Goal: Transaction & Acquisition: Purchase product/service

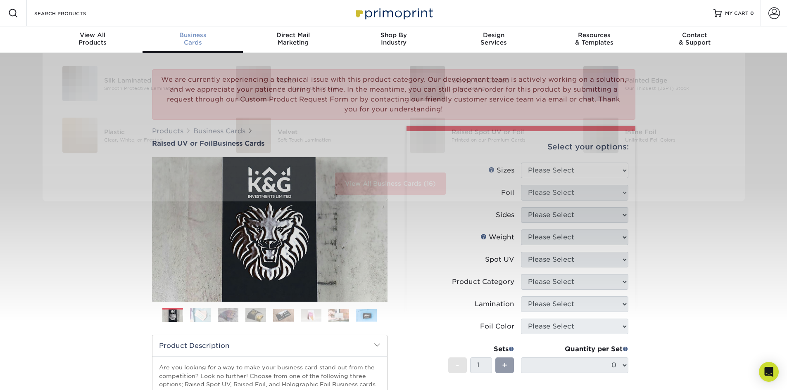
click at [198, 40] on div "Business Cards" at bounding box center [192, 38] width 100 height 15
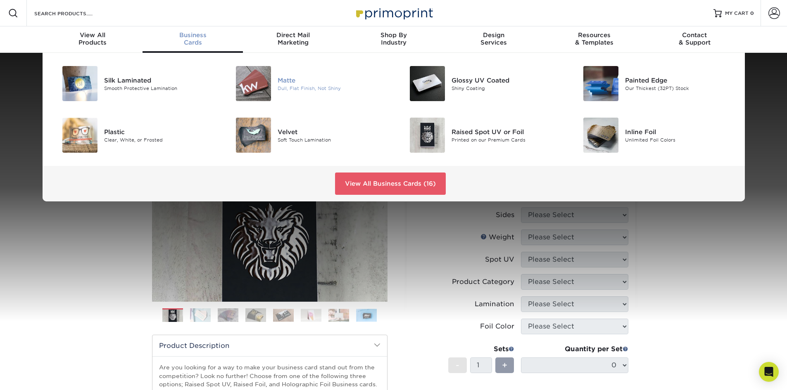
click at [285, 82] on div "Matte" at bounding box center [331, 80] width 109 height 9
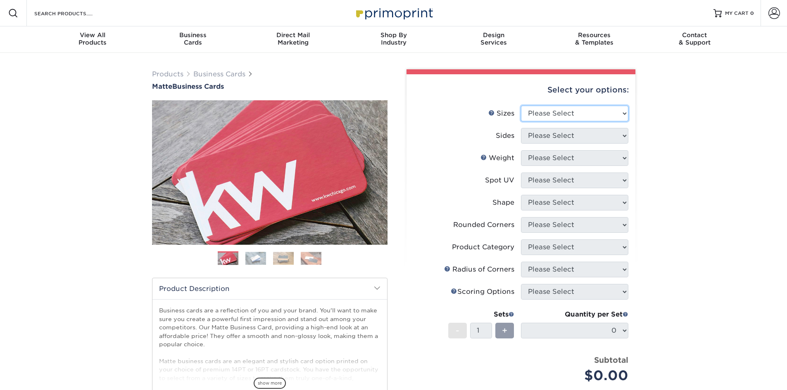
click at [537, 114] on select "Please Select 1.5" x 3.5" - Mini 1.75" x 3.5" - Mini 2" x 2" - Square 2" x 3" -…" at bounding box center [574, 114] width 107 height 16
select select "2.00x3.50"
click at [521, 106] on select "Please Select 1.5" x 3.5" - Mini 1.75" x 3.5" - Mini 2" x 2" - Square 2" x 3" -…" at bounding box center [574, 114] width 107 height 16
click at [540, 137] on select "Please Select Print Both Sides Print Front Only" at bounding box center [574, 136] width 107 height 16
select select "13abbda7-1d64-4f25-8bb2-c179b224825d"
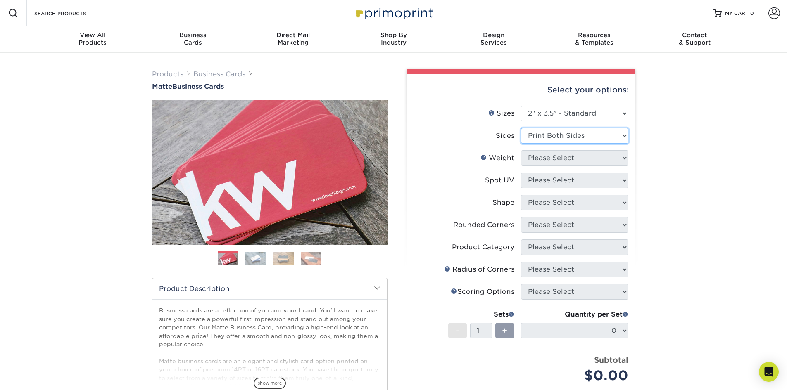
click at [521, 128] on select "Please Select Print Both Sides Print Front Only" at bounding box center [574, 136] width 107 height 16
click at [541, 159] on select "Please Select 16PT 14PT" at bounding box center [574, 158] width 107 height 16
select select "16PT"
click at [521, 150] on select "Please Select 16PT 14PT" at bounding box center [574, 158] width 107 height 16
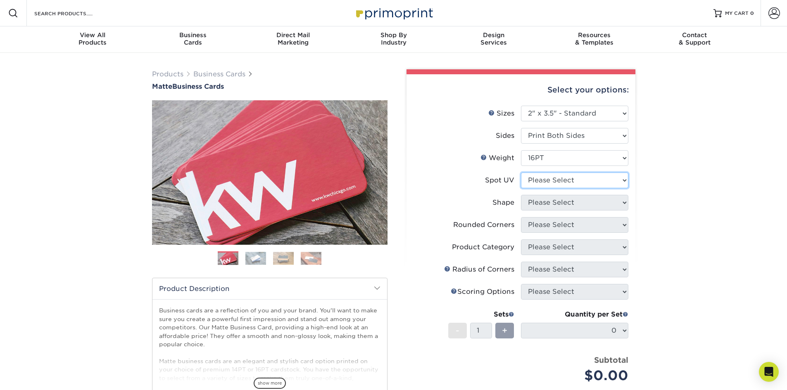
drag, startPoint x: 543, startPoint y: 184, endPoint x: 559, endPoint y: 181, distance: 15.9
click at [543, 184] on select "Please Select No Spot UV Front and Back (Both Sides) Front Only Back Only" at bounding box center [574, 181] width 107 height 16
select select "1"
click at [521, 173] on select "Please Select No Spot UV Front and Back (Both Sides) Front Only Back Only" at bounding box center [574, 181] width 107 height 16
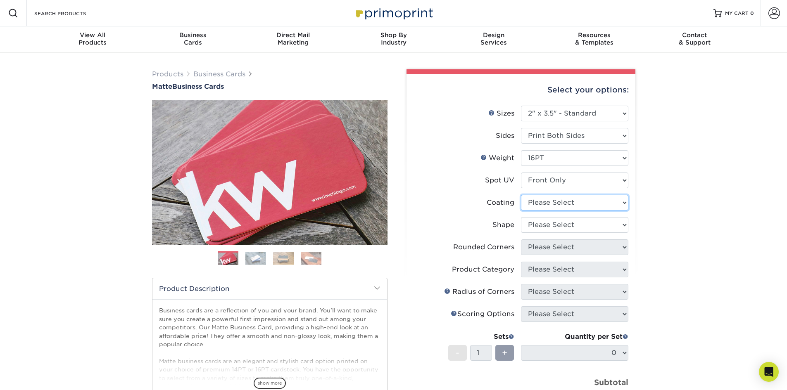
click at [556, 204] on select at bounding box center [574, 203] width 107 height 16
select select "121bb7b5-3b4d-429f-bd8d-bbf80e953313"
click at [521, 195] on select at bounding box center [574, 203] width 107 height 16
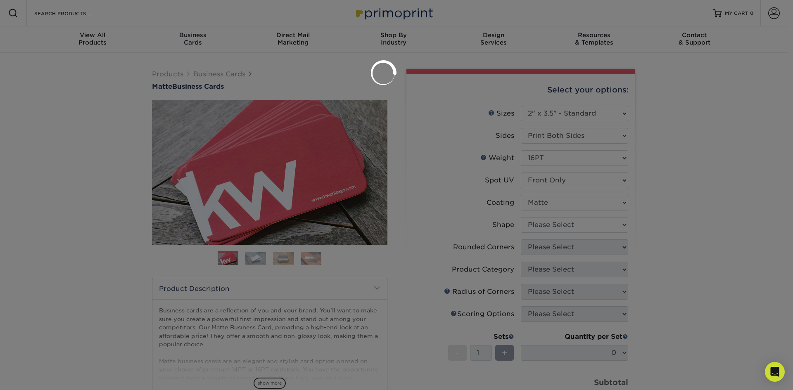
click at [556, 222] on div at bounding box center [396, 195] width 793 height 390
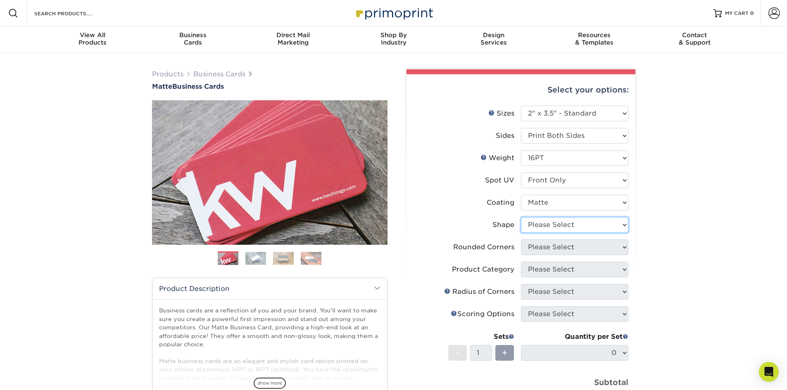
click at [550, 224] on select "Please Select Standard" at bounding box center [574, 225] width 107 height 16
select select "standard"
click at [521, 217] on select "Please Select Standard" at bounding box center [574, 225] width 107 height 16
click at [552, 250] on select "Please Select Yes - Round 2 Corners Yes - Round 4 Corners No" at bounding box center [574, 247] width 107 height 16
select select "0"
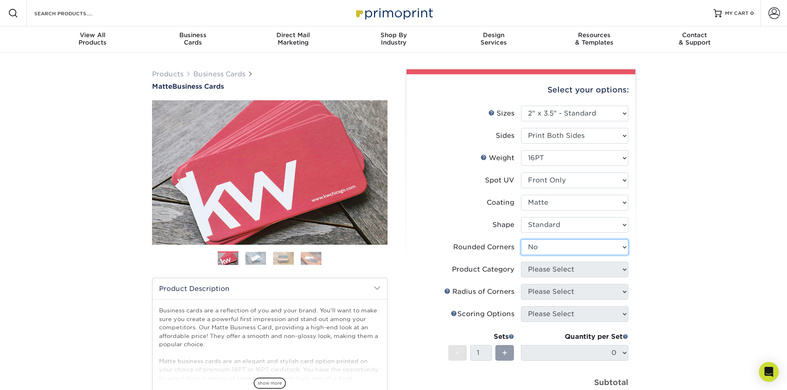
click at [521, 239] on select "Please Select Yes - Round 2 Corners Yes - Round 4 Corners No" at bounding box center [574, 247] width 107 height 16
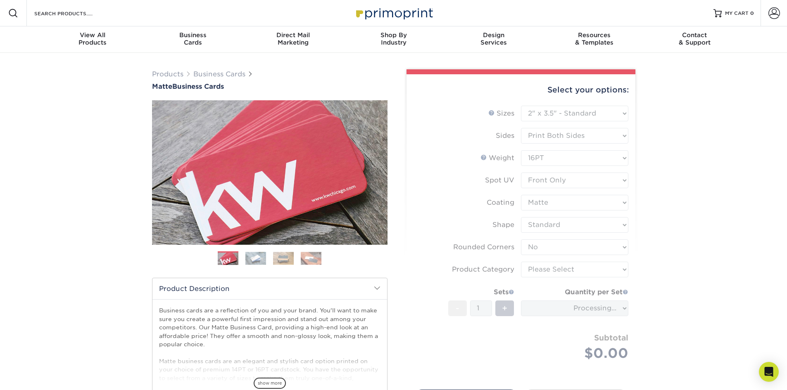
click at [557, 272] on form "Sizes Help Sizes Please Select 1.5" x 3.5" - Mini 1.75" x 3.5" - Mini 2" x 2" -…" at bounding box center [521, 243] width 216 height 275
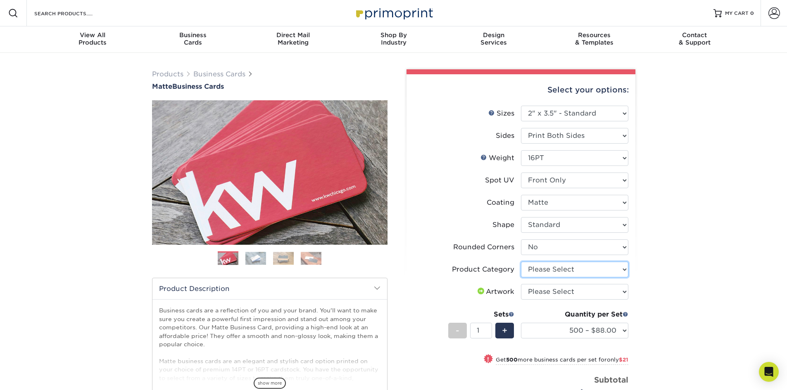
click at [550, 270] on select "Please Select Business Cards" at bounding box center [574, 270] width 107 height 16
select select "3b5148f1-0588-4f88-a218-97bcfdce65c1"
click at [521, 262] on select "Please Select Business Cards" at bounding box center [574, 270] width 107 height 16
click at [553, 295] on select "Please Select I will upload files I need a design - $100" at bounding box center [574, 292] width 107 height 16
select select "upload"
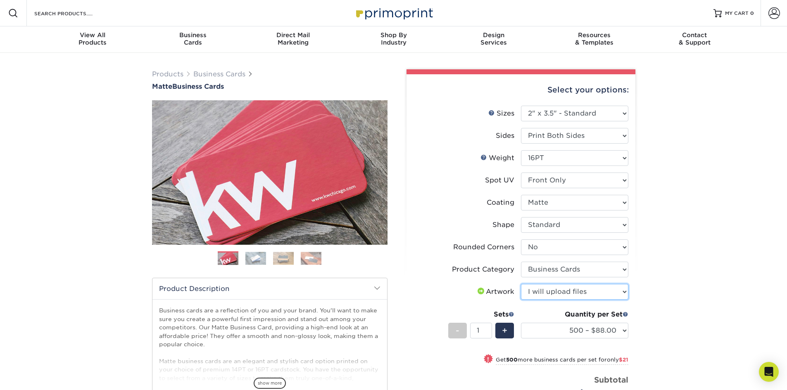
click at [521, 284] on select "Please Select I will upload files I need a design - $100" at bounding box center [574, 292] width 107 height 16
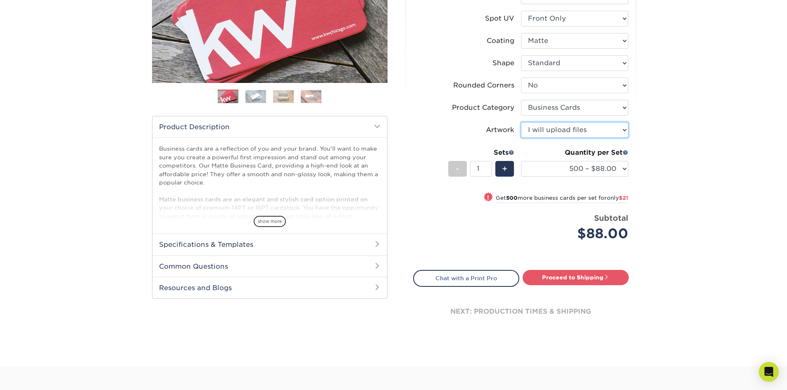
scroll to position [165, 0]
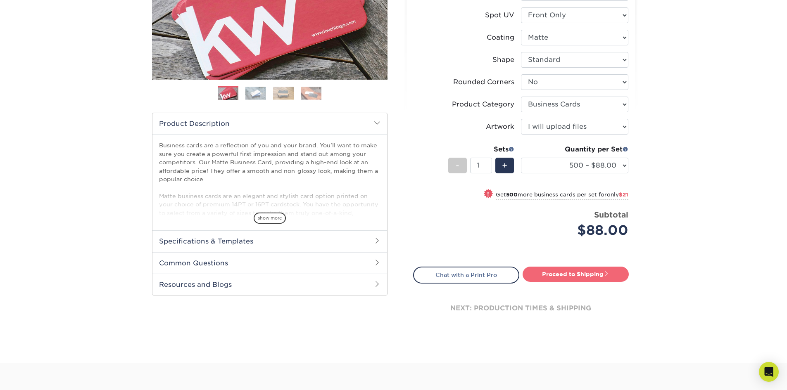
click at [564, 276] on link "Proceed to Shipping" at bounding box center [575, 274] width 106 height 15
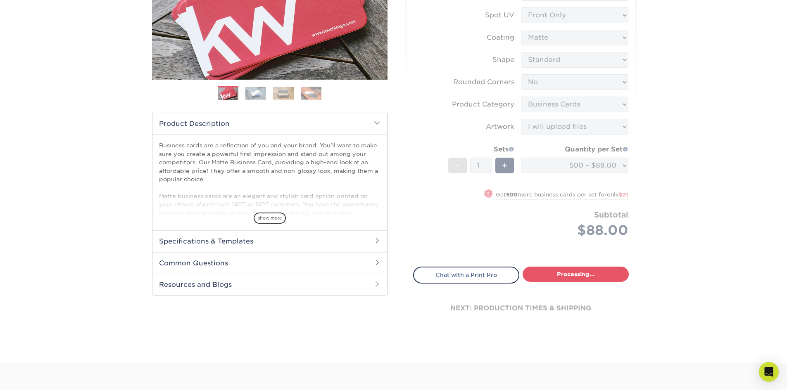
select select "4dc6cca5-ac1c-4fbc-b82e-08d4f0b15061"
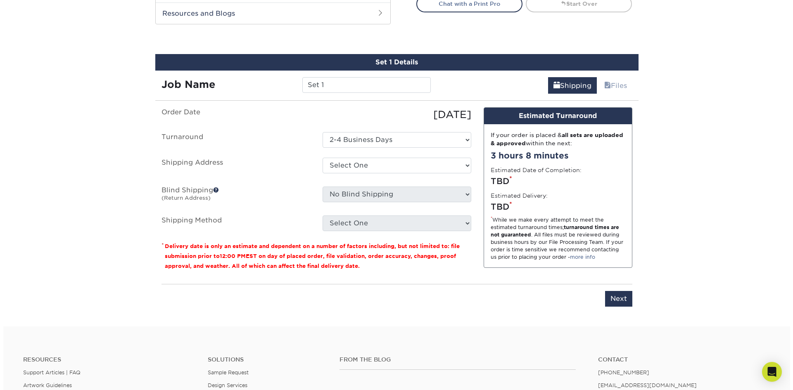
scroll to position [455, 0]
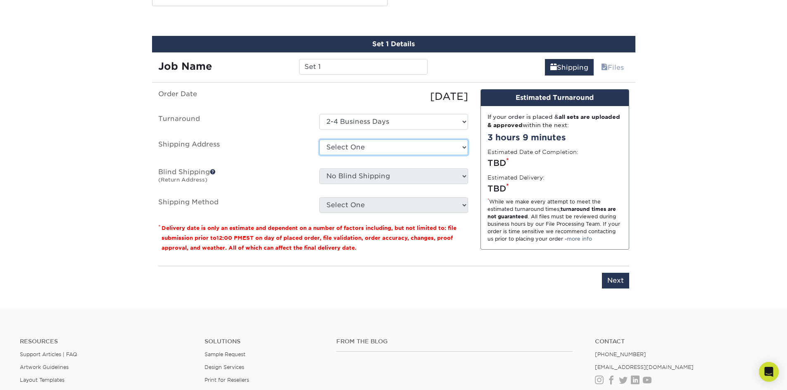
click at [355, 148] on select "Select One + Add New Address - Login" at bounding box center [393, 148] width 149 height 16
click at [295, 170] on label "Blind Shipping (Return Address)" at bounding box center [232, 177] width 161 height 19
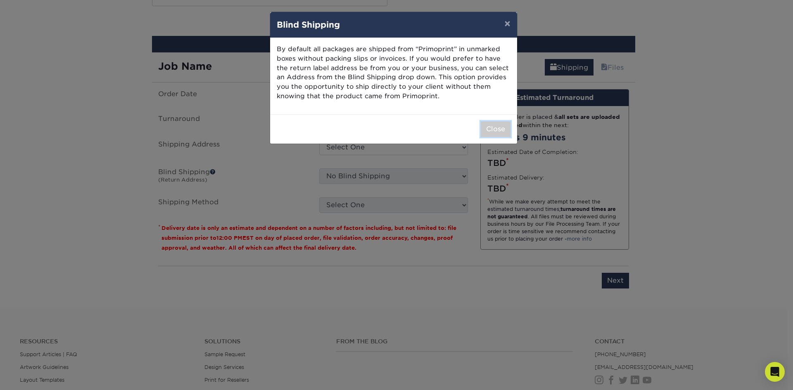
drag, startPoint x: 486, startPoint y: 131, endPoint x: 454, endPoint y: 134, distance: 32.7
click at [486, 132] on button "Close" at bounding box center [496, 129] width 30 height 16
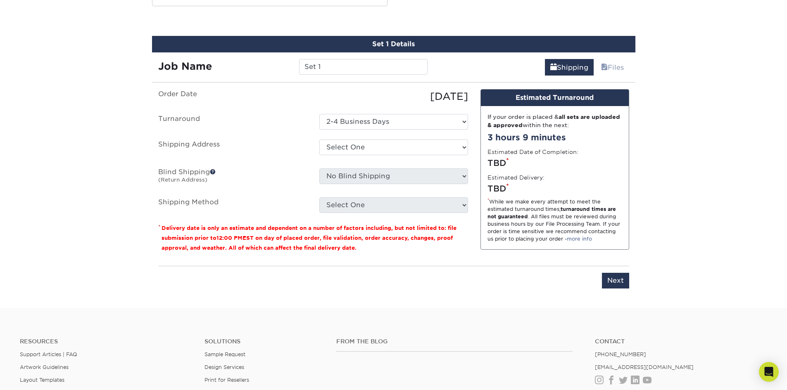
click at [411, 136] on ul "Order Date 09/30/2025 Turnaround Select One 2-4 Business Days Shipping Address …" at bounding box center [313, 151] width 310 height 124
drag, startPoint x: 407, startPoint y: 149, endPoint x: 403, endPoint y: 153, distance: 6.1
click at [407, 149] on select "Select One + Add New Address - Login" at bounding box center [393, 148] width 149 height 16
select select "newaddress"
click at [319, 140] on select "Select One + Add New Address - Login" at bounding box center [393, 148] width 149 height 16
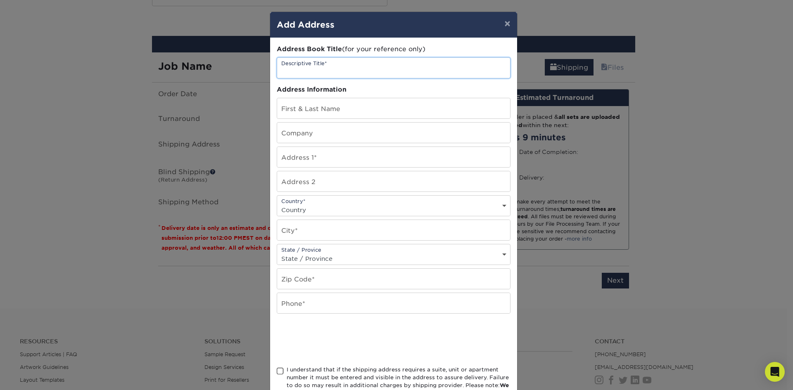
click at [305, 62] on input "text" at bounding box center [393, 68] width 233 height 20
type input "Alphagraphics"
click at [323, 108] on input "text" at bounding box center [393, 108] width 233 height 20
type input "Natasha Canty"
type input "65 Worthley Ave"
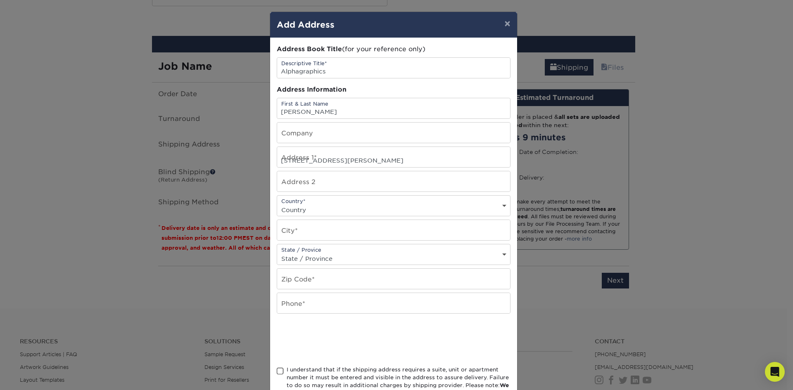
select select "US"
type input "Seabrook"
select select "NH"
type input "03801"
type input "6039886292"
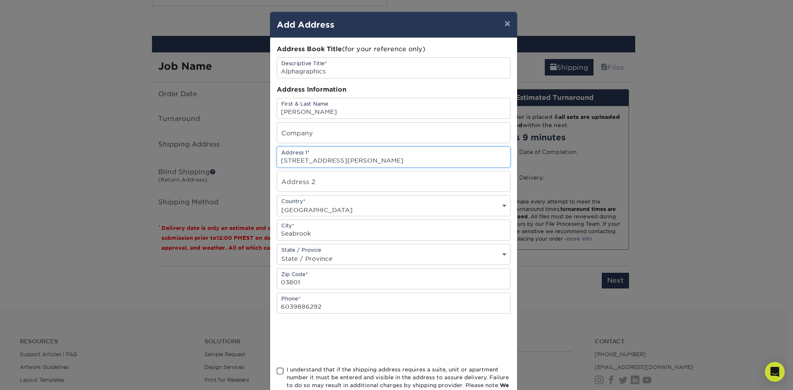
click at [330, 161] on input "65 Worthley Ave" at bounding box center [393, 157] width 233 height 20
drag, startPoint x: 330, startPoint y: 161, endPoint x: 280, endPoint y: 157, distance: 50.1
click at [280, 157] on input "65 Worthley Ave" at bounding box center [393, 157] width 233 height 20
type input "6"
type input "230 Corporate Drive"
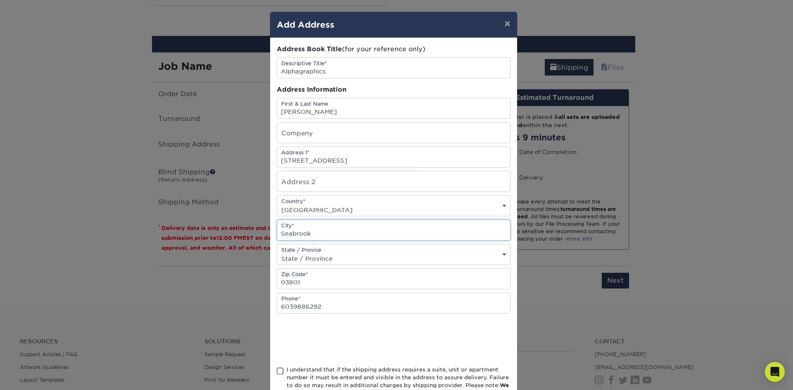
click at [306, 235] on input "Seabrook" at bounding box center [393, 230] width 233 height 20
type input "S"
type input "Portsmouth"
click at [303, 281] on input "03801" at bounding box center [393, 279] width 233 height 20
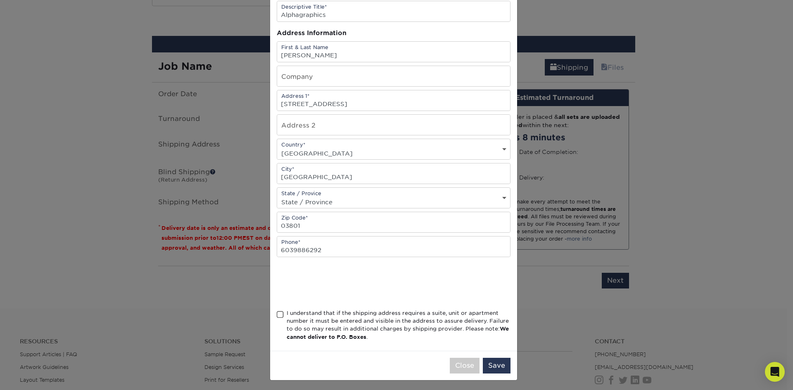
scroll to position [59, 0]
click at [280, 309] on span at bounding box center [280, 313] width 7 height 8
click at [0, 0] on input "I understand that if the shipping address requires a suite, unit or apartment n…" at bounding box center [0, 0] width 0 height 0
click at [494, 367] on button "Save" at bounding box center [497, 364] width 28 height 16
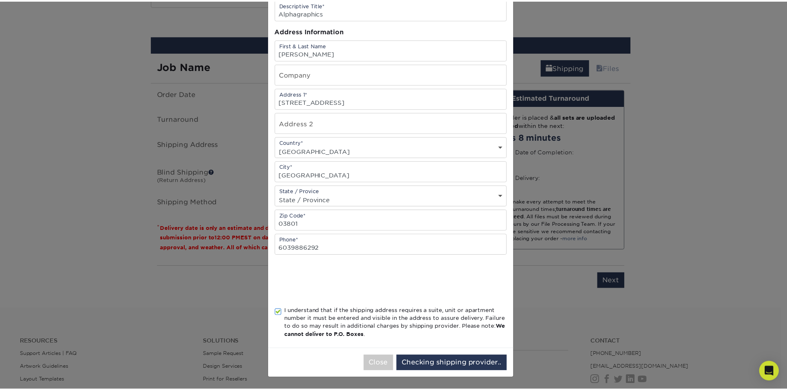
scroll to position [0, 0]
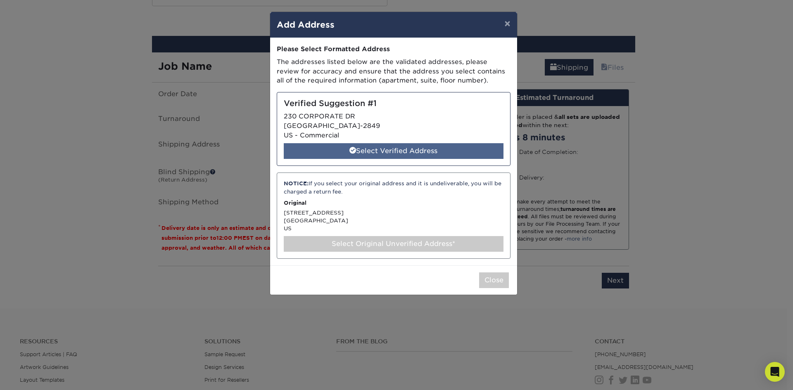
click at [391, 155] on div "Select Verified Address" at bounding box center [394, 151] width 220 height 16
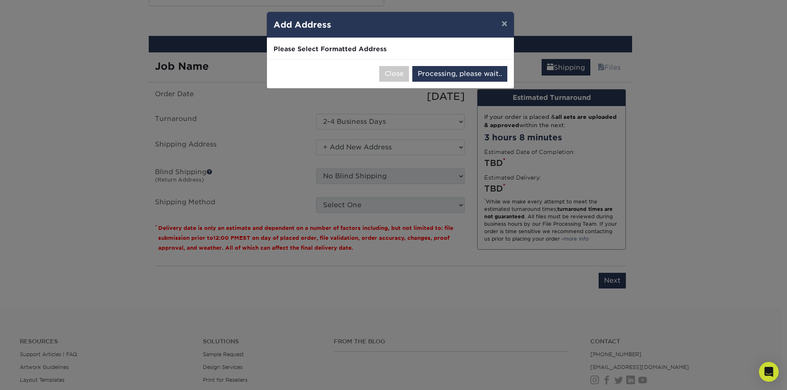
select select "286488"
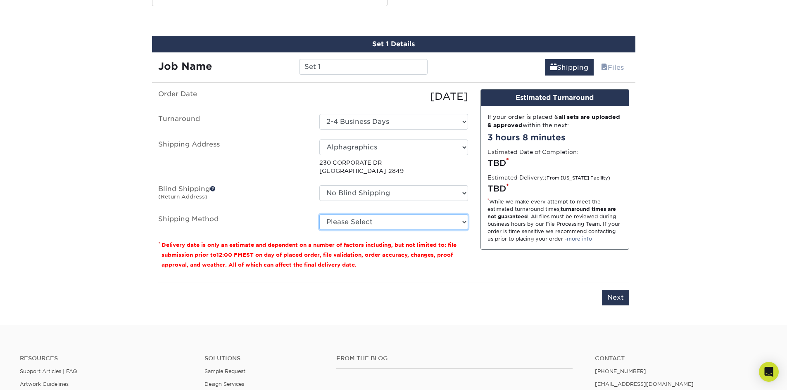
click at [373, 225] on select "Please Select Ground Shipping (+$8.96) 3 Day Shipping Service (+$15.52) 2 Day A…" at bounding box center [393, 222] width 149 height 16
select select "03"
click at [319, 214] on select "Please Select Ground Shipping (+$8.96) 3 Day Shipping Service (+$15.52) 2 Day A…" at bounding box center [393, 222] width 149 height 16
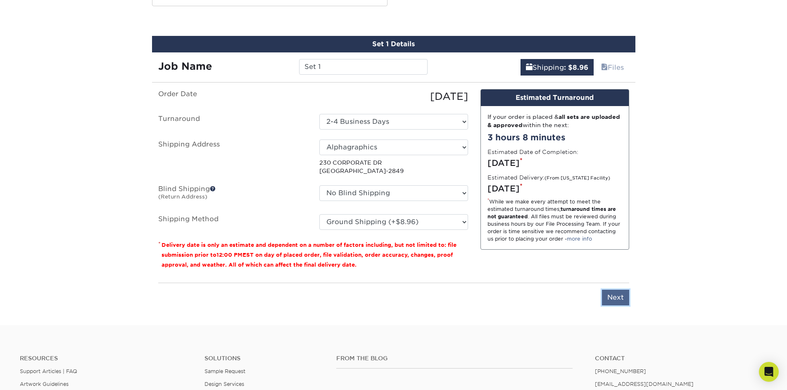
click at [618, 296] on input "Next" at bounding box center [615, 298] width 27 height 16
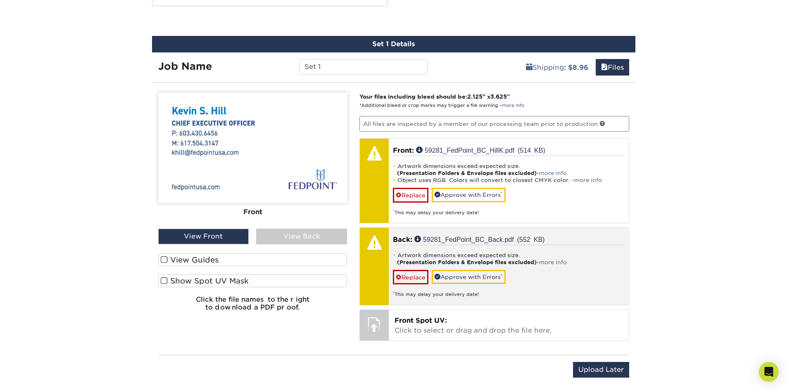
click at [375, 251] on div at bounding box center [374, 242] width 29 height 29
click at [483, 247] on div "Artwork dimensions exceed expected size. (Presentation Folders & Envelope files…" at bounding box center [509, 271] width 232 height 53
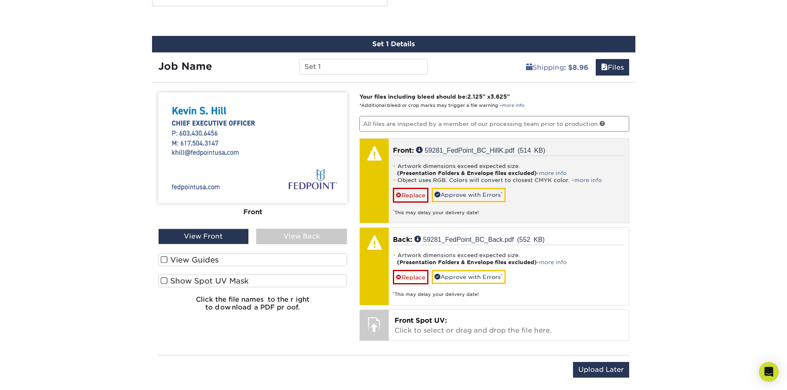
click at [452, 211] on div "* This may delay your delivery date!" at bounding box center [509, 210] width 232 height 14
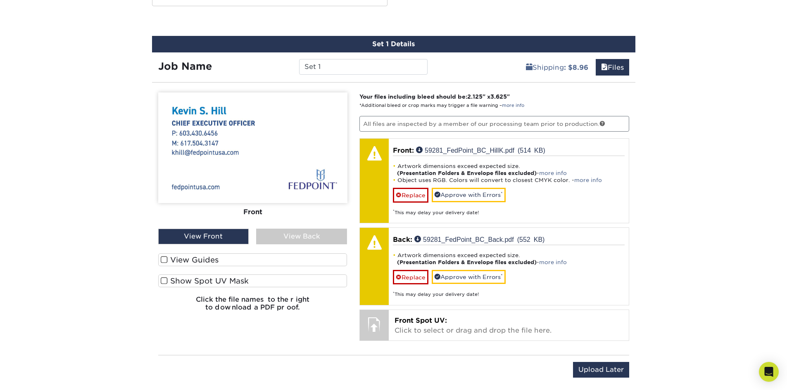
click at [329, 237] on div "View Back" at bounding box center [301, 237] width 91 height 16
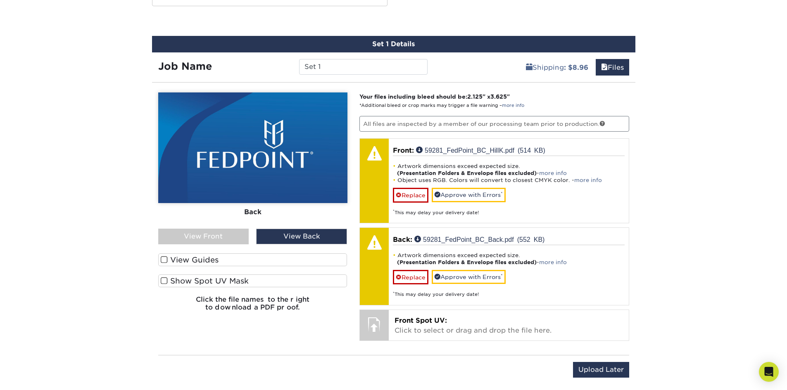
click at [230, 239] on div "View Front" at bounding box center [203, 237] width 91 height 16
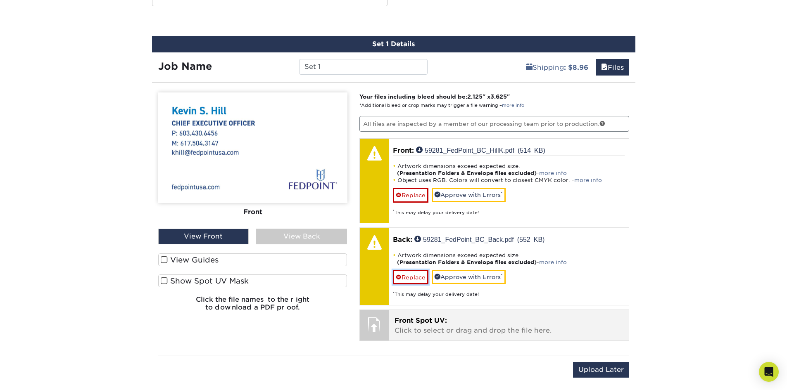
drag, startPoint x: 416, startPoint y: 278, endPoint x: 412, endPoint y: 268, distance: 10.6
click at [416, 278] on link "Replace" at bounding box center [411, 277] width 36 height 14
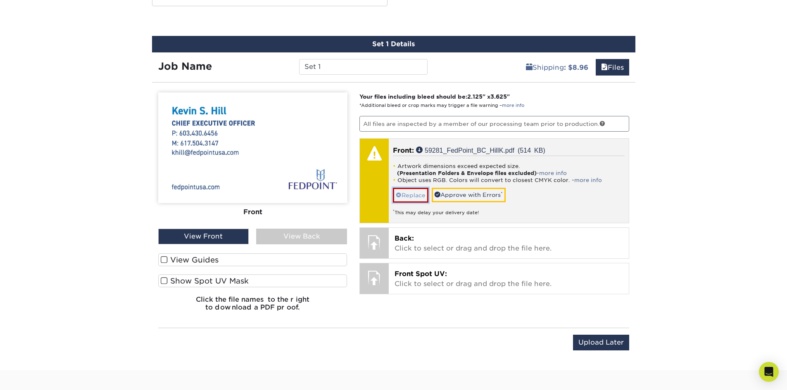
click at [404, 196] on link "Replace" at bounding box center [411, 195] width 36 height 14
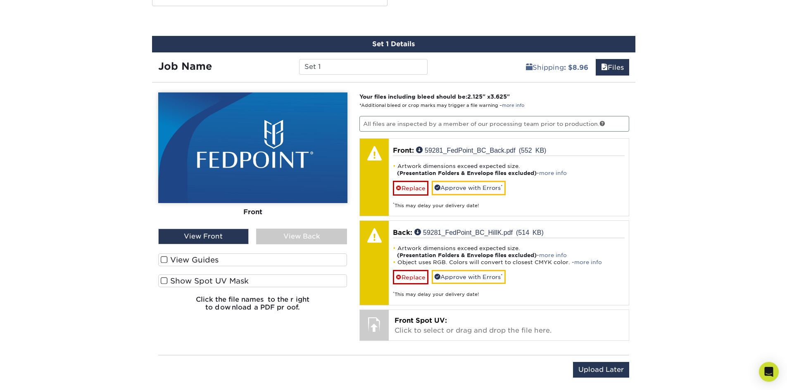
click at [295, 232] on div "View Back" at bounding box center [301, 237] width 91 height 16
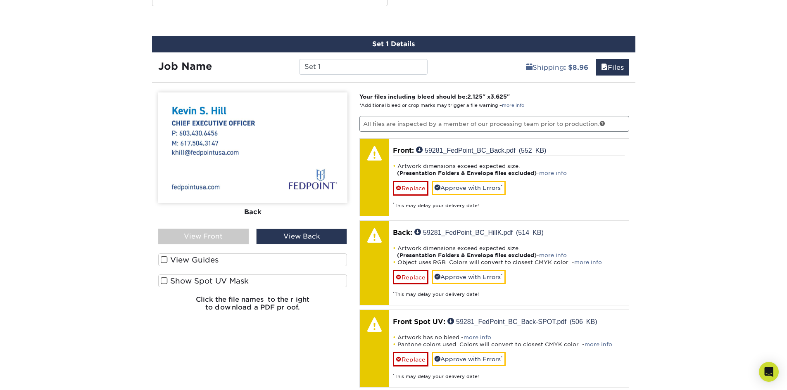
click at [228, 235] on div "View Front" at bounding box center [203, 237] width 91 height 16
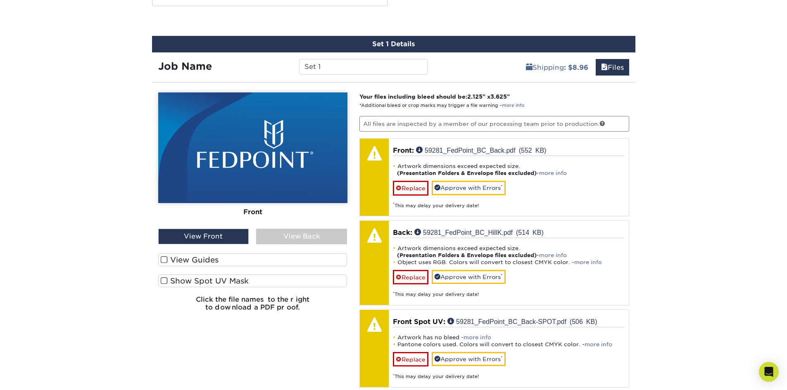
click at [164, 260] on span at bounding box center [164, 260] width 7 height 8
click at [0, 0] on input "View Guides" at bounding box center [0, 0] width 0 height 0
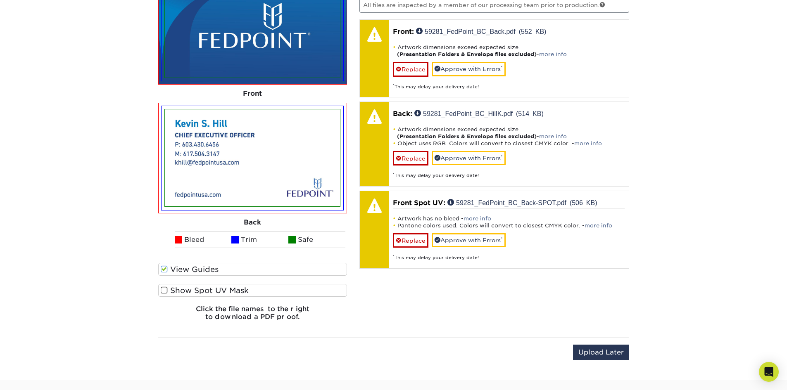
scroll to position [578, 0]
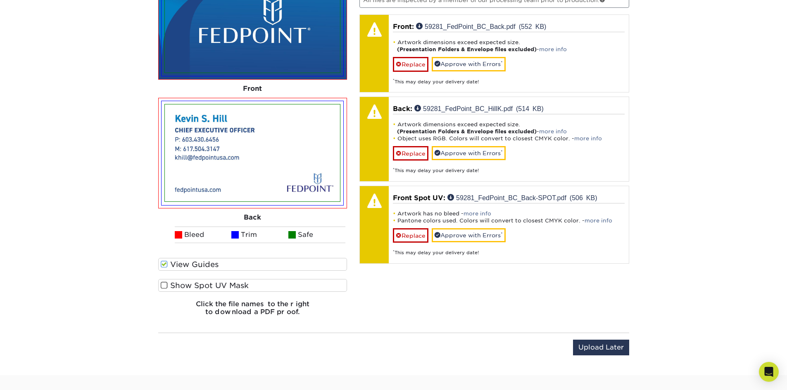
click at [166, 284] on span at bounding box center [164, 286] width 7 height 8
click at [0, 0] on input "Show Spot UV Mask" at bounding box center [0, 0] width 0 height 0
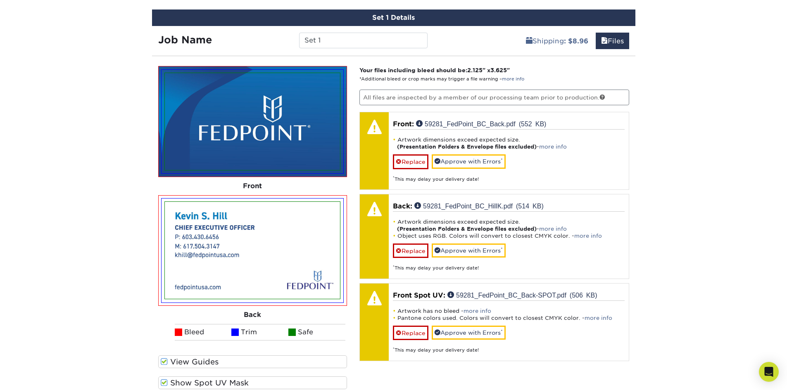
scroll to position [496, 0]
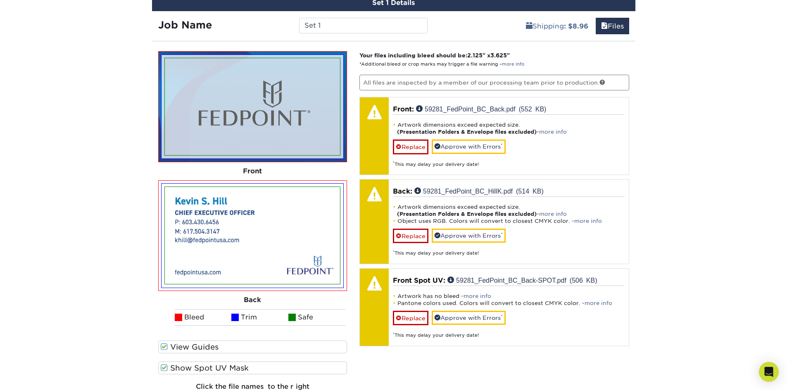
click at [163, 368] on span at bounding box center [164, 368] width 7 height 8
click at [0, 0] on input "Show Spot UV Mask" at bounding box center [0, 0] width 0 height 0
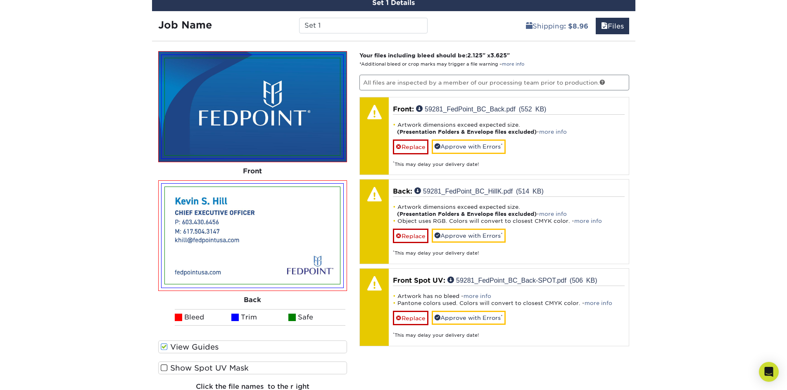
click at [163, 368] on span at bounding box center [164, 368] width 7 height 8
click at [0, 0] on input "Show Spot UV Mask" at bounding box center [0, 0] width 0 height 0
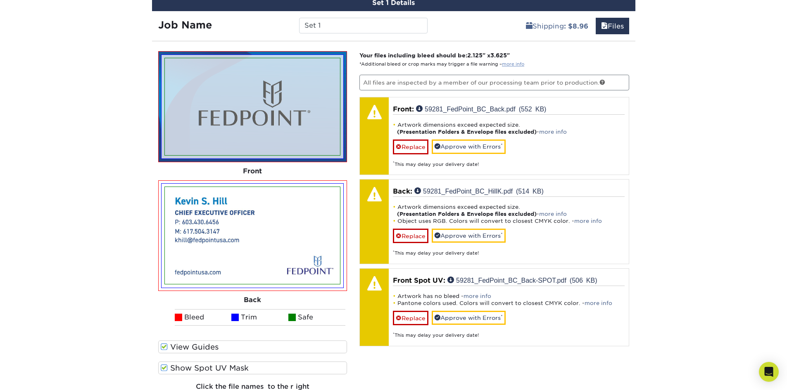
click at [512, 63] on link "more info" at bounding box center [513, 64] width 22 height 5
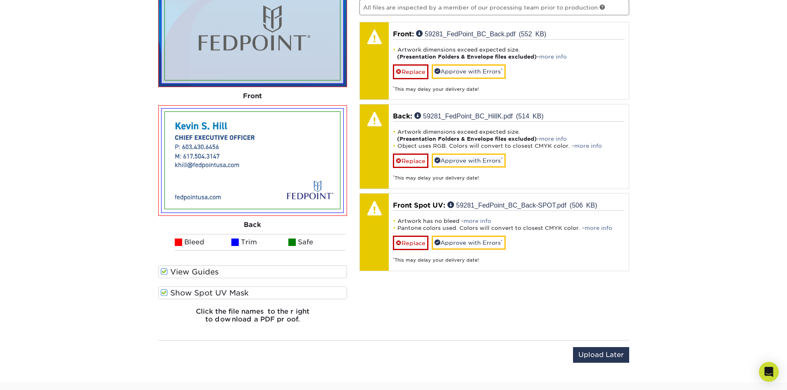
scroll to position [578, 0]
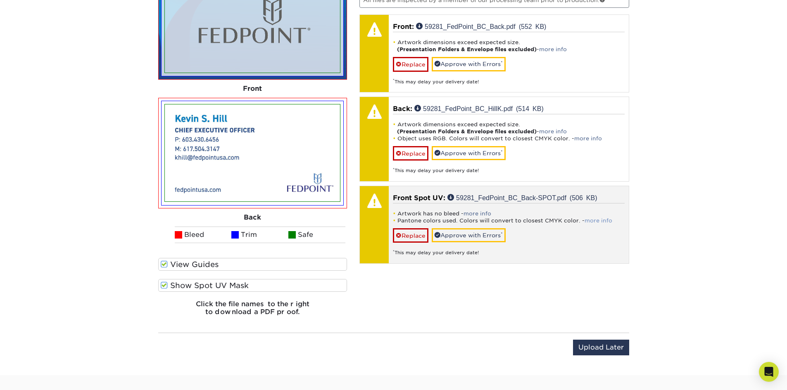
click at [597, 219] on link "more info" at bounding box center [598, 221] width 28 height 6
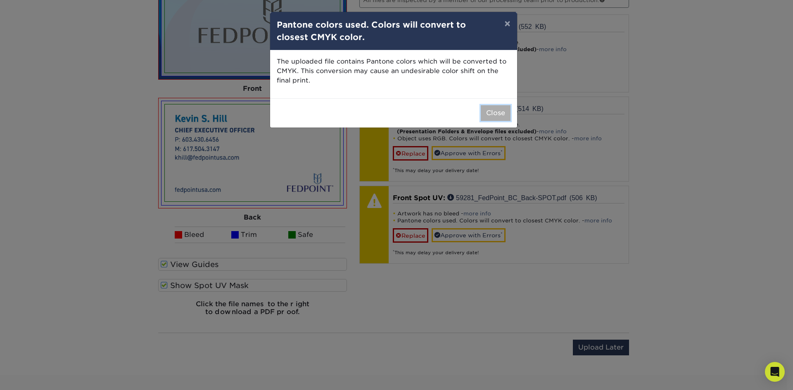
click at [486, 114] on button "Close" at bounding box center [496, 113] width 30 height 16
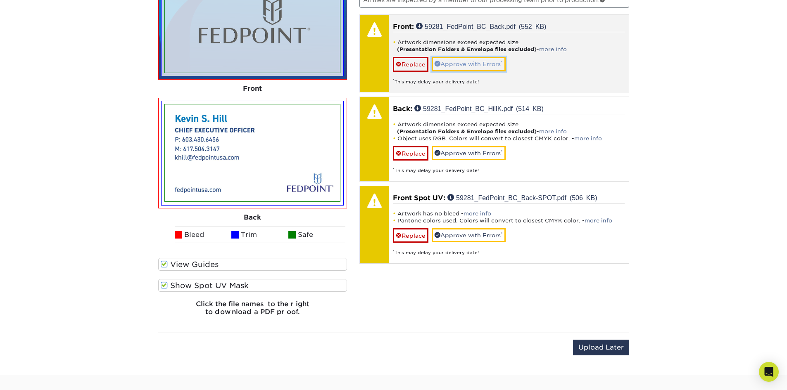
click at [471, 65] on link "Approve with Errors *" at bounding box center [468, 64] width 74 height 14
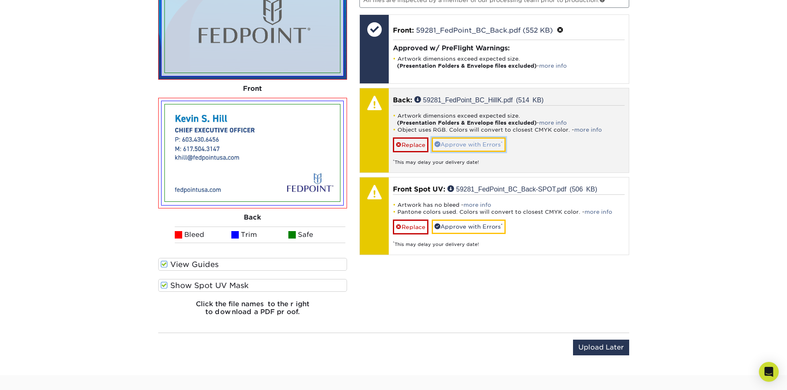
click at [472, 144] on link "Approve with Errors *" at bounding box center [468, 144] width 74 height 14
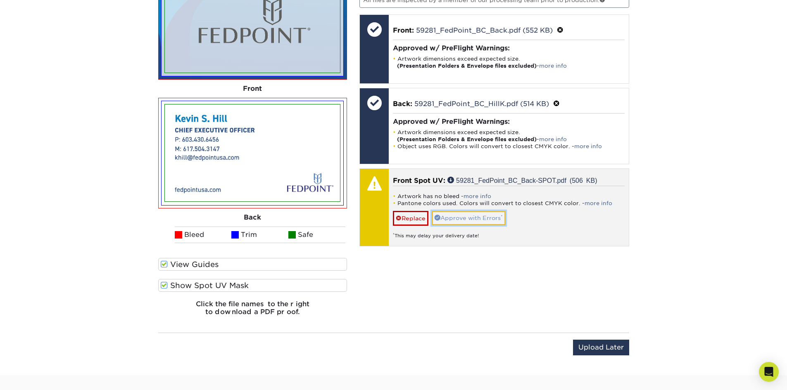
click at [479, 217] on link "Approve with Errors *" at bounding box center [468, 218] width 74 height 14
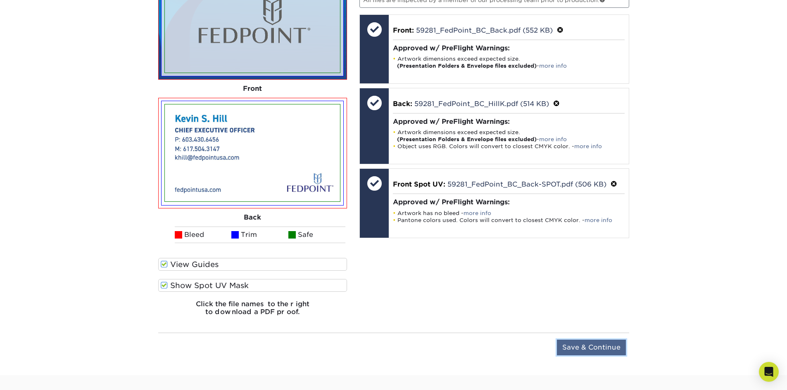
click at [576, 346] on input "Save & Continue" at bounding box center [591, 348] width 69 height 16
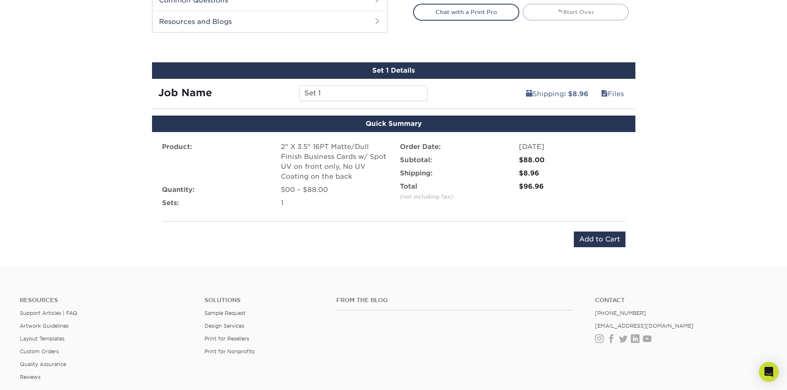
scroll to position [423, 0]
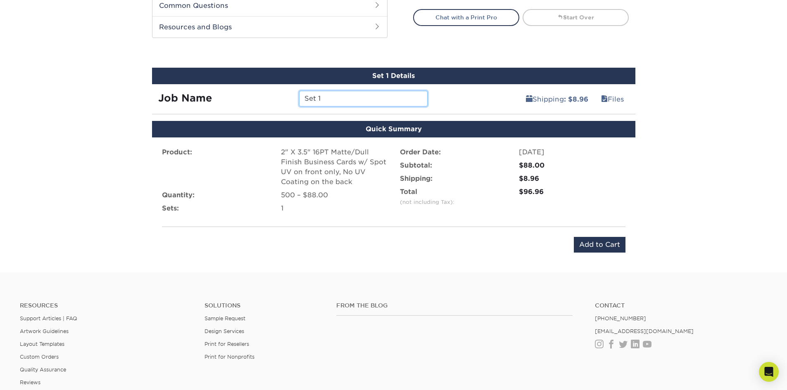
drag, startPoint x: 331, startPoint y: 97, endPoint x: 315, endPoint y: 116, distance: 24.9
click at [296, 102] on div "Set 1" at bounding box center [363, 99] width 141 height 16
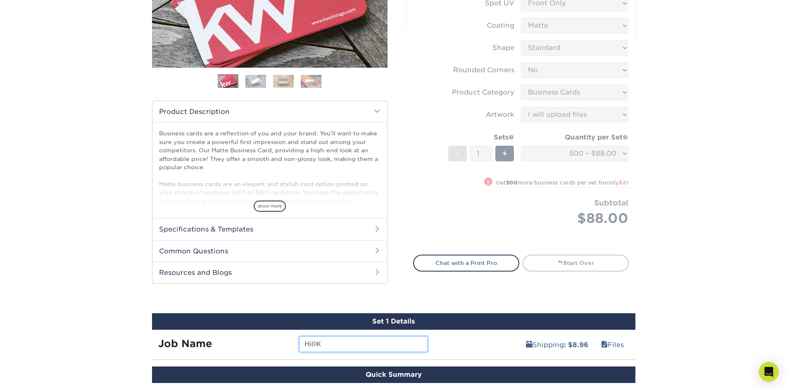
scroll to position [134, 0]
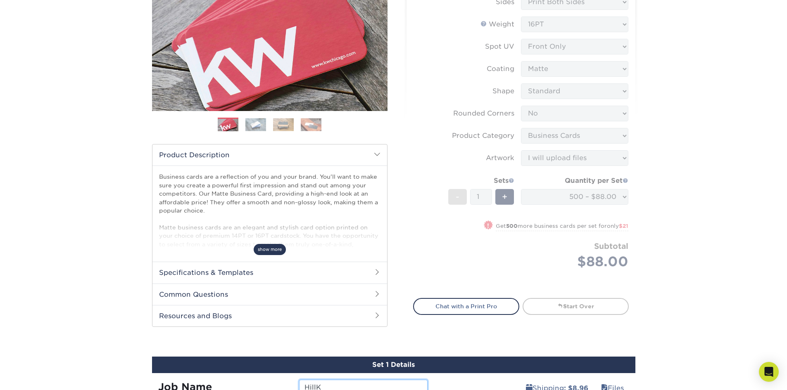
type input "HillK"
click at [270, 246] on span "show more" at bounding box center [270, 249] width 32 height 11
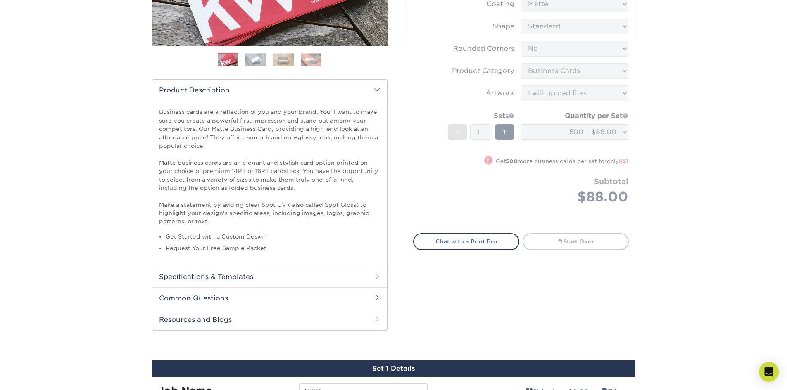
scroll to position [216, 0]
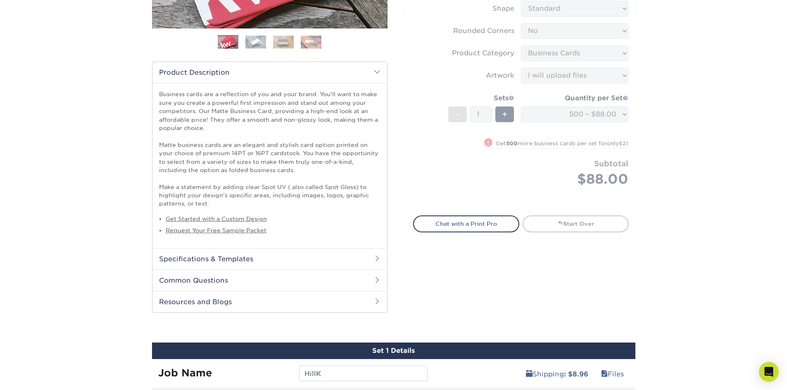
click at [260, 275] on h2 "Common Questions" at bounding box center [269, 280] width 235 height 21
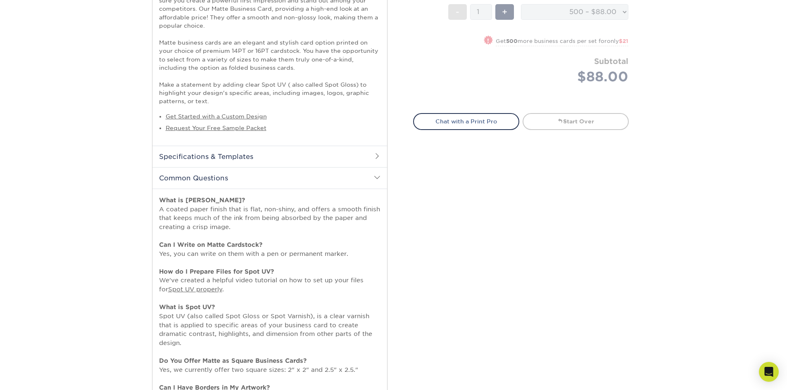
scroll to position [299, 0]
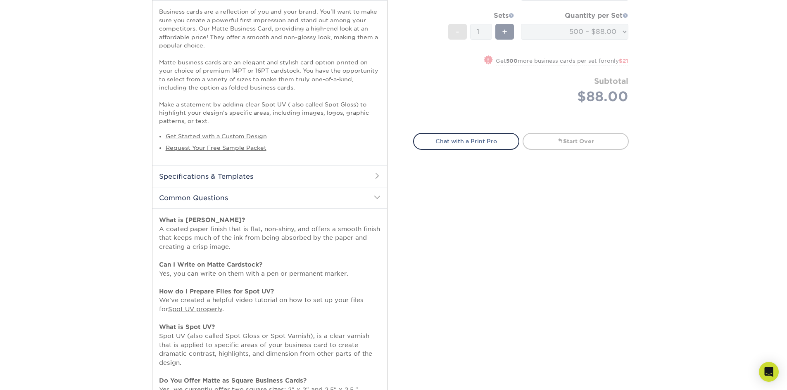
click at [375, 197] on span at bounding box center [377, 197] width 7 height 7
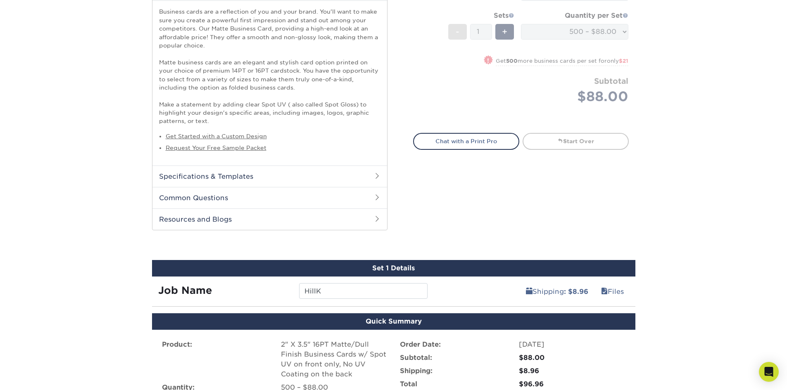
click at [373, 174] on h2 "Specifications & Templates" at bounding box center [269, 176] width 235 height 21
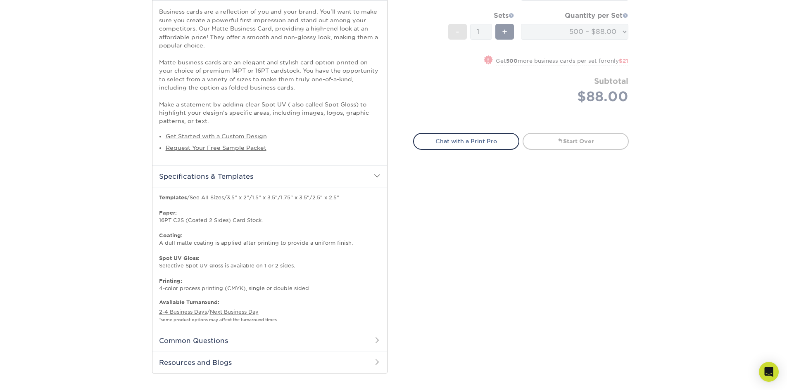
click at [372, 174] on h2 "Specifications & Templates" at bounding box center [269, 176] width 235 height 21
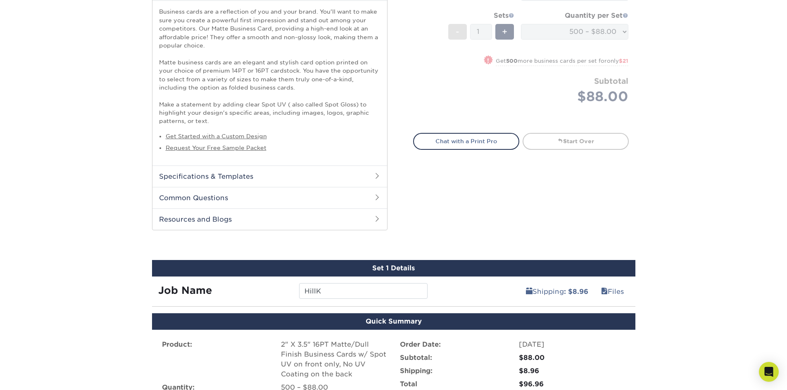
click at [372, 177] on h2 "Specifications & Templates" at bounding box center [269, 176] width 235 height 21
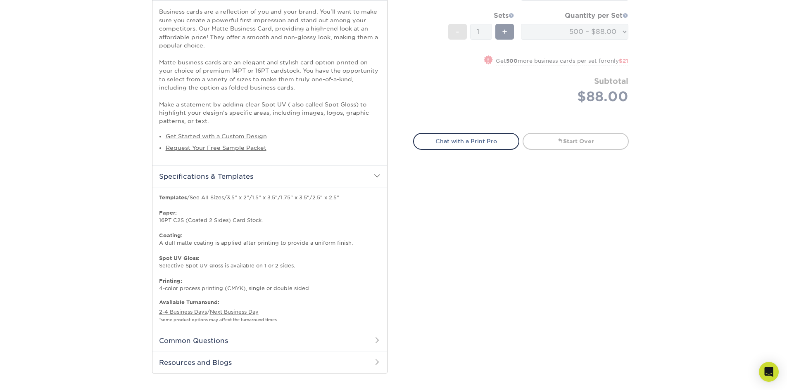
click at [372, 177] on h2 "Specifications & Templates" at bounding box center [269, 176] width 235 height 21
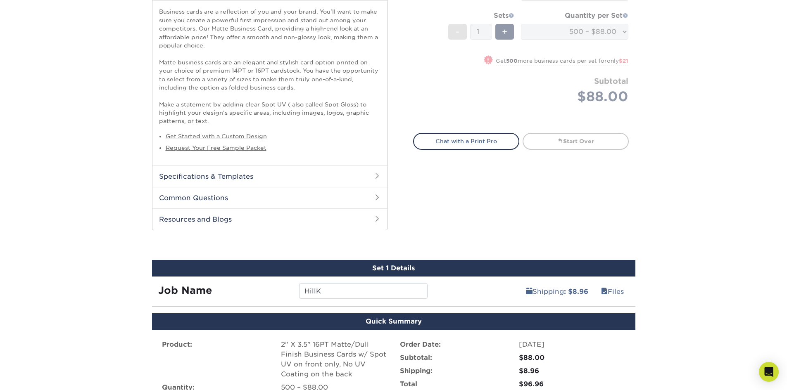
click at [368, 223] on h2 "Resources and Blogs" at bounding box center [269, 218] width 235 height 21
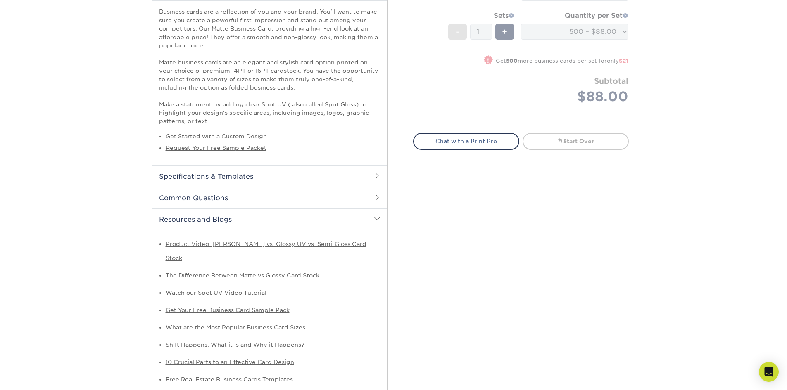
click at [370, 223] on h2 "Resources and Blogs" at bounding box center [269, 218] width 235 height 21
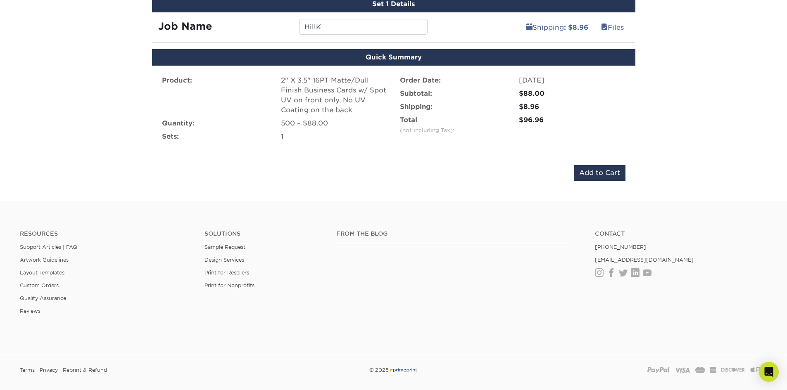
scroll to position [588, 0]
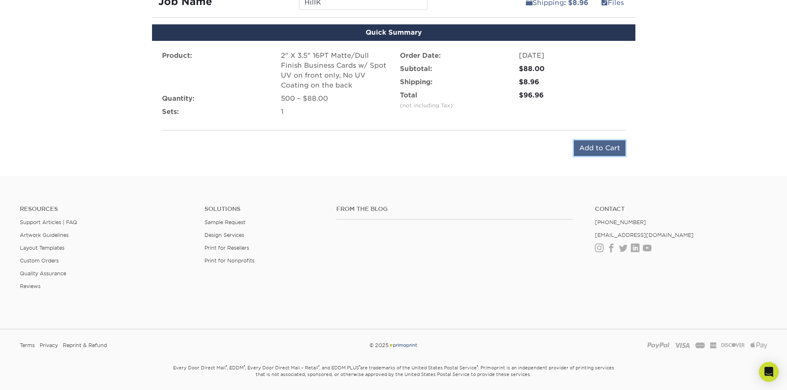
click at [602, 151] on input "Add to Cart" at bounding box center [599, 148] width 52 height 16
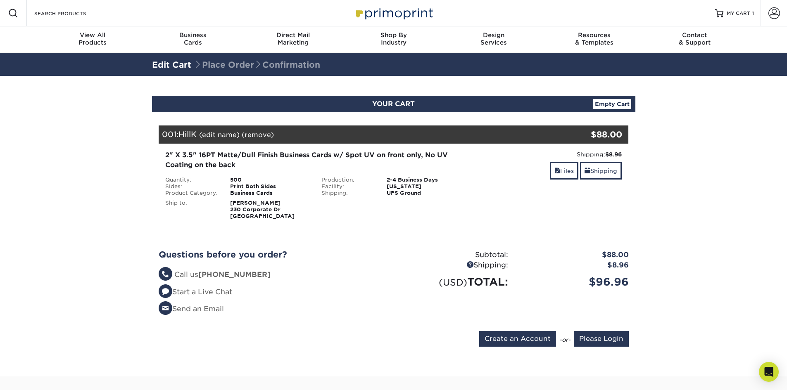
scroll to position [41, 0]
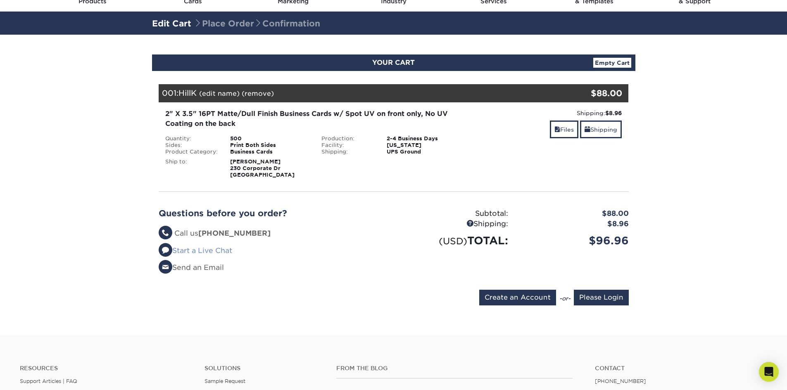
click at [219, 250] on link "Start a Live Chat" at bounding box center [195, 250] width 73 height 8
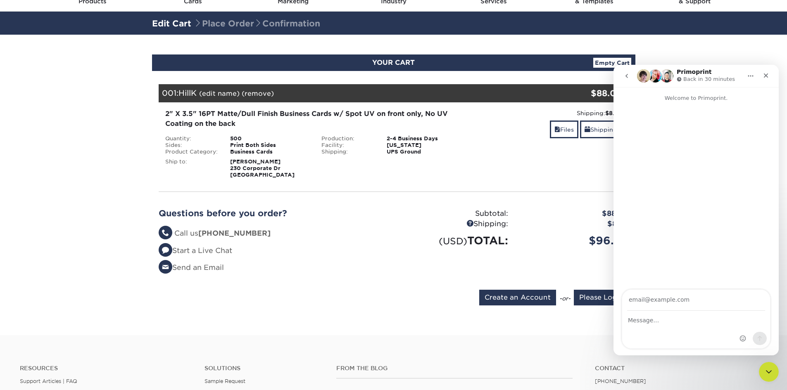
scroll to position [0, 0]
type input "natasha.c@alphagraphics.com"
click at [682, 330] on div "Intercom messenger" at bounding box center [696, 329] width 148 height 37
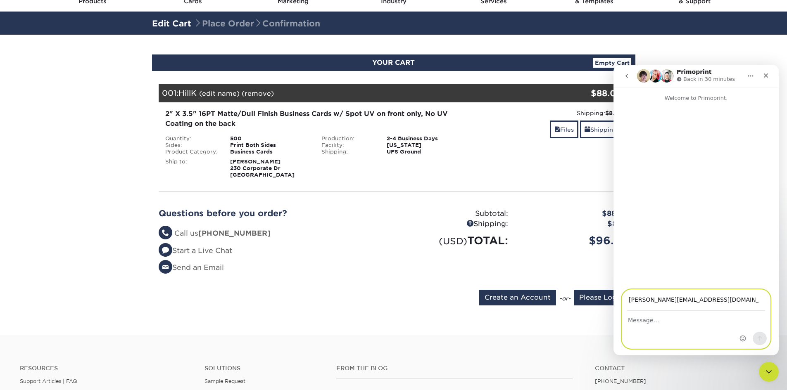
click at [638, 322] on textarea "Message…" at bounding box center [696, 318] width 148 height 14
type textarea "Hello, I don't see an option for a digital proof before production, will I get …"
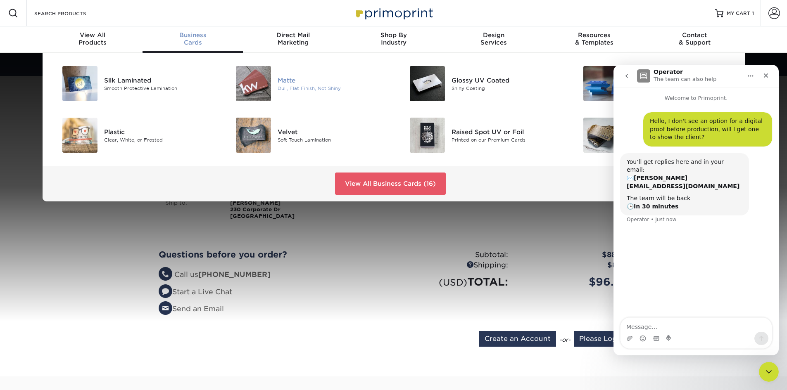
click at [263, 86] on img at bounding box center [253, 83] width 35 height 35
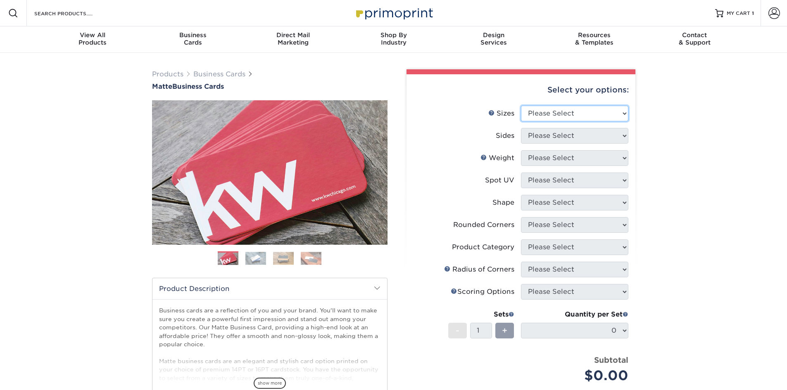
click at [557, 107] on select "Please Select 1.5" x 3.5" - Mini 1.75" x 3.5" - Mini 2" x 2" - Square 2" x 3" -…" at bounding box center [574, 114] width 107 height 16
select select "2.00x3.50"
click at [521, 106] on select "Please Select 1.5" x 3.5" - Mini 1.75" x 3.5" - Mini 2" x 2" - Square 2" x 3" -…" at bounding box center [574, 114] width 107 height 16
click at [535, 137] on select "Please Select Print Both Sides Print Front Only" at bounding box center [574, 136] width 107 height 16
select select "13abbda7-1d64-4f25-8bb2-c179b224825d"
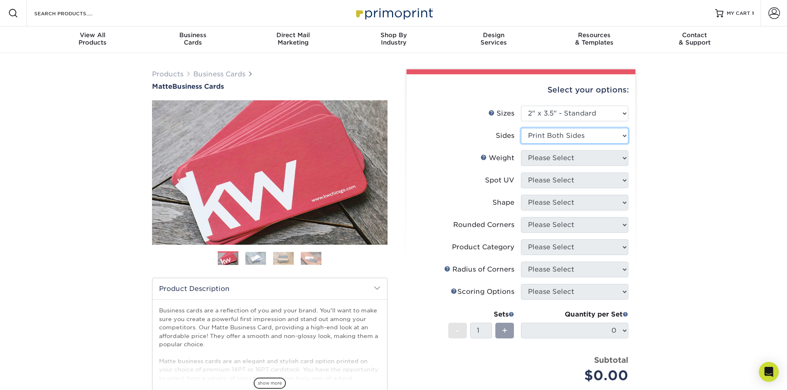
click at [521, 128] on select "Please Select Print Both Sides Print Front Only" at bounding box center [574, 136] width 107 height 16
click at [542, 162] on select "Please Select 16PT 14PT" at bounding box center [574, 158] width 107 height 16
select select "16PT"
click at [521, 150] on select "Please Select 16PT 14PT" at bounding box center [574, 158] width 107 height 16
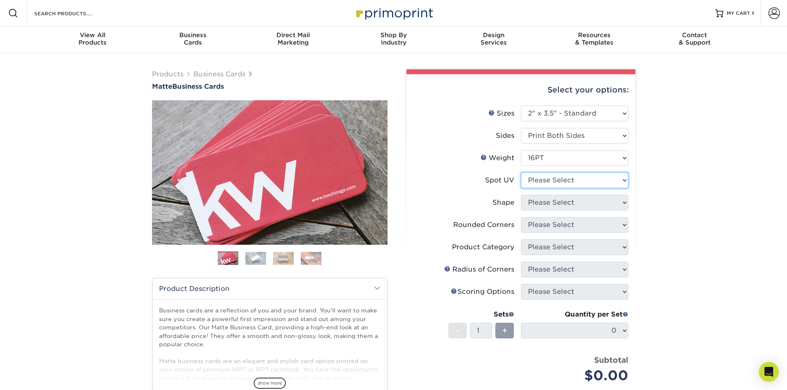
click at [544, 178] on select "Please Select No Spot UV Front and Back (Both Sides) Front Only Back Only" at bounding box center [574, 181] width 107 height 16
click at [521, 173] on select "Please Select No Spot UV Front and Back (Both Sides) Front Only Back Only" at bounding box center [574, 181] width 107 height 16
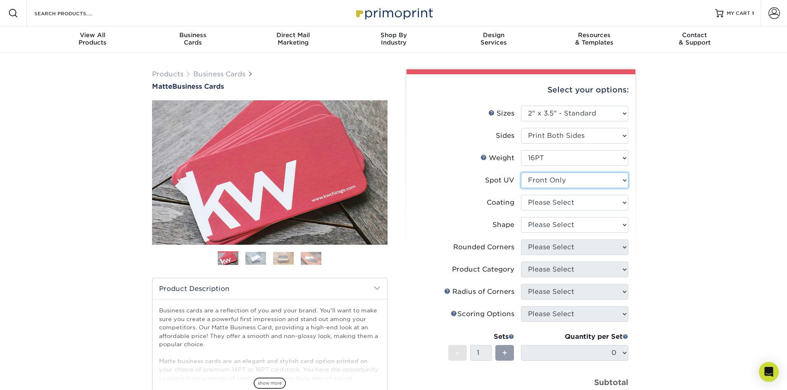
click at [538, 180] on select "Please Select No Spot UV Front and Back (Both Sides) Front Only Back Only" at bounding box center [574, 181] width 107 height 16
click at [521, 173] on select "Please Select No Spot UV Front and Back (Both Sides) Front Only Back Only" at bounding box center [574, 181] width 107 height 16
click at [546, 182] on select "Please Select No Spot UV Front and Back (Both Sides) Front Only Back Only" at bounding box center [574, 181] width 107 height 16
select select "1"
click at [521, 173] on select "Please Select No Spot UV Front and Back (Both Sides) Front Only Back Only" at bounding box center [574, 181] width 107 height 16
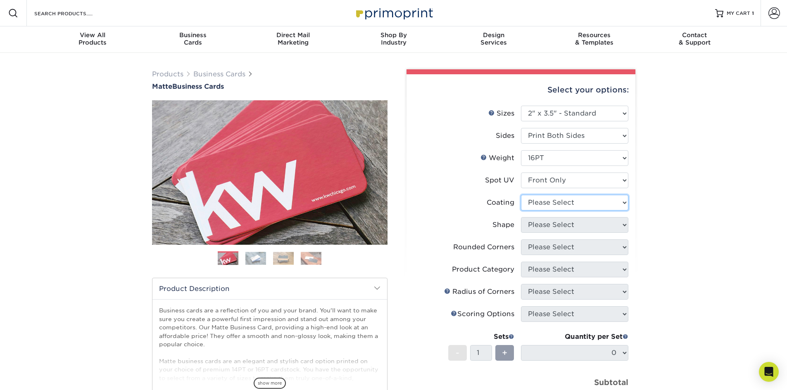
click at [546, 199] on select at bounding box center [574, 203] width 107 height 16
select select "121bb7b5-3b4d-429f-bd8d-bbf80e953313"
click at [521, 195] on select at bounding box center [574, 203] width 107 height 16
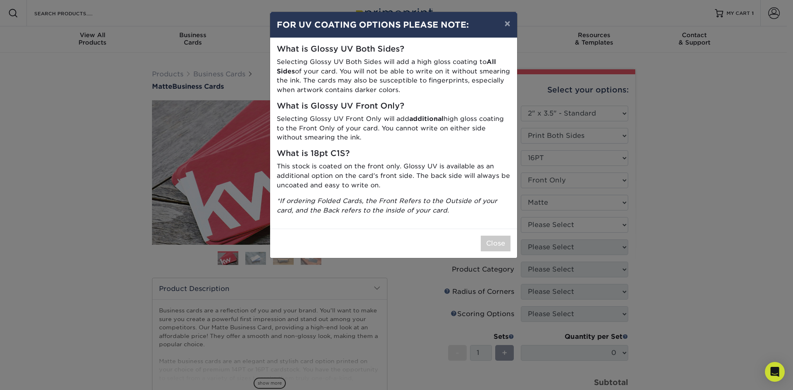
click at [546, 227] on div "× FOR UV COATING OPTIONS PLEASE NOTE: What is Glossy UV Both Sides? Selecting G…" at bounding box center [396, 195] width 793 height 390
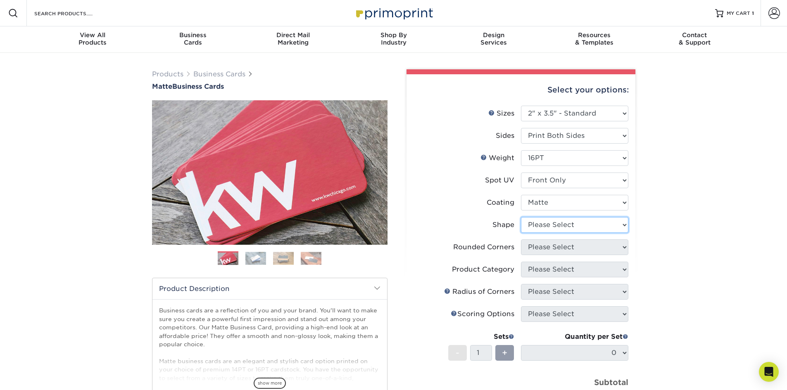
click at [544, 226] on select "Please Select Standard" at bounding box center [574, 225] width 107 height 16
select select "standard"
click at [521, 217] on select "Please Select Standard" at bounding box center [574, 225] width 107 height 16
click at [549, 249] on select "Please Select Yes - Round 2 Corners Yes - Round 4 Corners No" at bounding box center [574, 247] width 107 height 16
select select "0"
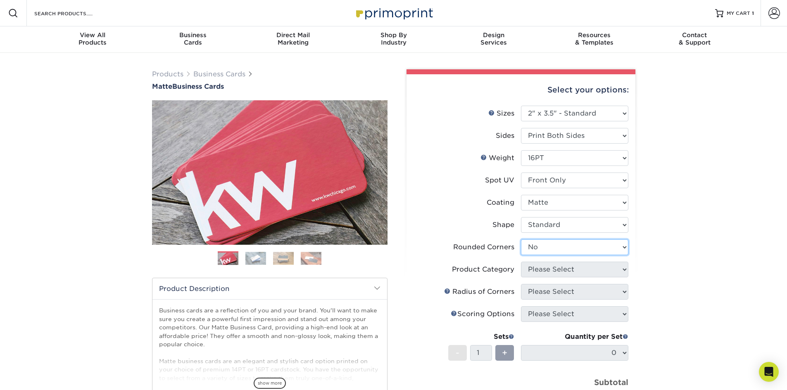
click at [521, 239] on select "Please Select Yes - Round 2 Corners Yes - Round 4 Corners No" at bounding box center [574, 247] width 107 height 16
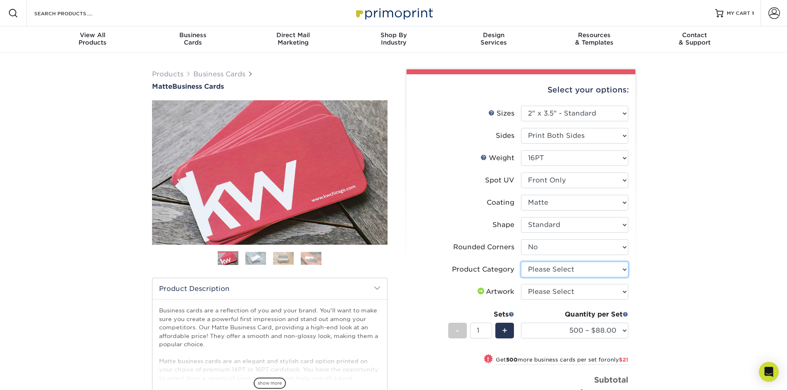
click at [547, 272] on select "Please Select Business Cards" at bounding box center [574, 270] width 107 height 16
select select "3b5148f1-0588-4f88-a218-97bcfdce65c1"
click at [521, 262] on select "Please Select Business Cards" at bounding box center [574, 270] width 107 height 16
click at [556, 292] on select "Please Select I will upload files I need a design - $100" at bounding box center [574, 292] width 107 height 16
select select "upload"
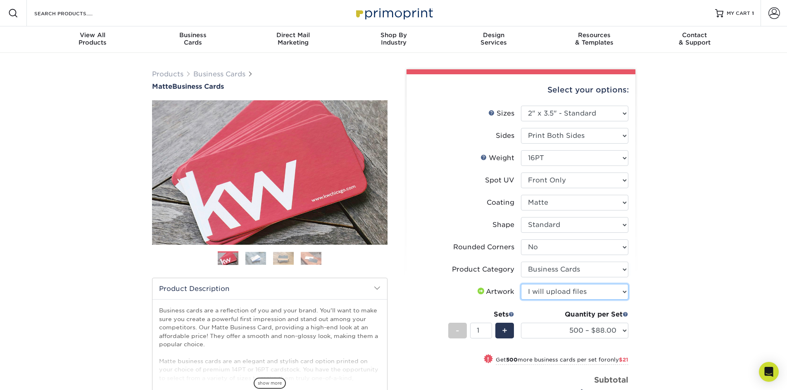
click at [521, 284] on select "Please Select I will upload files I need a design - $100" at bounding box center [574, 292] width 107 height 16
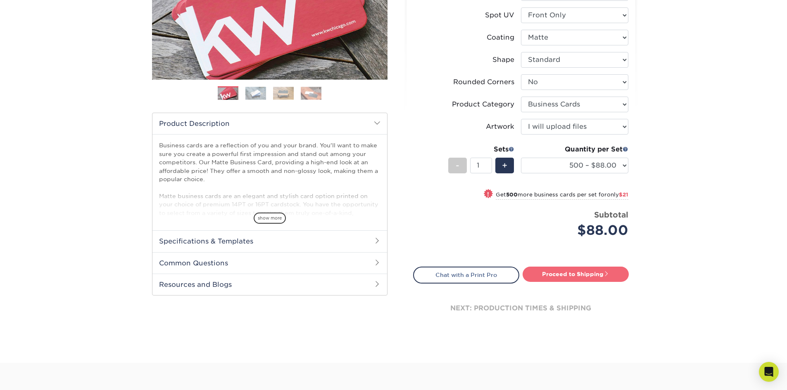
click at [557, 277] on link "Proceed to Shipping" at bounding box center [575, 274] width 106 height 15
type input "Set 1"
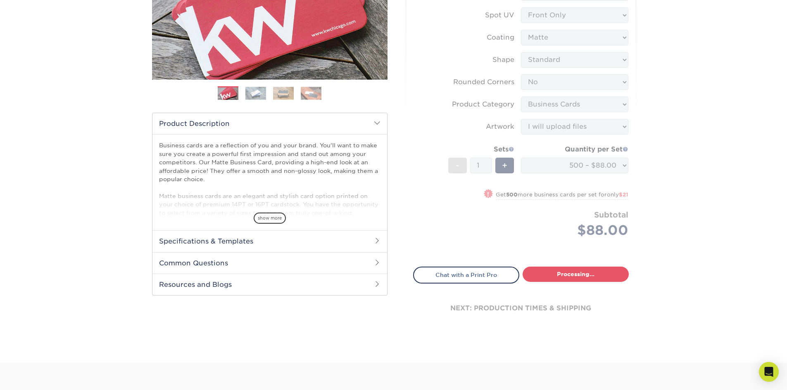
select select "4dc6cca5-ac1c-4fbc-b82e-08d4f0b15061"
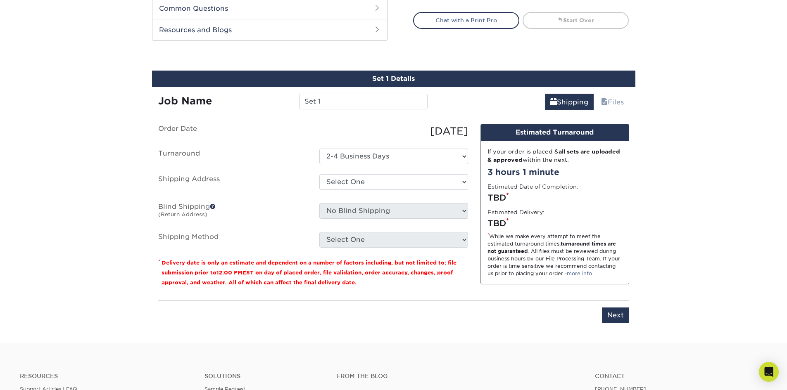
scroll to position [455, 0]
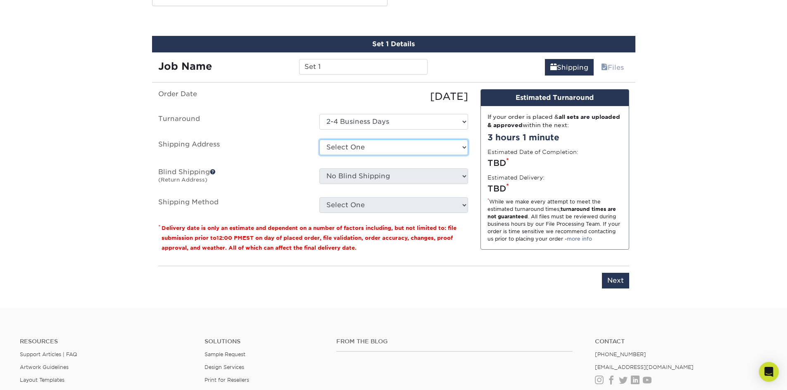
click at [355, 153] on select "Select One Alphagraphics + Add New Address - Login" at bounding box center [393, 148] width 149 height 16
select select "286488"
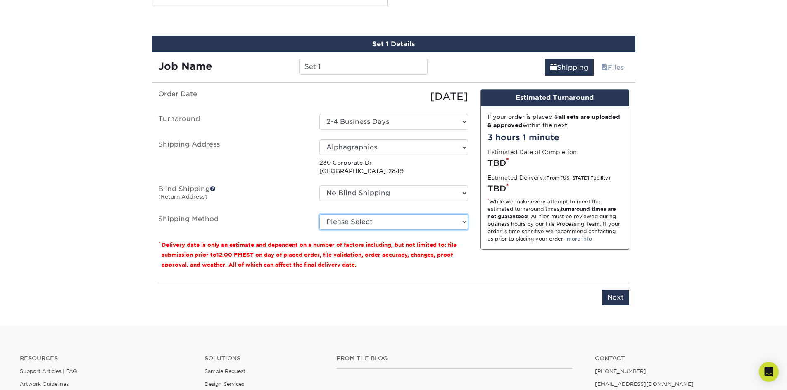
click at [361, 227] on select "Please Select Ground Shipping (+$8.96) 3 Day Shipping Service (+$15.52) 2 Day A…" at bounding box center [393, 222] width 149 height 16
select select "03"
click at [319, 214] on select "Please Select Ground Shipping (+$8.96) 3 Day Shipping Service (+$15.52) 2 Day A…" at bounding box center [393, 222] width 149 height 16
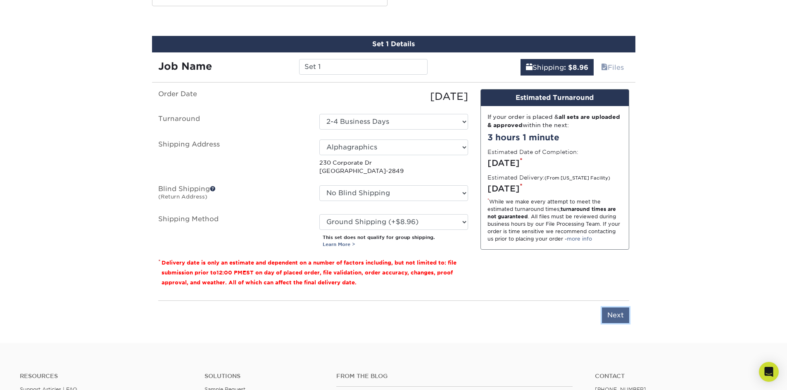
click at [611, 316] on input "Next" at bounding box center [615, 316] width 27 height 16
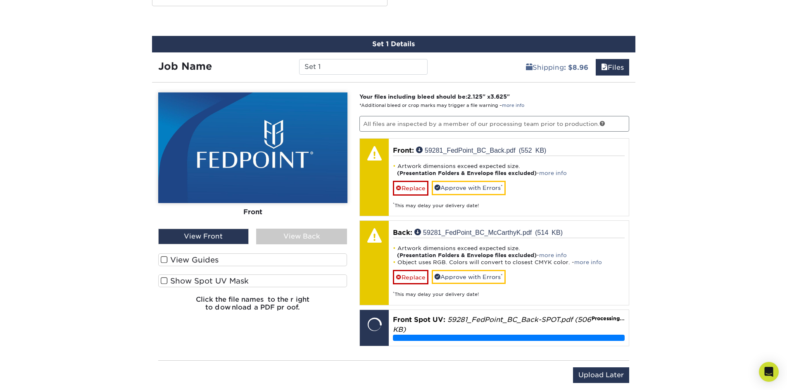
click at [161, 257] on span at bounding box center [164, 260] width 7 height 8
click at [0, 0] on input "View Guides" at bounding box center [0, 0] width 0 height 0
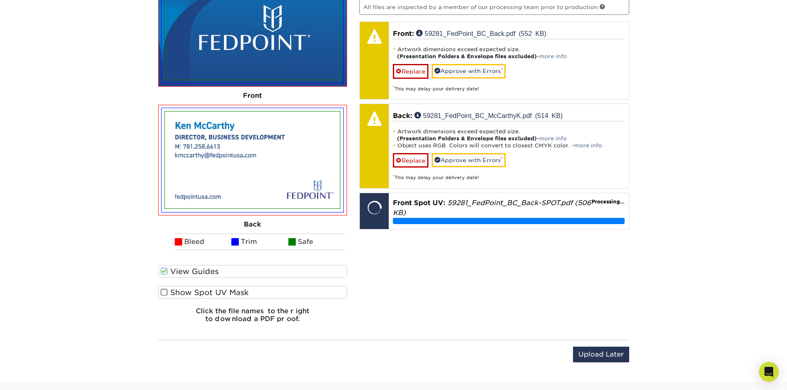
scroll to position [578, 0]
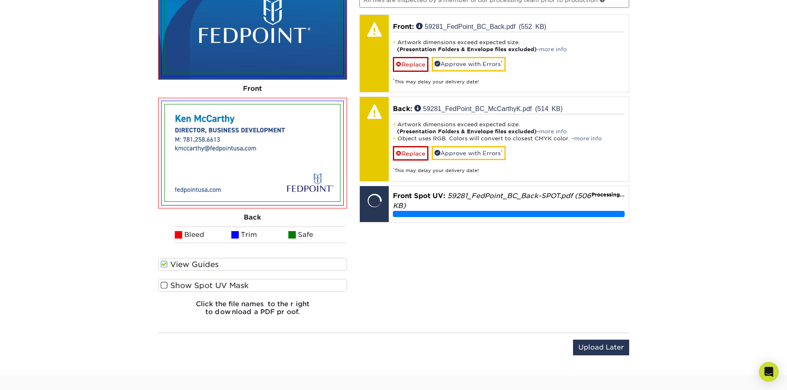
click at [165, 286] on span at bounding box center [164, 286] width 7 height 8
click at [0, 0] on input "Show Spot UV Mask" at bounding box center [0, 0] width 0 height 0
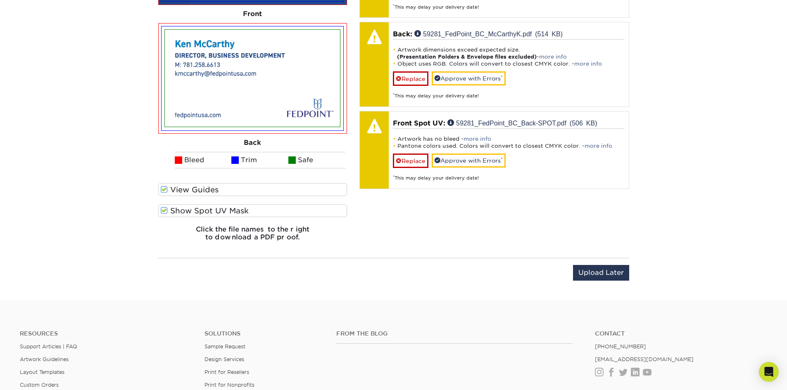
scroll to position [661, 0]
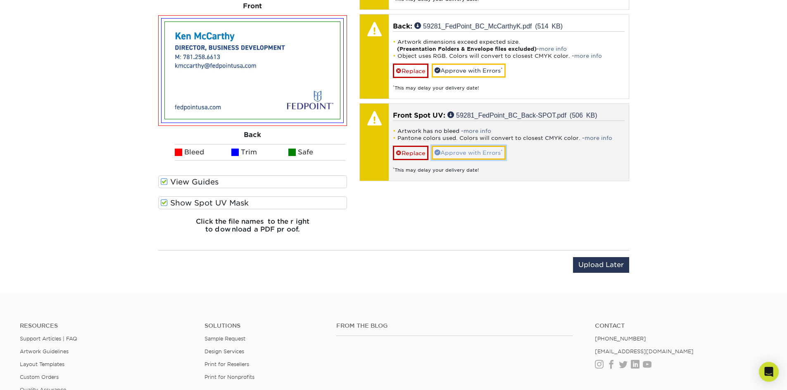
click at [485, 156] on link "Approve with Errors *" at bounding box center [468, 153] width 74 height 14
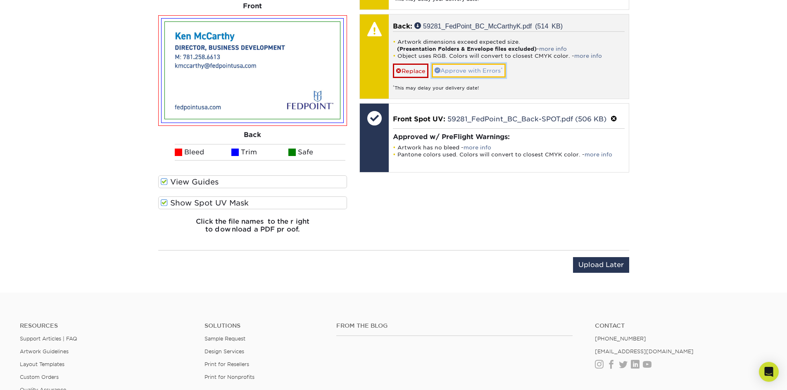
click at [453, 70] on link "Approve with Errors *" at bounding box center [468, 71] width 74 height 14
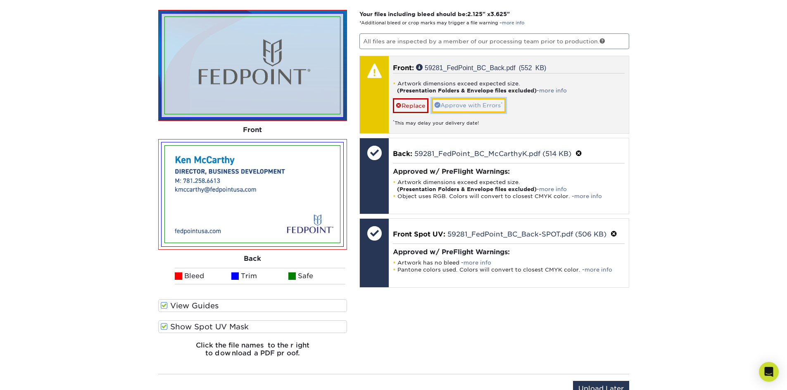
click at [471, 104] on link "Approve with Errors *" at bounding box center [468, 105] width 74 height 14
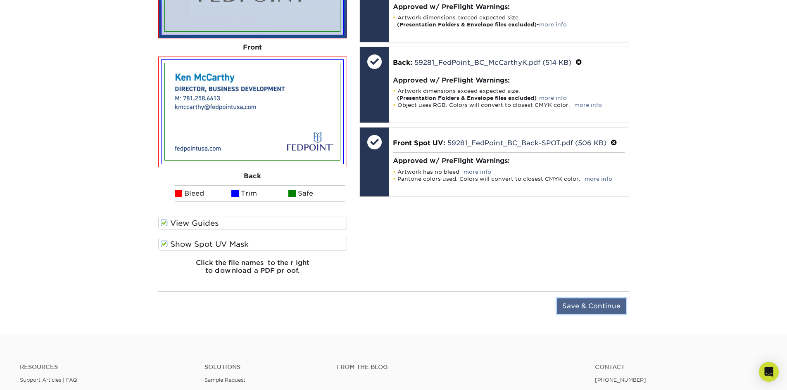
click at [593, 309] on input "Save & Continue" at bounding box center [591, 307] width 69 height 16
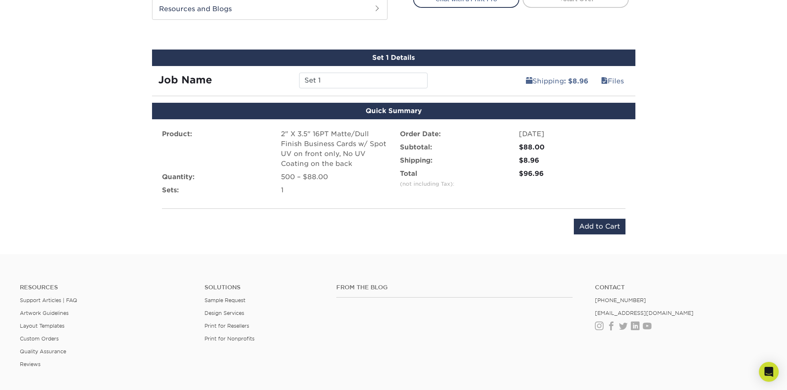
scroll to position [423, 0]
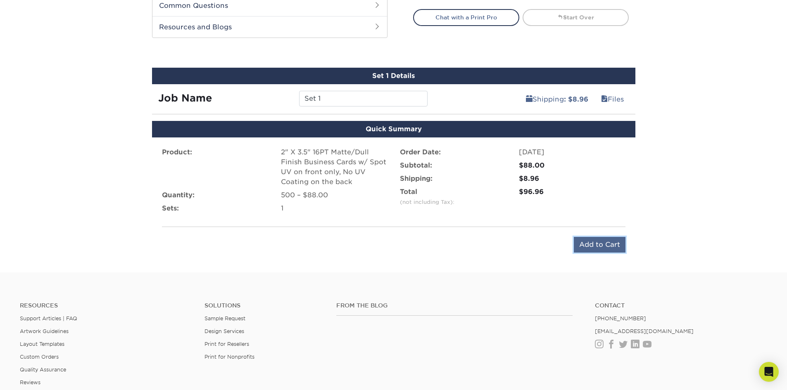
click at [581, 242] on input "Add to Cart" at bounding box center [599, 245] width 52 height 16
click at [314, 98] on input "Set 1" at bounding box center [363, 99] width 128 height 16
drag, startPoint x: 333, startPoint y: 96, endPoint x: 294, endPoint y: 98, distance: 38.8
click at [294, 98] on div "Set 1" at bounding box center [363, 99] width 141 height 16
type input "McCarthyK"
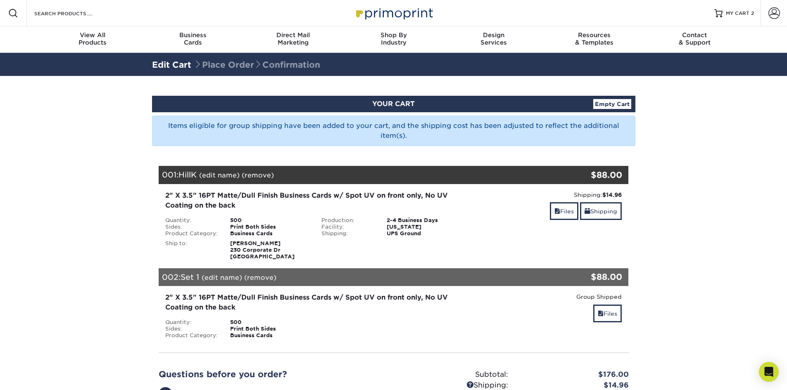
scroll to position [41, 0]
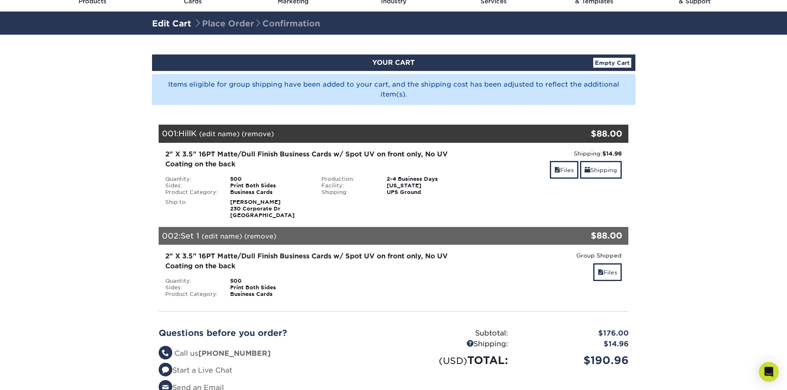
click at [230, 236] on link "(edit name)" at bounding box center [221, 236] width 40 height 8
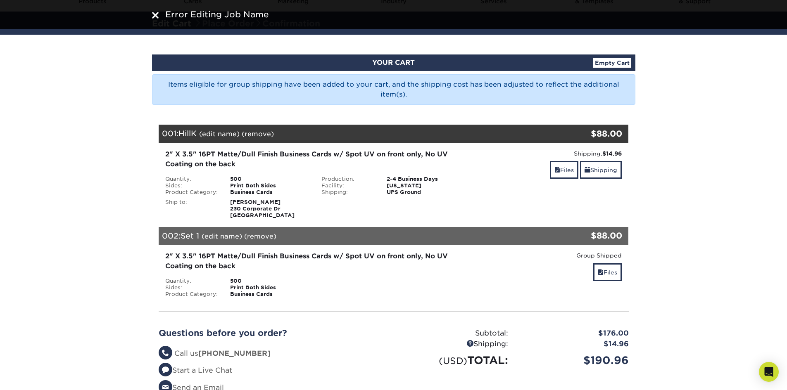
click at [219, 238] on link "(edit name)" at bounding box center [221, 236] width 40 height 8
click at [198, 236] on span "Set 1" at bounding box center [189, 235] width 19 height 9
drag, startPoint x: 202, startPoint y: 237, endPoint x: 175, endPoint y: 240, distance: 27.4
click at [175, 240] on div "002: Set 1 (edit name) (remove) Are you sure you want to remove this product ? …" at bounding box center [354, 236] width 391 height 18
click at [217, 238] on link "(edit name)" at bounding box center [221, 236] width 40 height 8
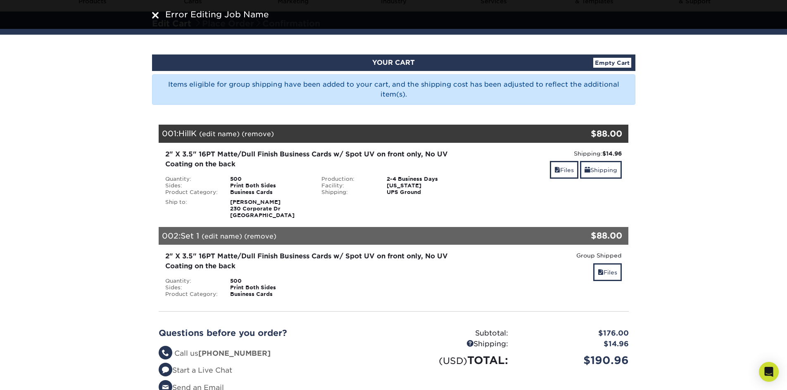
click at [217, 237] on link "(edit name)" at bounding box center [221, 236] width 40 height 8
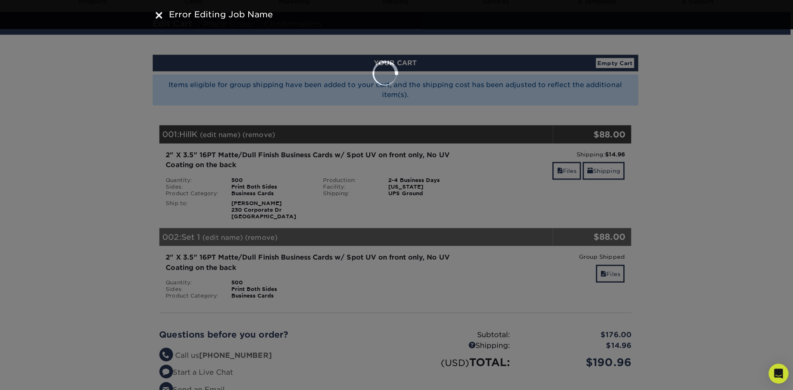
click at [217, 237] on body "Resources Menu Search Products Account SIGN IN CREATE AN ACCOUNT forgot passwor…" at bounding box center [396, 328] width 793 height 738
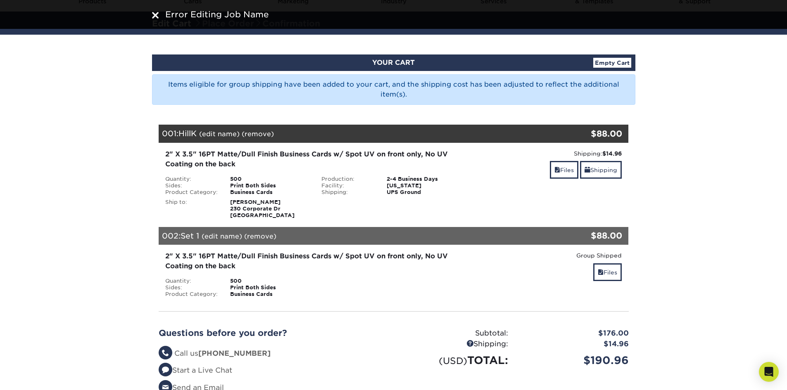
click at [217, 237] on link "(edit name)" at bounding box center [221, 236] width 40 height 8
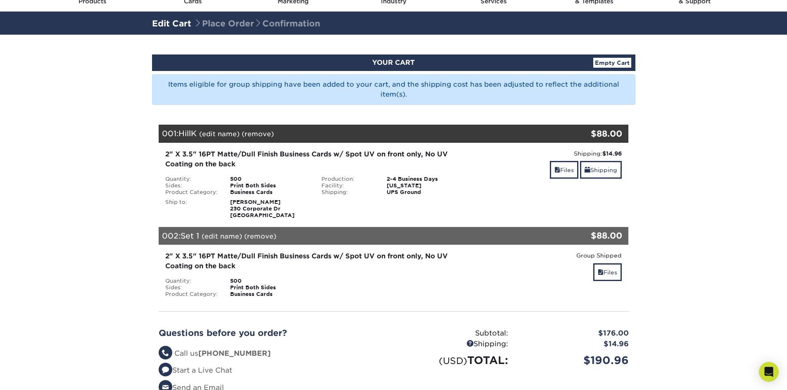
click at [261, 235] on link "(remove)" at bounding box center [260, 236] width 32 height 8
click at [772, 374] on icon "Open Intercom Messenger" at bounding box center [767, 372] width 9 height 11
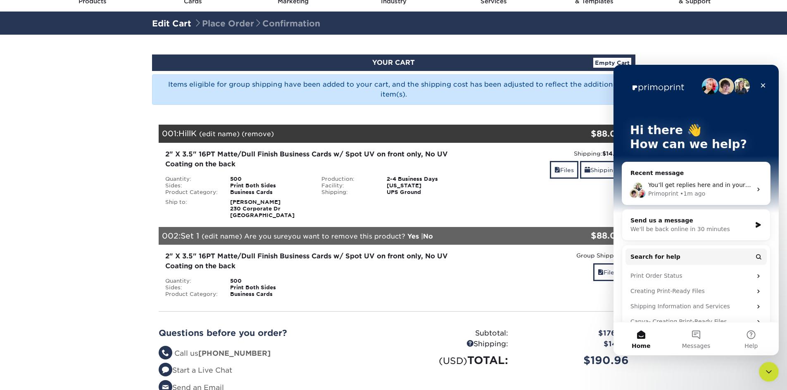
scroll to position [0, 0]
click at [702, 333] on button "Messages" at bounding box center [695, 338] width 55 height 33
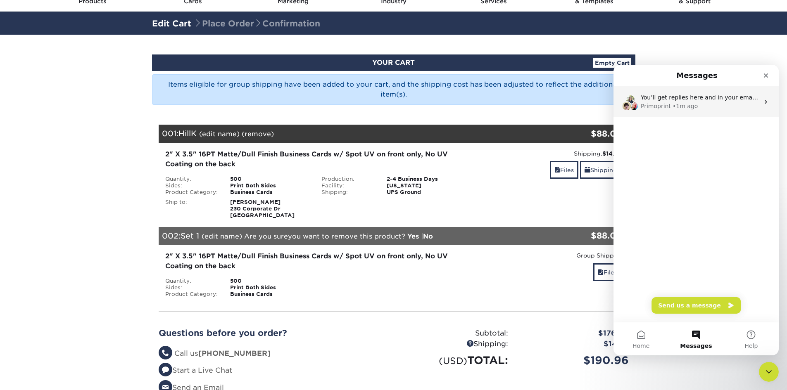
click at [682, 107] on div "• 1m ago" at bounding box center [684, 106] width 25 height 9
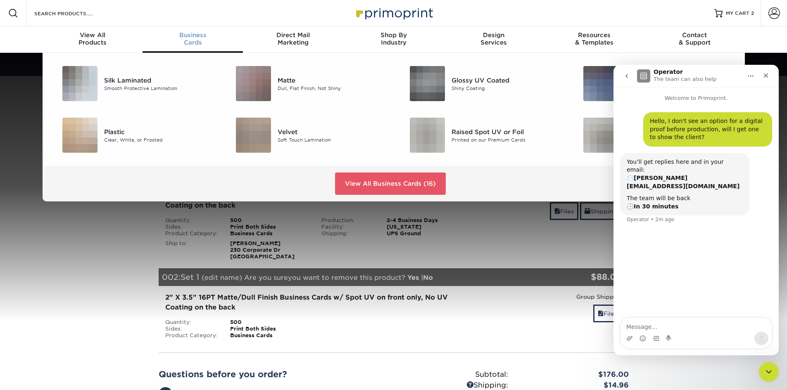
click at [199, 43] on div "Business Cards" at bounding box center [192, 38] width 100 height 15
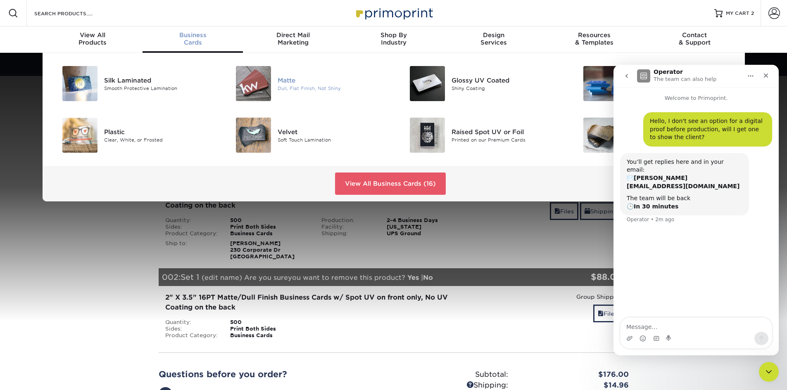
click at [251, 83] on img at bounding box center [253, 83] width 35 height 35
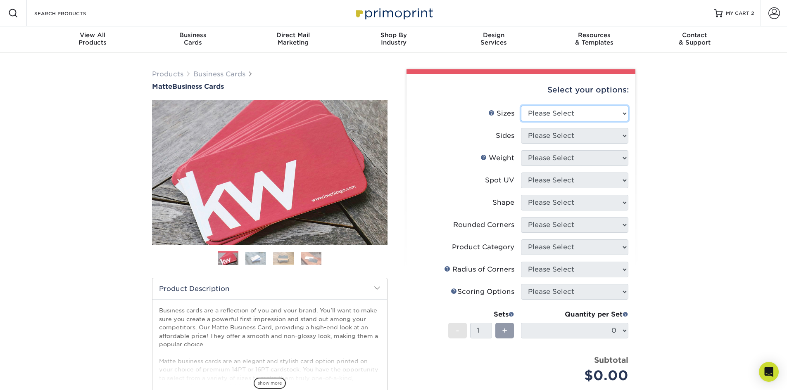
drag, startPoint x: 593, startPoint y: 113, endPoint x: 590, endPoint y: 120, distance: 8.1
click at [593, 113] on select "Please Select 1.5" x 3.5" - Mini 1.75" x 3.5" - Mini 2" x 2" - Square 2" x 3" -…" at bounding box center [574, 114] width 107 height 16
click at [521, 106] on select "Please Select 1.5" x 3.5" - Mini 1.75" x 3.5" - Mini 2" x 2" - Square 2" x 3" -…" at bounding box center [574, 114] width 107 height 16
click at [551, 117] on select "Please Select 1.5" x 3.5" - Mini 1.75" x 3.5" - Mini 2" x 2" - Square 2" x 3" -…" at bounding box center [574, 114] width 107 height 16
select select "2.00x3.50"
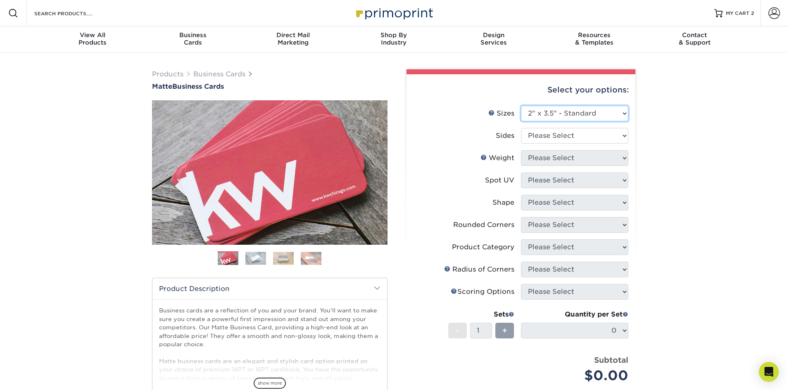
click at [521, 106] on select "Please Select 1.5" x 3.5" - Mini 1.75" x 3.5" - Mini 2" x 2" - Square 2" x 3" -…" at bounding box center [574, 114] width 107 height 16
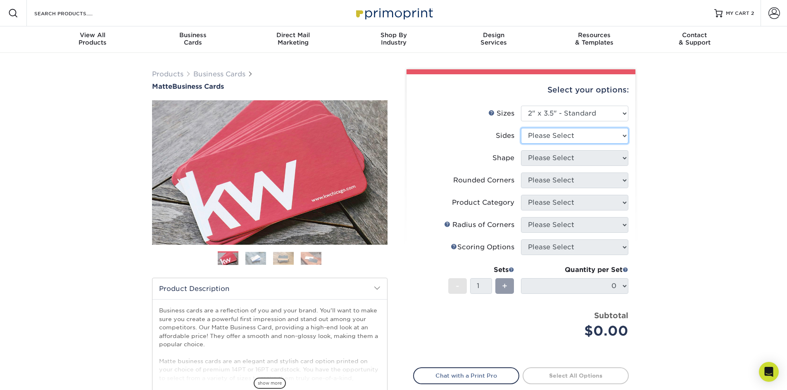
drag, startPoint x: 543, startPoint y: 135, endPoint x: 546, endPoint y: 143, distance: 7.8
click at [543, 135] on select "Please Select Print Both Sides Print Front Only" at bounding box center [574, 136] width 107 height 16
select select "13abbda7-1d64-4f25-8bb2-c179b224825d"
click at [521, 128] on select "Please Select Print Both Sides Print Front Only" at bounding box center [574, 136] width 107 height 16
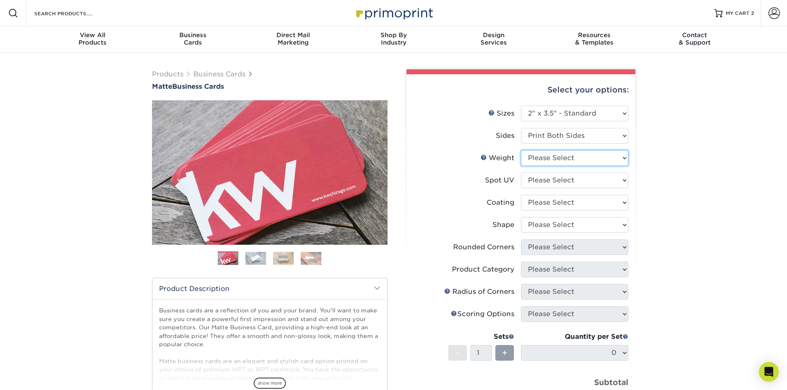
click at [548, 162] on select "Please Select 16PT 14PT" at bounding box center [574, 158] width 107 height 16
select select "16PT"
click at [521, 150] on select "Please Select 16PT 14PT" at bounding box center [574, 158] width 107 height 16
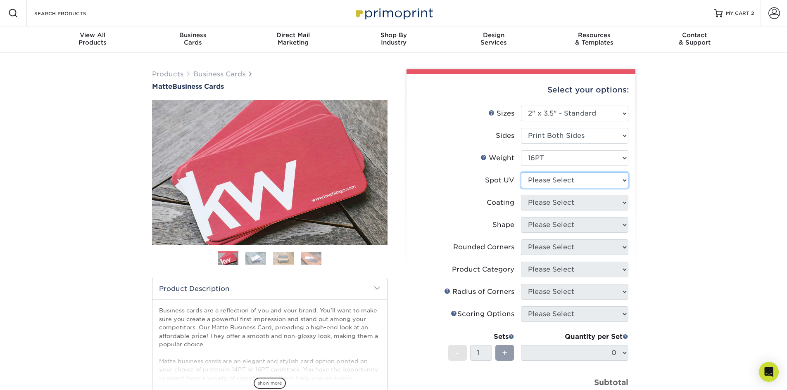
click at [550, 176] on select "Please Select No Spot UV Front and Back (Both Sides) Front Only Back Only" at bounding box center [574, 181] width 107 height 16
select select "1"
click at [521, 173] on select "Please Select No Spot UV Front and Back (Both Sides) Front Only Back Only" at bounding box center [574, 181] width 107 height 16
click at [552, 195] on select at bounding box center [574, 203] width 107 height 16
select select "121bb7b5-3b4d-429f-bd8d-bbf80e953313"
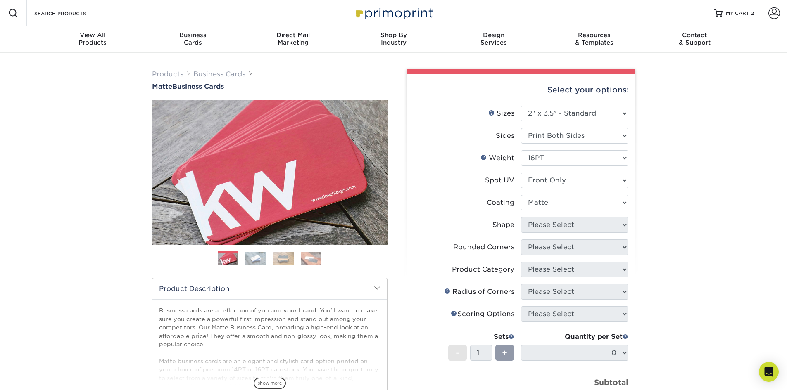
click at [521, 195] on select at bounding box center [574, 203] width 107 height 16
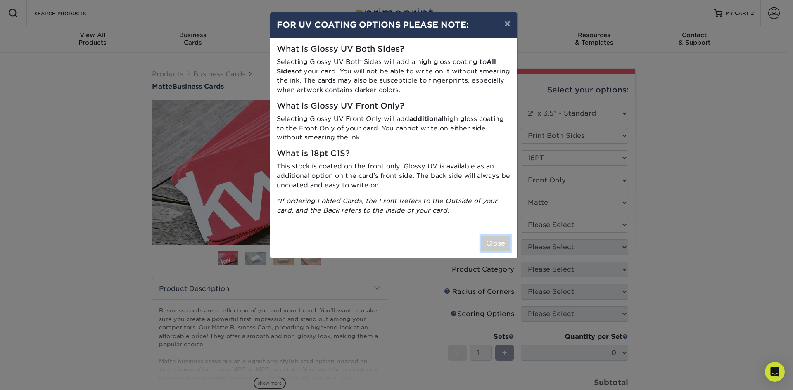
click at [498, 239] on button "Close" at bounding box center [496, 244] width 30 height 16
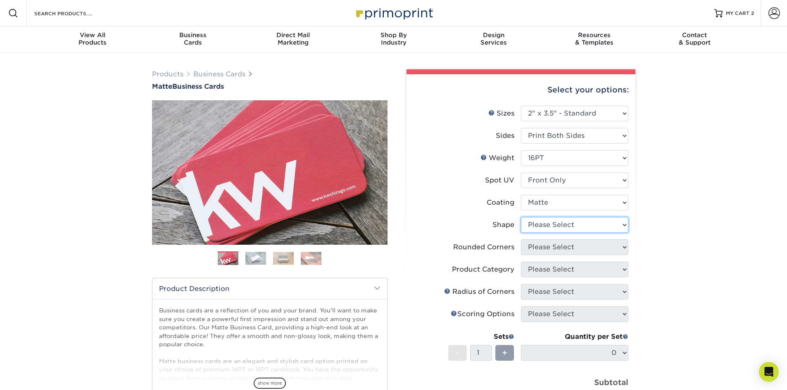
click at [542, 229] on select "Please Select Standard" at bounding box center [574, 225] width 107 height 16
select select "standard"
click at [521, 217] on select "Please Select Standard" at bounding box center [574, 225] width 107 height 16
click at [554, 254] on select "Please Select Yes - Round 2 Corners Yes - Round 4 Corners No" at bounding box center [574, 247] width 107 height 16
select select "0"
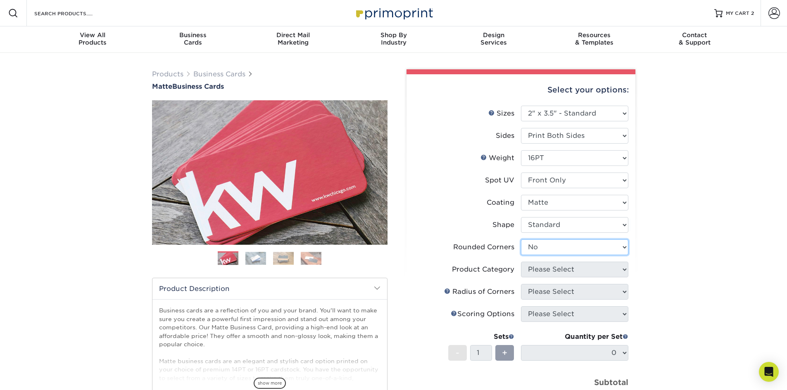
click at [521, 239] on select "Please Select Yes - Round 2 Corners Yes - Round 4 Corners No" at bounding box center [574, 247] width 107 height 16
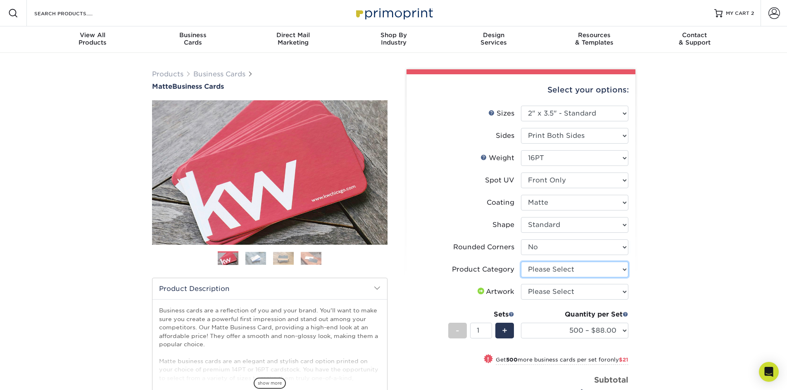
click at [550, 268] on select "Please Select Business Cards" at bounding box center [574, 270] width 107 height 16
select select "3b5148f1-0588-4f88-a218-97bcfdce65c1"
click at [521, 262] on select "Please Select Business Cards" at bounding box center [574, 270] width 107 height 16
drag, startPoint x: 556, startPoint y: 290, endPoint x: 558, endPoint y: 295, distance: 5.4
click at [556, 290] on select "Please Select I will upload files I need a design - $100" at bounding box center [574, 292] width 107 height 16
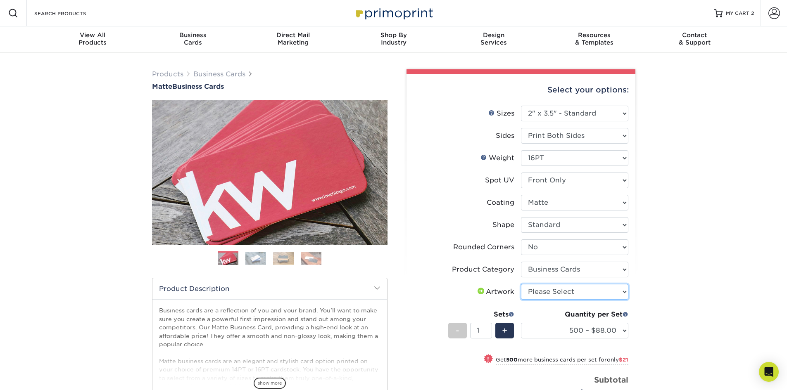
select select "upload"
click at [521, 284] on select "Please Select I will upload files I need a design - $100" at bounding box center [574, 292] width 107 height 16
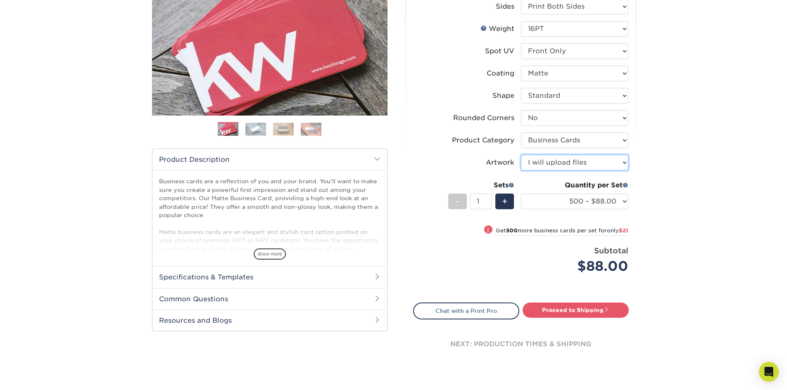
scroll to position [165, 0]
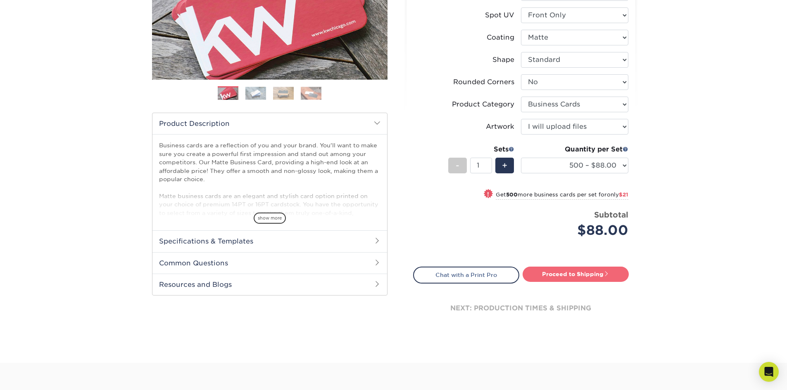
click at [589, 277] on link "Proceed to Shipping" at bounding box center [575, 274] width 106 height 15
type input "Set 1"
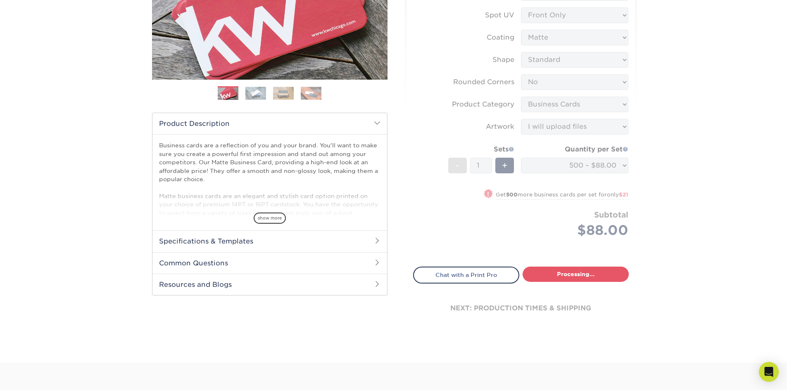
select select "4dc6cca5-ac1c-4fbc-b82e-08d4f0b15061"
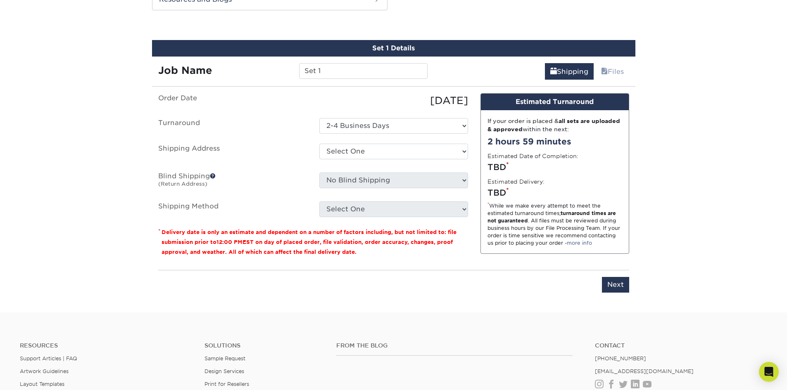
scroll to position [455, 0]
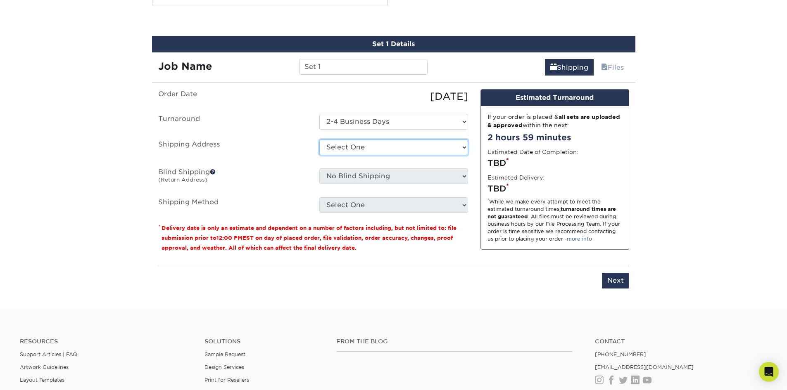
click at [354, 147] on select "Select One Alphagraphics + Add New Address - Login" at bounding box center [393, 148] width 149 height 16
select select "286488"
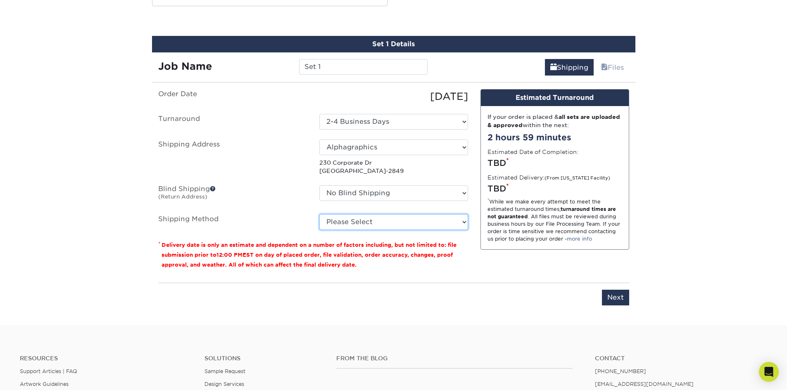
click at [359, 221] on select "Please Select Ground Shipping (+$8.96) 3 Day Shipping Service (+$15.52) 2 Day A…" at bounding box center [393, 222] width 149 height 16
select select "03"
click at [319, 214] on select "Please Select Ground Shipping (+$8.96) 3 Day Shipping Service (+$15.52) 2 Day A…" at bounding box center [393, 222] width 149 height 16
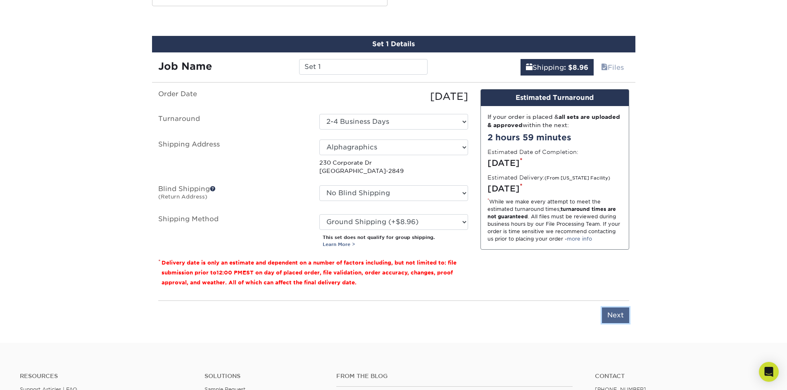
click at [611, 314] on input "Next" at bounding box center [615, 316] width 27 height 16
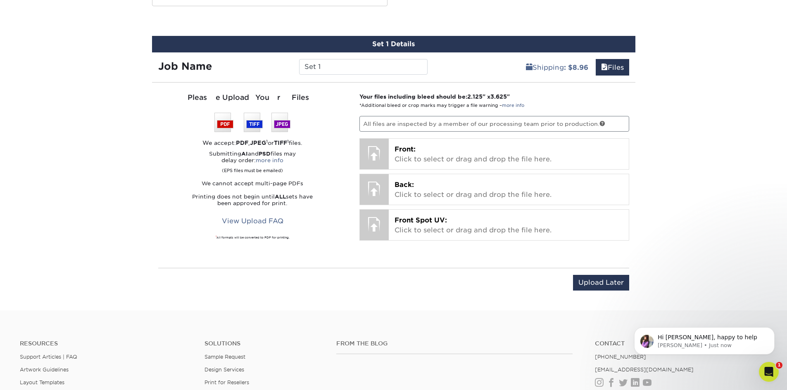
scroll to position [0, 0]
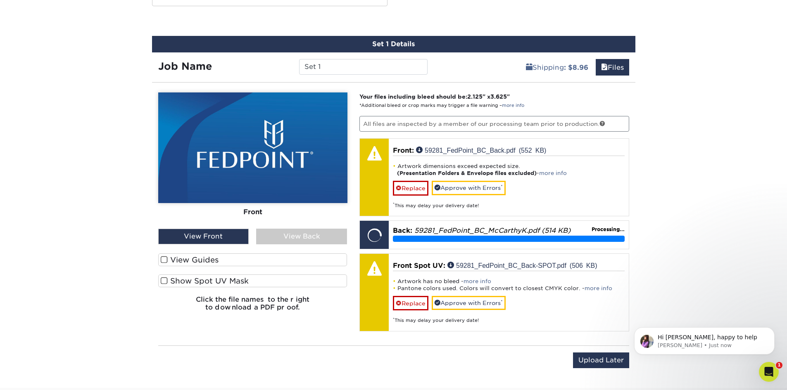
click at [161, 259] on span at bounding box center [164, 260] width 7 height 8
click at [0, 0] on input "View Guides" at bounding box center [0, 0] width 0 height 0
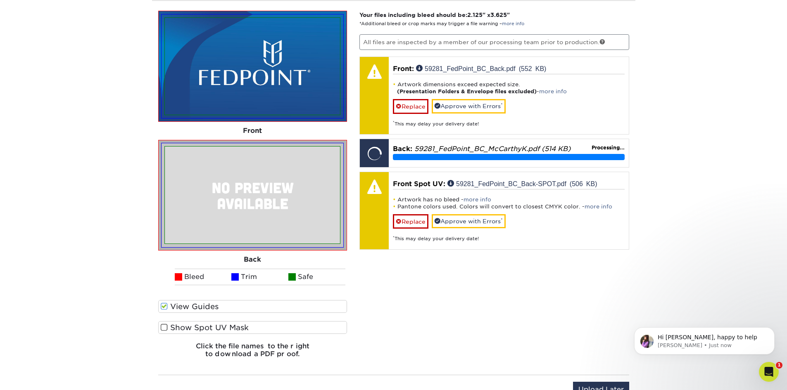
scroll to position [537, 0]
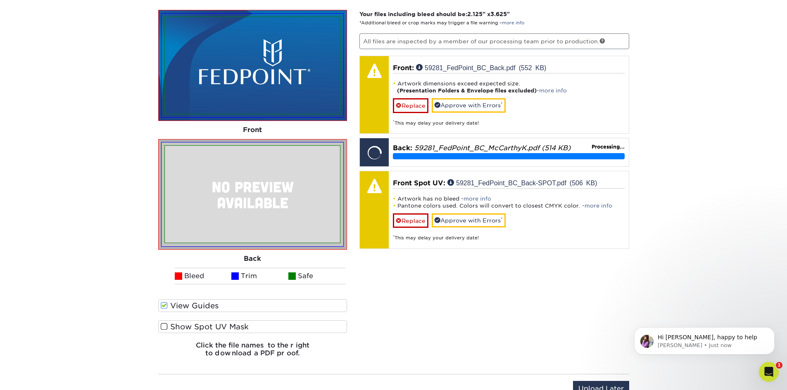
click at [162, 328] on span at bounding box center [164, 327] width 7 height 8
click at [0, 0] on input "Show Spot UV Mask" at bounding box center [0, 0] width 0 height 0
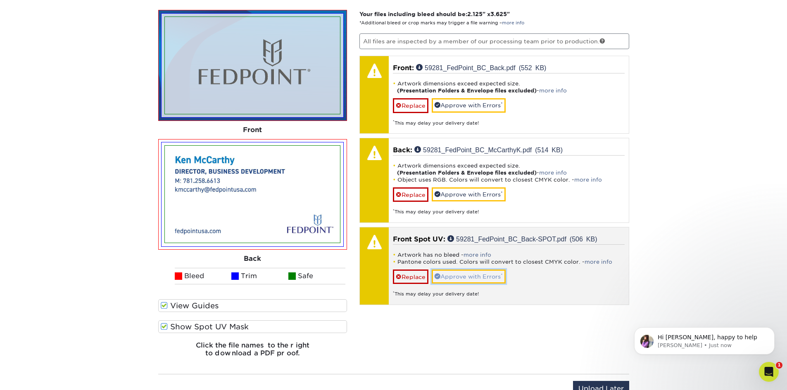
click at [476, 278] on link "Approve with Errors *" at bounding box center [468, 277] width 74 height 14
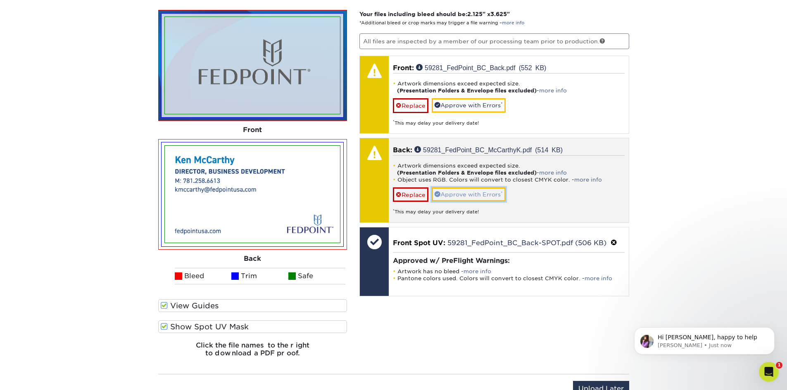
click at [465, 194] on link "Approve with Errors *" at bounding box center [468, 194] width 74 height 14
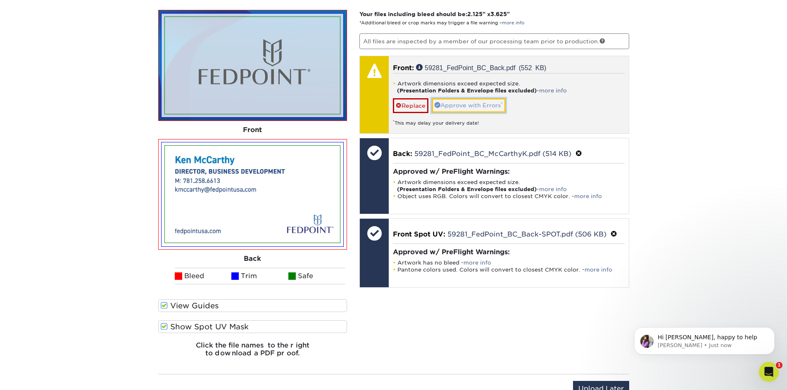
click at [460, 104] on link "Approve with Errors *" at bounding box center [468, 105] width 74 height 14
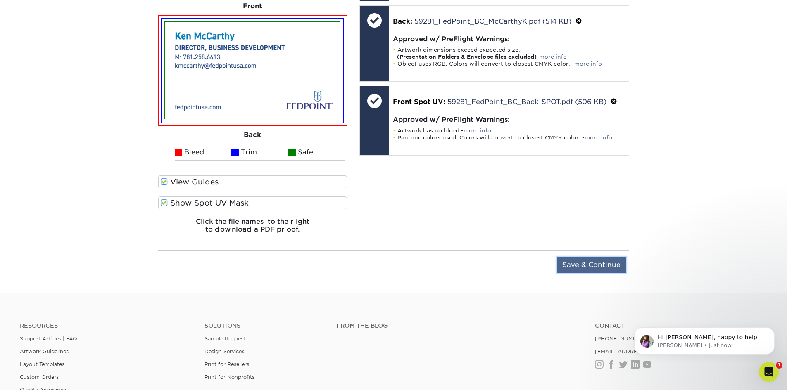
click at [592, 259] on input "Save & Continue" at bounding box center [591, 265] width 69 height 16
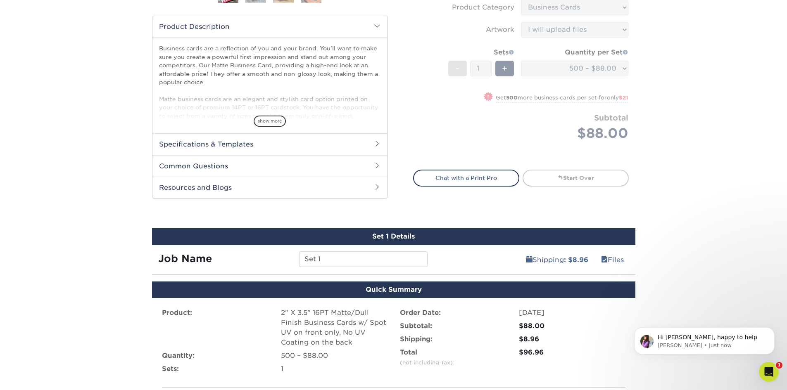
scroll to position [258, 0]
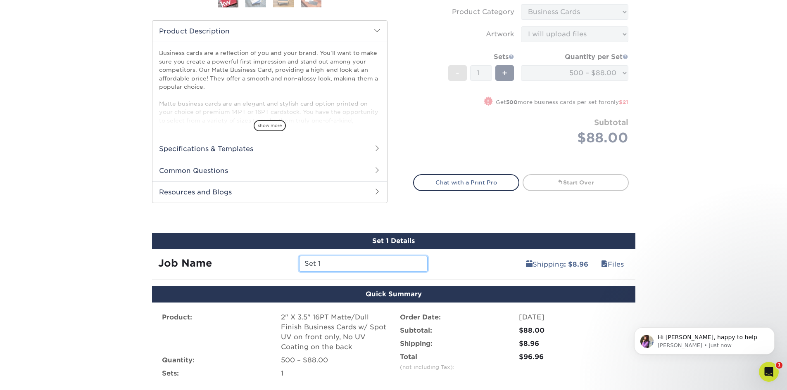
drag, startPoint x: 317, startPoint y: 267, endPoint x: 273, endPoint y: 265, distance: 44.2
click at [273, 265] on div "Job Name Set 1" at bounding box center [293, 264] width 282 height 16
type input "McCarthyK"
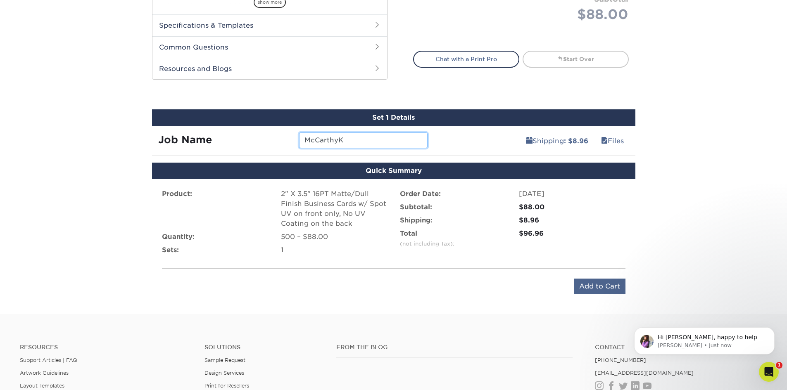
scroll to position [381, 0]
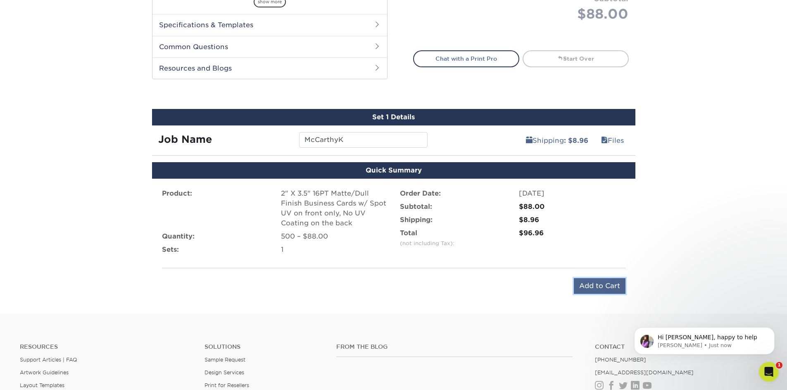
click at [618, 287] on input "Add to Cart" at bounding box center [599, 286] width 52 height 16
click at [705, 347] on p "[PERSON_NAME] • Just now" at bounding box center [710, 345] width 107 height 7
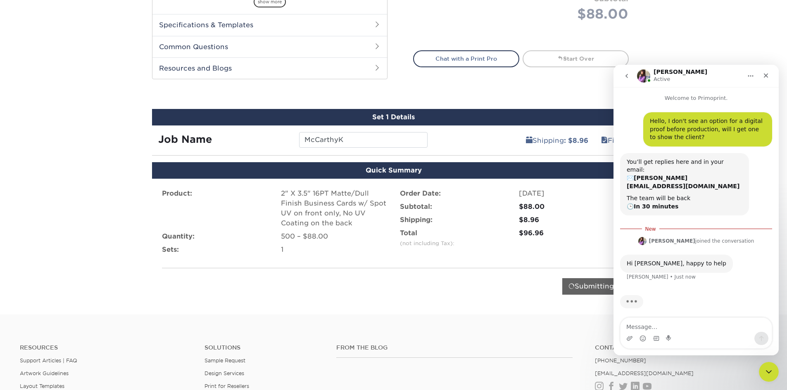
scroll to position [1, 0]
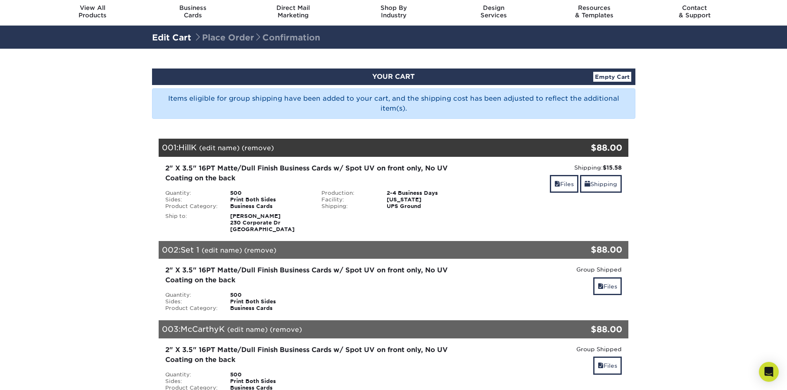
scroll to position [41, 0]
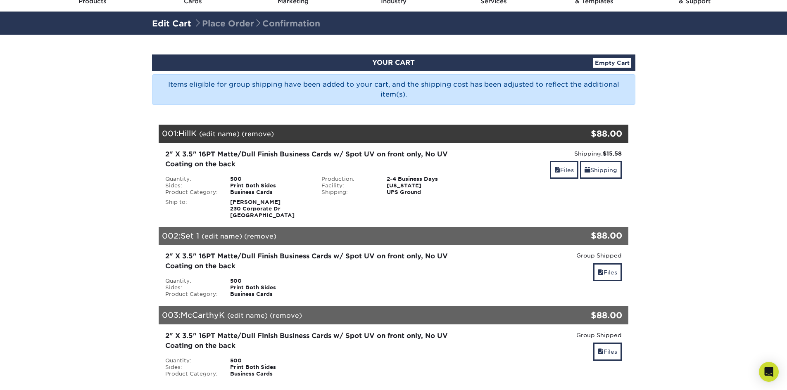
click at [261, 234] on link "(remove)" at bounding box center [260, 236] width 32 height 8
click at [414, 237] on link "Yes" at bounding box center [413, 236] width 12 height 8
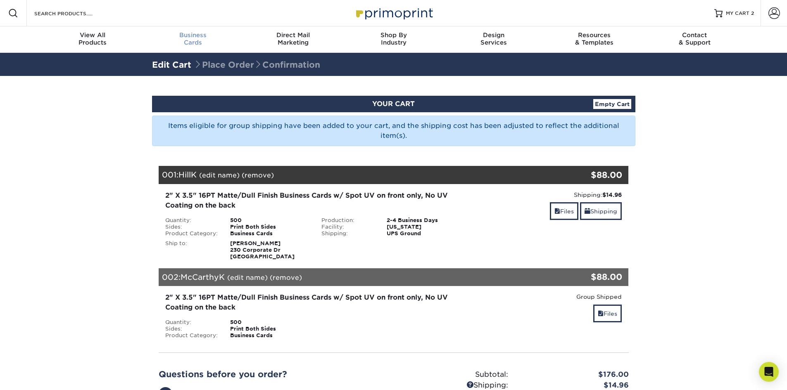
click at [199, 37] on span "Business" at bounding box center [192, 34] width 100 height 7
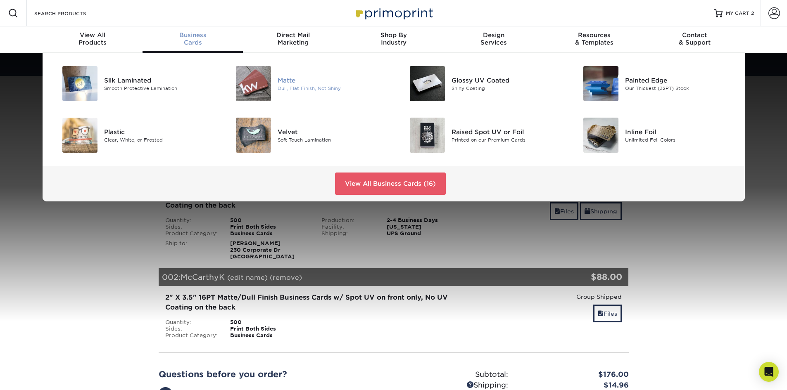
click at [259, 87] on img at bounding box center [253, 83] width 35 height 35
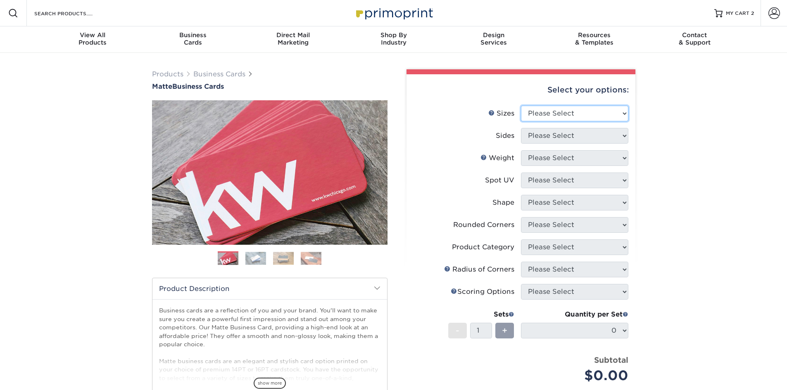
click at [540, 113] on select "Please Select 1.5" x 3.5" - Mini 1.75" x 3.5" - Mini 2" x 2" - Square 2" x 3" -…" at bounding box center [574, 114] width 107 height 16
select select "2.00x3.00"
click at [521, 106] on select "Please Select 1.5" x 3.5" - Mini 1.75" x 3.5" - Mini 2" x 2" - Square 2" x 3" -…" at bounding box center [574, 114] width 107 height 16
drag, startPoint x: 538, startPoint y: 135, endPoint x: 545, endPoint y: 142, distance: 9.4
click at [538, 135] on select "Please Select Print Both Sides Print Front Only" at bounding box center [574, 136] width 107 height 16
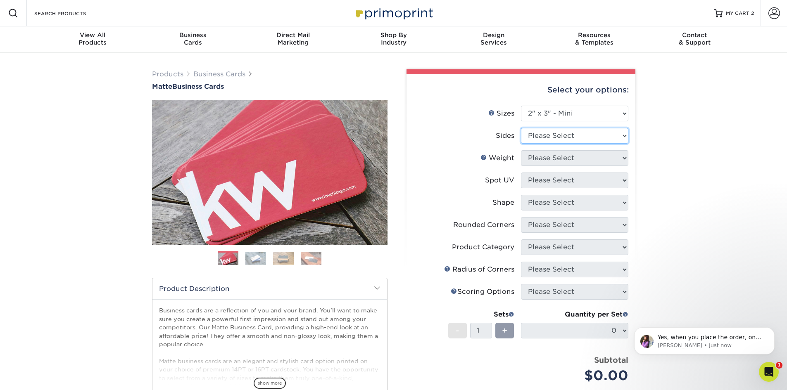
select select "32d3c223-f82c-492b-b915-ba065a00862f"
click at [521, 128] on select "Please Select Print Both Sides Print Front Only" at bounding box center [574, 136] width 107 height 16
click at [553, 155] on select "Please Select 14PT 16PT" at bounding box center [574, 158] width 107 height 16
select select "14PT"
click at [521, 150] on select "Please Select 14PT 16PT" at bounding box center [574, 158] width 107 height 16
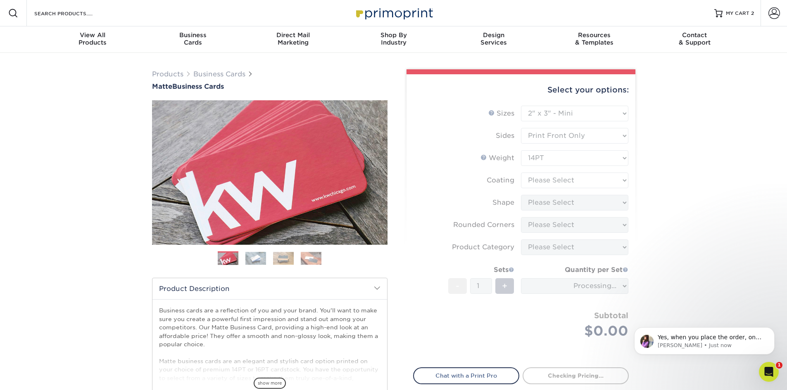
click at [545, 180] on form "Sizes Help Sizes Please Select 1.5" x 3.5" - Mini 1.75" x 3.5" - Mini 2" x 2" -…" at bounding box center [521, 232] width 216 height 252
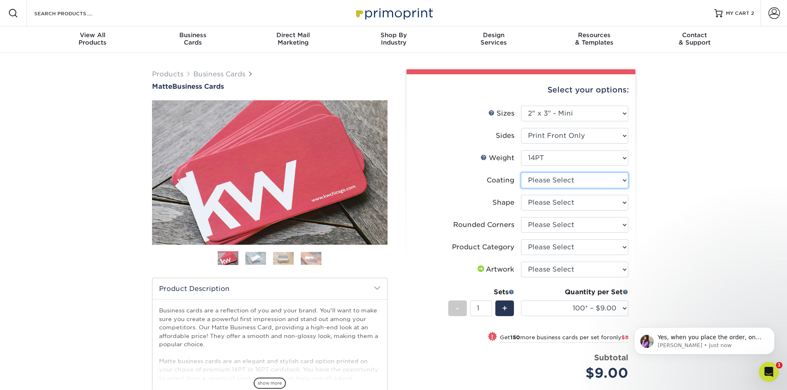
click at [545, 181] on select at bounding box center [574, 181] width 107 height 16
select select "121bb7b5-3b4d-429f-bd8d-bbf80e953313"
click at [521, 173] on select at bounding box center [574, 181] width 107 height 16
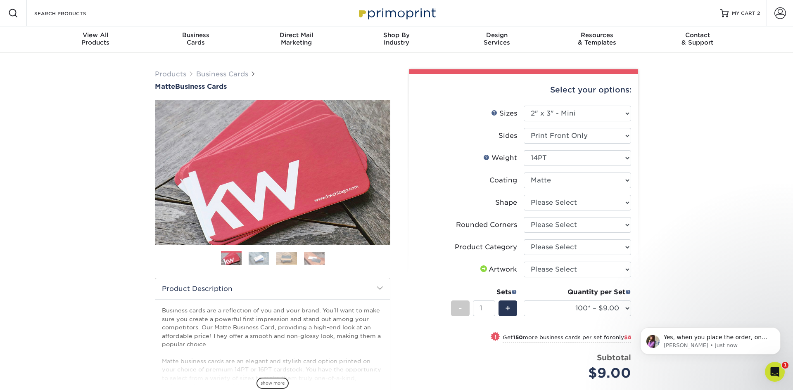
select select "-1"
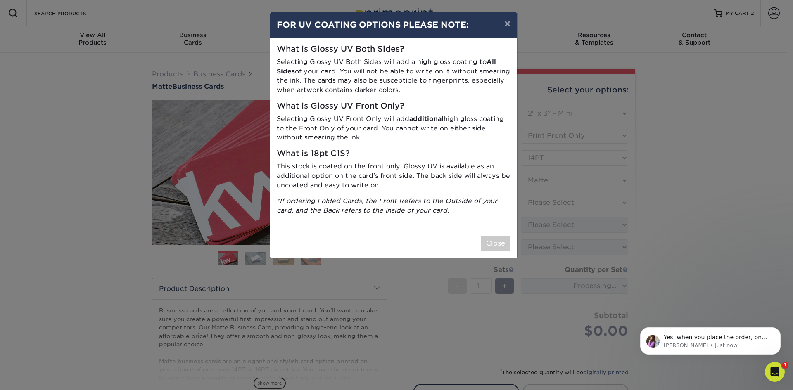
click at [548, 203] on div "× FOR UV COATING OPTIONS PLEASE NOTE: What is Glossy UV Both Sides? Selecting G…" at bounding box center [396, 195] width 793 height 390
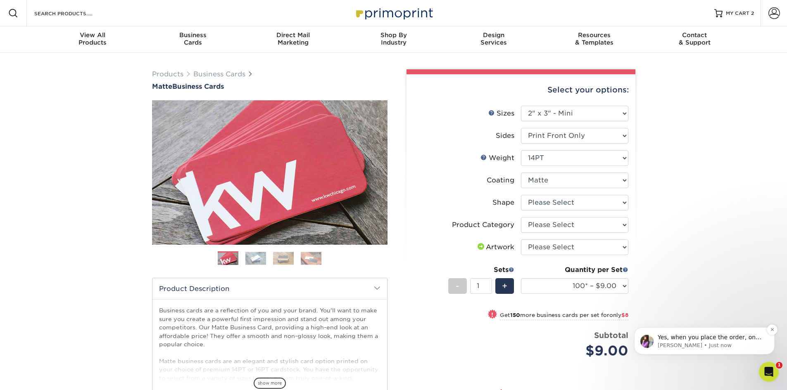
click at [673, 345] on p "Erica • Just now" at bounding box center [710, 345] width 107 height 7
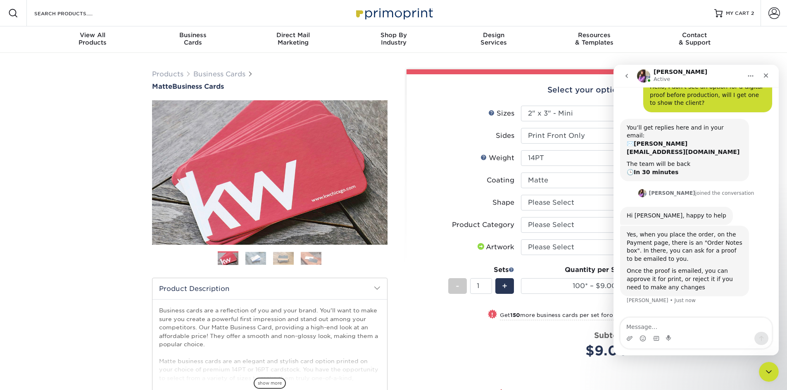
scroll to position [46, 0]
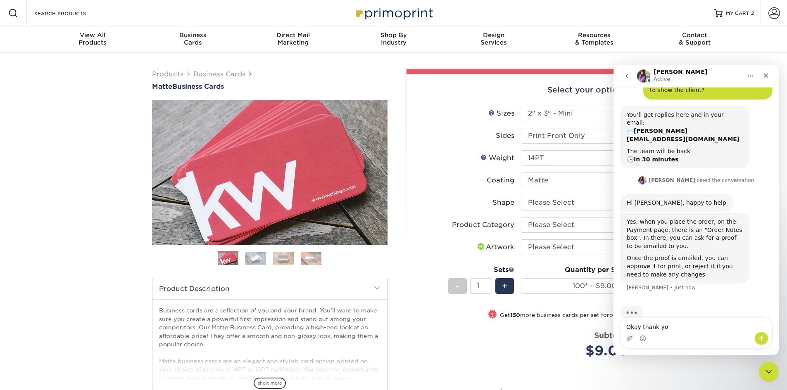
type textarea "Okay thank you"
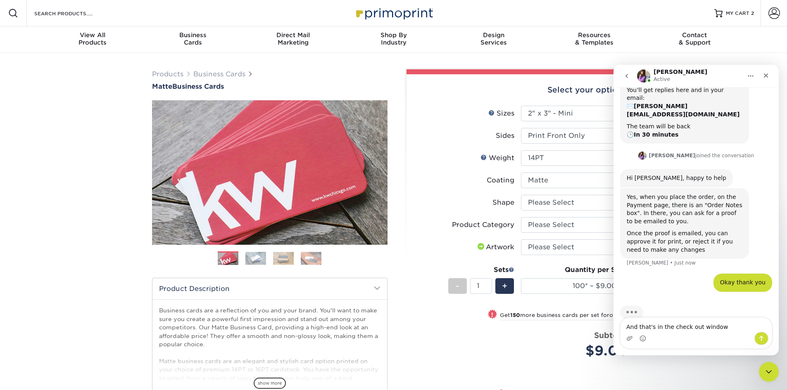
type textarea "And that's in the check out window?"
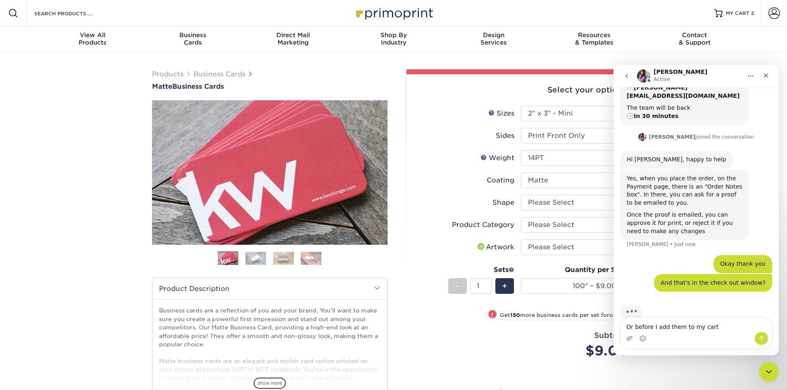
type textarea "Or before I add them to my cart?"
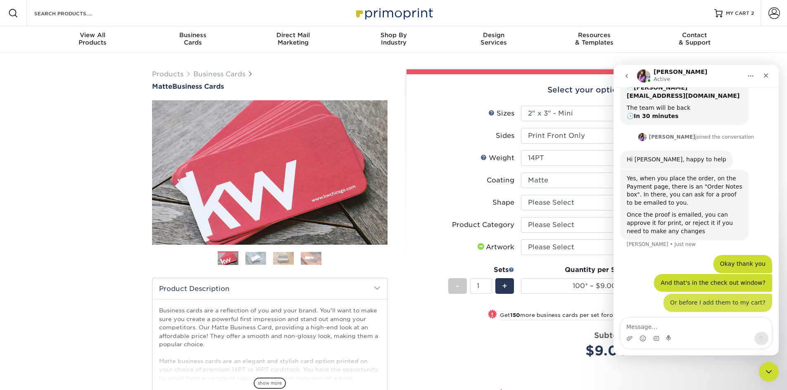
scroll to position [108, 0]
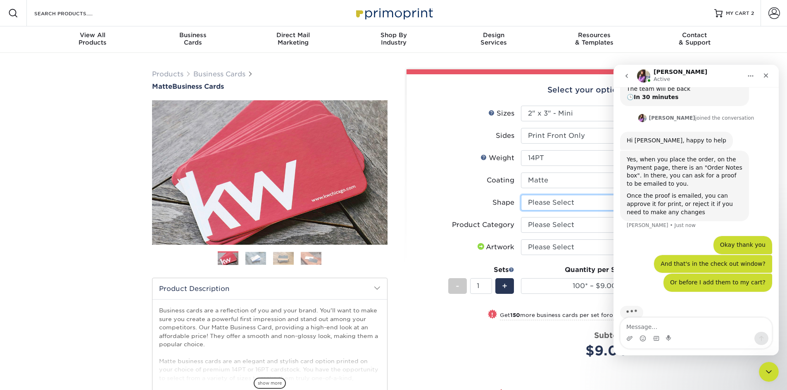
click at [543, 204] on select "Please Select Standard" at bounding box center [574, 203] width 107 height 16
select select "standard"
click at [521, 195] on select "Please Select Standard" at bounding box center [574, 203] width 107 height 16
select select "-1"
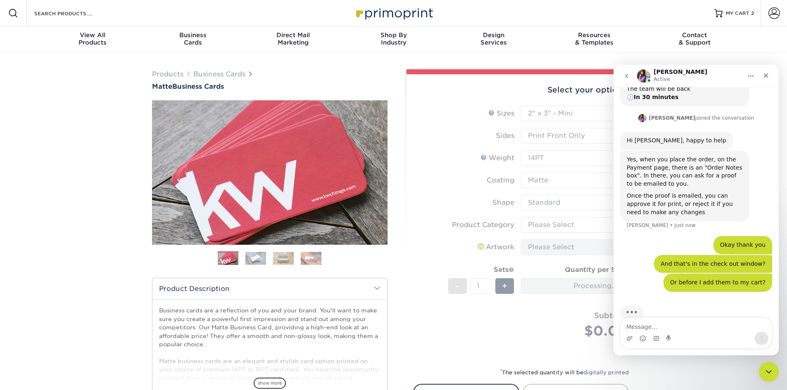
click at [549, 227] on form "Sizes Help Sizes Please Select 1.5" x 3.5" - Mini 1.75" x 3.5" - Mini 2" x 2" -…" at bounding box center [521, 232] width 216 height 252
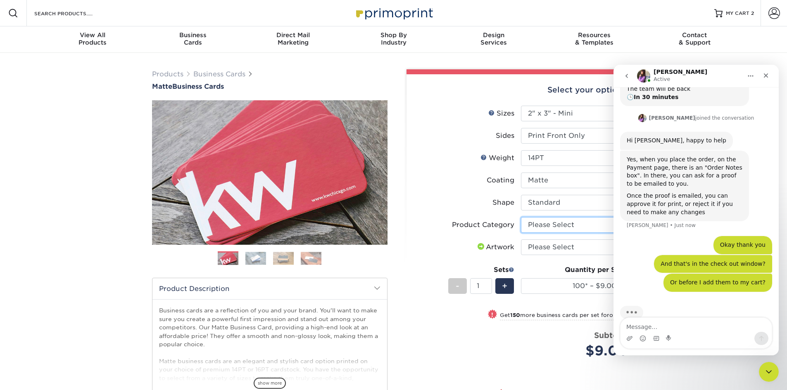
click at [561, 223] on select "Please Select Business Cards" at bounding box center [574, 225] width 107 height 16
select select "3b5148f1-0588-4f88-a218-97bcfdce65c1"
click at [521, 217] on select "Please Select Business Cards" at bounding box center [574, 225] width 107 height 16
click at [560, 248] on select "Please Select I will upload files I need a design - $100" at bounding box center [574, 247] width 107 height 16
select select "upload"
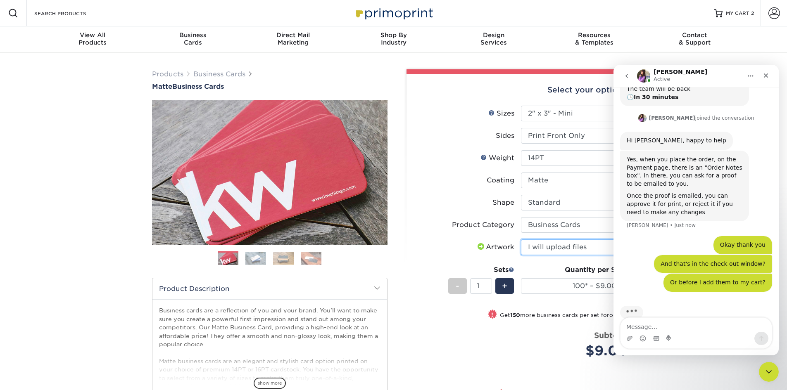
click at [521, 239] on select "Please Select I will upload files I need a design - $100" at bounding box center [574, 247] width 107 height 16
click at [541, 280] on select "100* – $9.00 250* – $17.00 500 – $33.00 1000 – $47.00 2500 – $97.00 5000 – $143…" at bounding box center [574, 286] width 107 height 16
select select "250* – $17.00"
click at [521, 278] on select "100* – $9.00 250* – $17.00 500 – $33.00 1000 – $47.00 2500 – $97.00 5000 – $143…" at bounding box center [574, 286] width 107 height 16
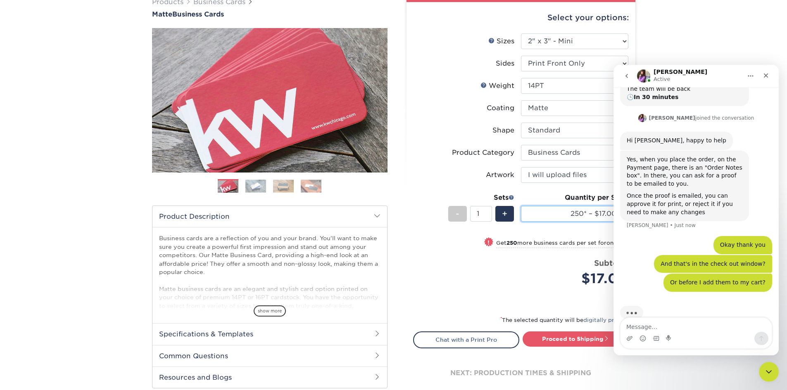
scroll to position [83, 0]
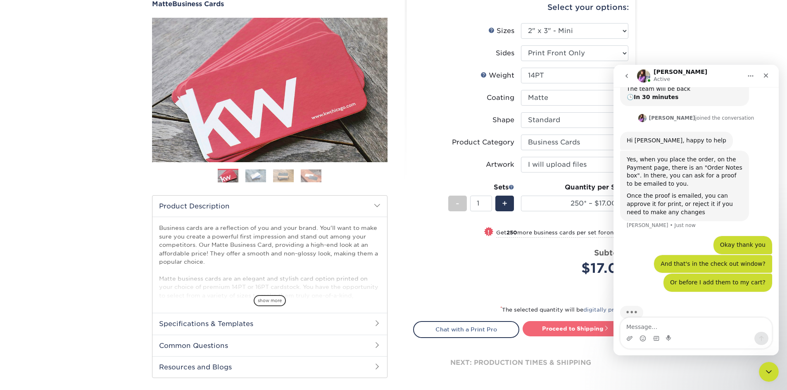
click at [556, 329] on link "Proceed to Shipping" at bounding box center [575, 328] width 106 height 15
type input "Set 1"
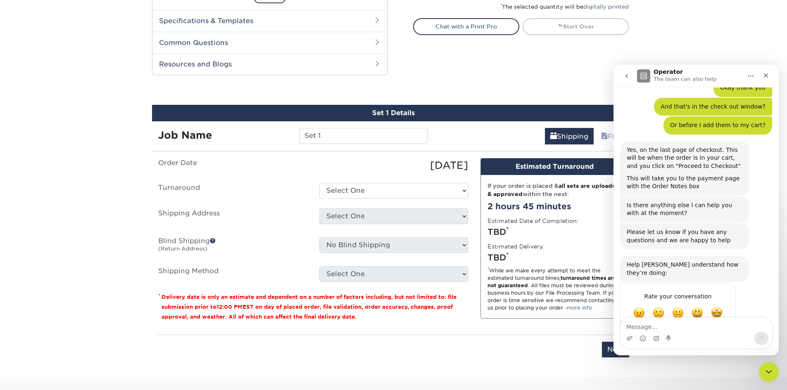
scroll to position [367, 0]
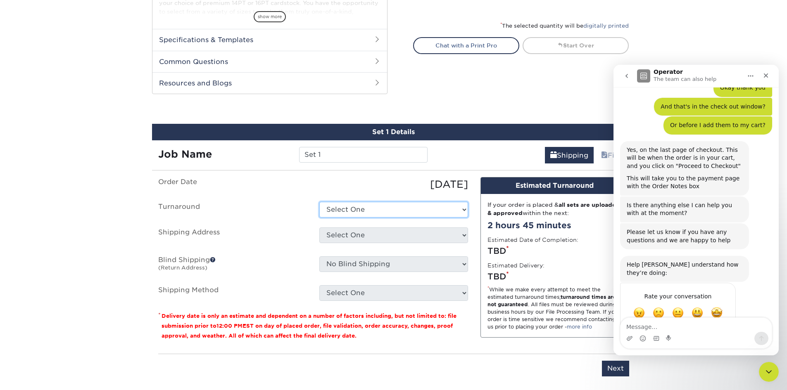
click at [379, 213] on select "Select One 2-4 Business Days 2 Day Next Business Day" at bounding box center [393, 210] width 149 height 16
select select "706ea7db-11f3-4b28-b6b1-f40ae407f209"
click at [319, 202] on select "Select One 2-4 Business Days 2 Day Next Business Day" at bounding box center [393, 210] width 149 height 16
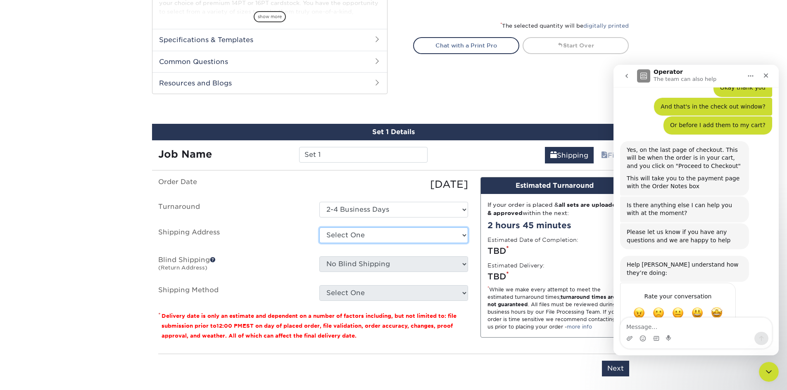
click at [355, 237] on select "Select One Alphagraphics + Add New Address - Login" at bounding box center [393, 235] width 149 height 16
select select "286488"
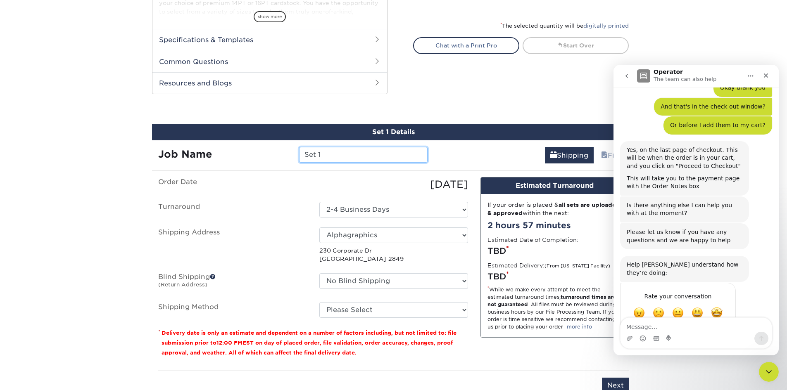
drag, startPoint x: 329, startPoint y: 158, endPoint x: 294, endPoint y: 153, distance: 35.1
click at [294, 153] on div "Set 1" at bounding box center [363, 155] width 141 height 16
type input "N"
type input "SebertN"
click at [372, 310] on select "Please Select Ground Shipping (+$7.84) 3 Day Shipping Service (+$15.34) 2 Day A…" at bounding box center [393, 310] width 149 height 16
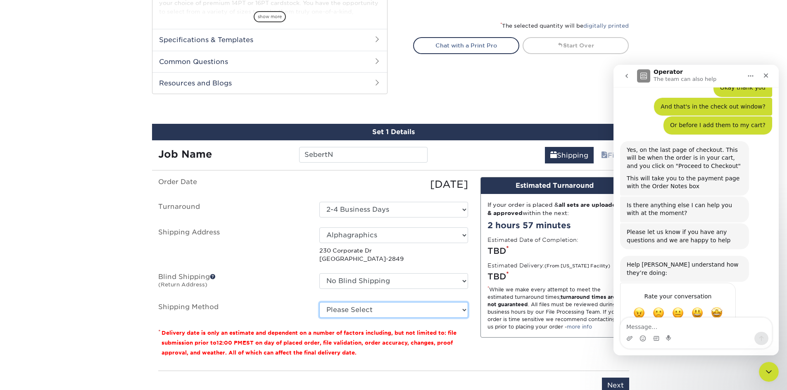
select select "03"
click at [319, 302] on select "Please Select Ground Shipping (+$7.84) 3 Day Shipping Service (+$15.34) 2 Day A…" at bounding box center [393, 310] width 149 height 16
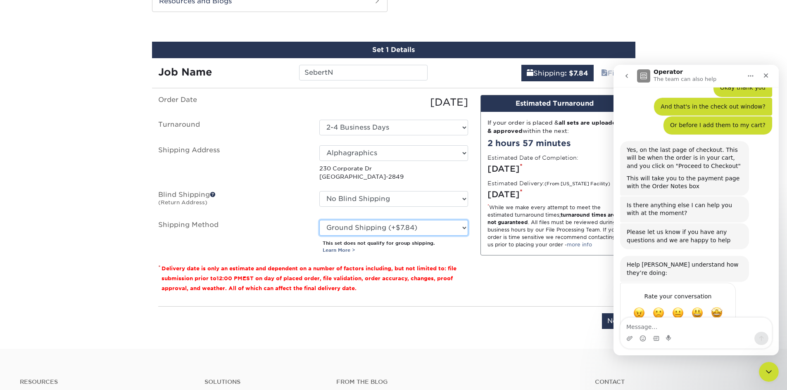
scroll to position [449, 0]
click at [605, 319] on input "Next" at bounding box center [615, 321] width 27 height 16
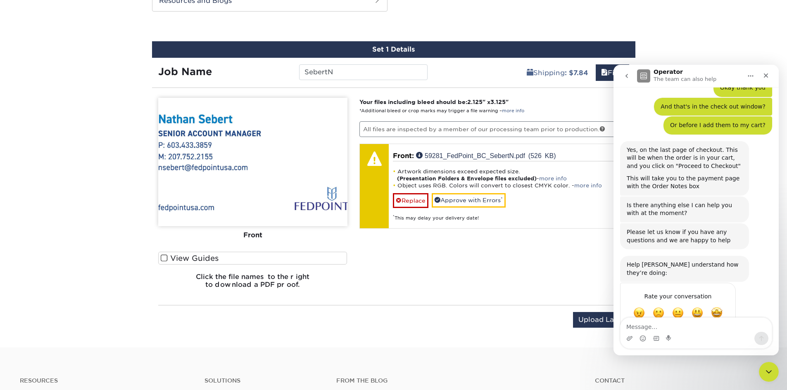
click at [164, 257] on span at bounding box center [164, 258] width 7 height 8
click at [0, 0] on input "View Guides" at bounding box center [0, 0] width 0 height 0
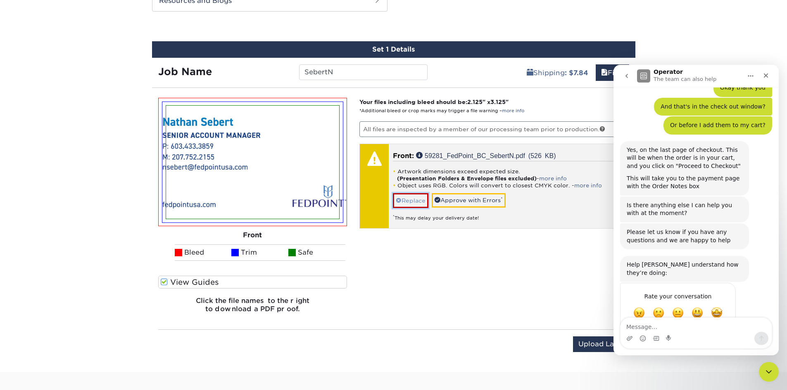
click at [416, 197] on link "Replace" at bounding box center [411, 200] width 36 height 14
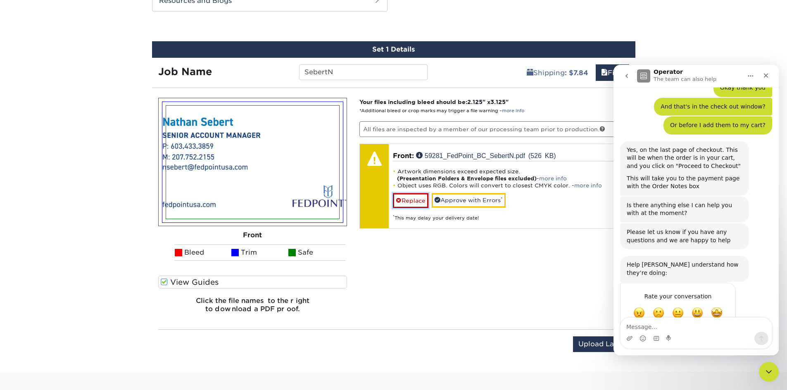
click at [420, 203] on link "Replace" at bounding box center [411, 200] width 36 height 14
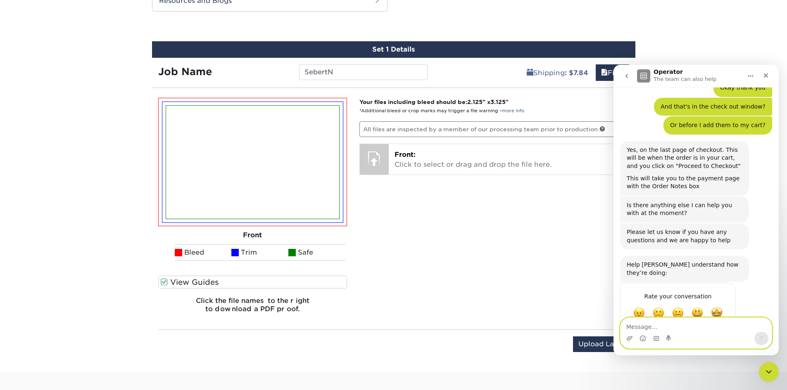
click at [659, 325] on textarea "Message…" at bounding box center [695, 325] width 151 height 14
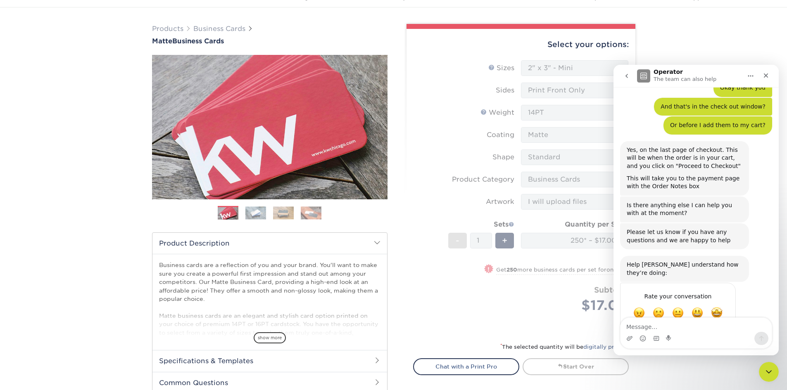
scroll to position [0, 0]
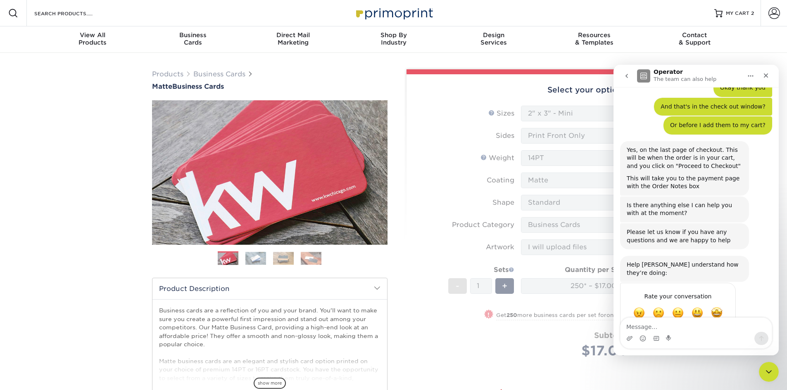
click at [750, 77] on icon "Home" at bounding box center [750, 76] width 7 height 7
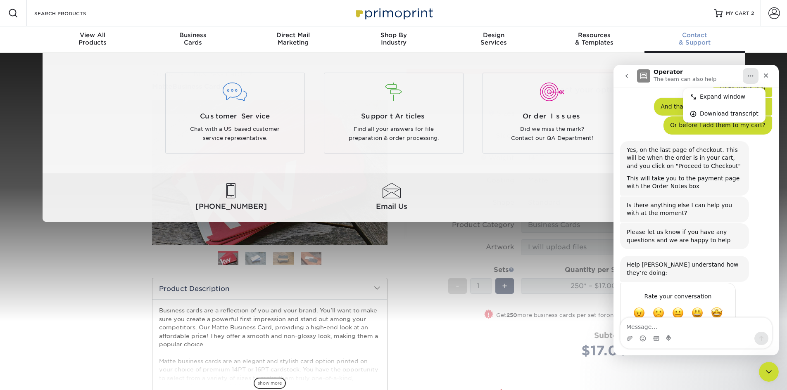
drag, startPoint x: 720, startPoint y: 54, endPoint x: 736, endPoint y: 54, distance: 16.5
click at [720, 54] on div "Customer Service Chat with a US-based customer service representative. Support …" at bounding box center [394, 137] width 702 height 169
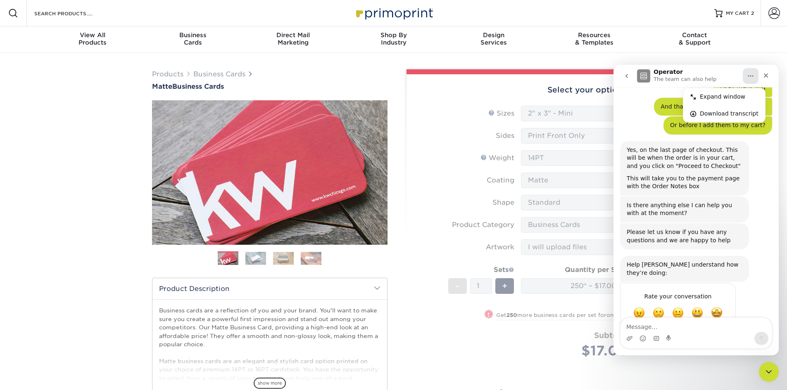
click at [754, 42] on nav "Resources Menu Search Products Account SIGN IN CREATE AN ACCOUNT forgot passwor…" at bounding box center [393, 26] width 787 height 53
click at [765, 75] on icon "Close" at bounding box center [765, 75] width 7 height 7
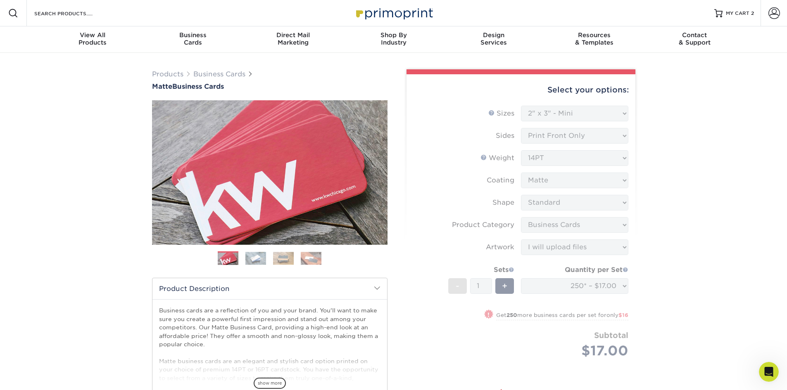
scroll to position [257, 0]
click at [578, 115] on form "Sizes Help Sizes Please Select 1.5" x 3.5" - Mini 1.75" x 3.5" - Mini 2" x 2" -…" at bounding box center [521, 242] width 216 height 272
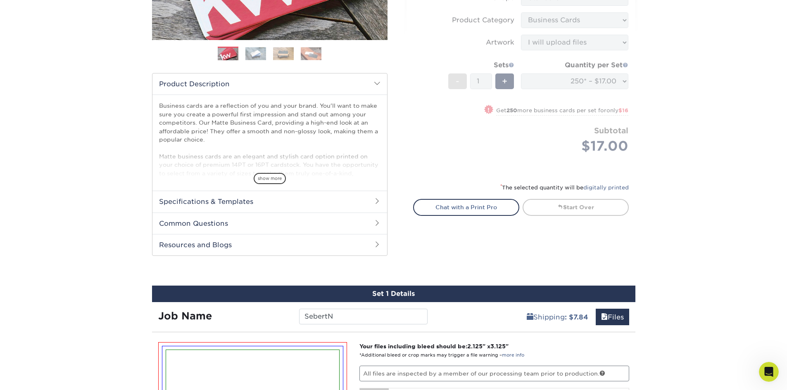
scroll to position [206, 0]
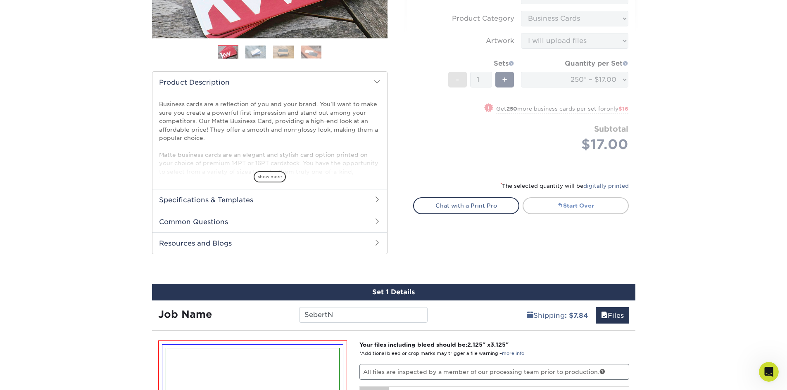
click at [581, 203] on link "Start Over" at bounding box center [575, 205] width 106 height 17
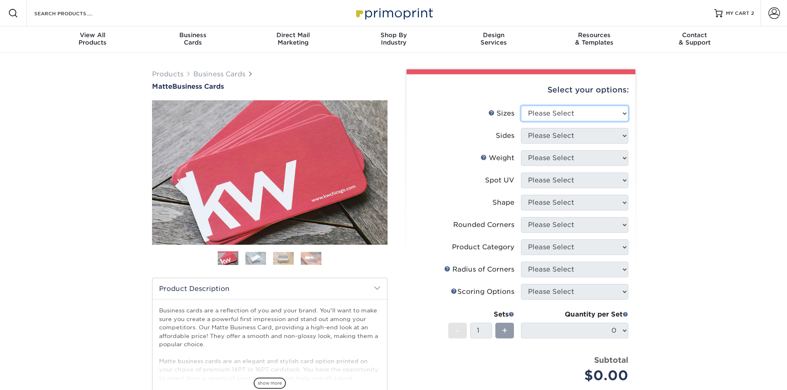
click at [542, 118] on select "Please Select 1.5" x 3.5" - Mini 1.75" x 3.5" - Mini 2" x 2" - Square 2" x 3" -…" at bounding box center [574, 114] width 107 height 16
select select "2.00x3.50"
click at [521, 106] on select "Please Select 1.5" x 3.5" - Mini 1.75" x 3.5" - Mini 2" x 2" - Square 2" x 3" -…" at bounding box center [574, 114] width 107 height 16
click at [539, 134] on select "Please Select Print Both Sides Print Front Only" at bounding box center [574, 136] width 107 height 16
click at [521, 128] on select "Please Select Print Both Sides Print Front Only" at bounding box center [574, 136] width 107 height 16
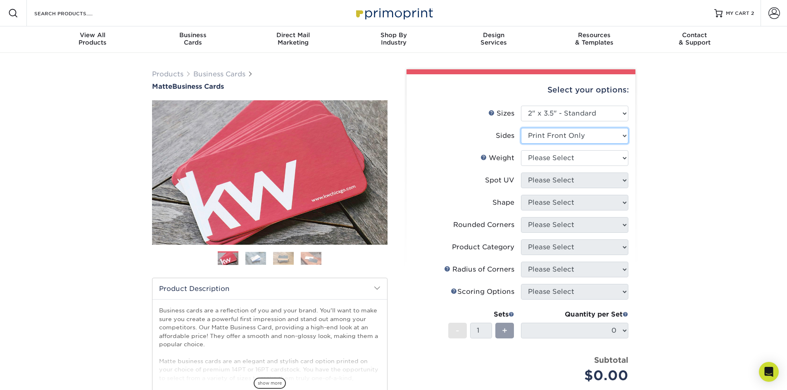
click at [557, 135] on select "Please Select Print Both Sides Print Front Only" at bounding box center [574, 136] width 107 height 16
select select "13abbda7-1d64-4f25-8bb2-c179b224825d"
click at [521, 128] on select "Please Select Print Both Sides Print Front Only" at bounding box center [574, 136] width 107 height 16
click at [563, 154] on select "Please Select 16PT 14PT" at bounding box center [574, 158] width 107 height 16
select select "14PT"
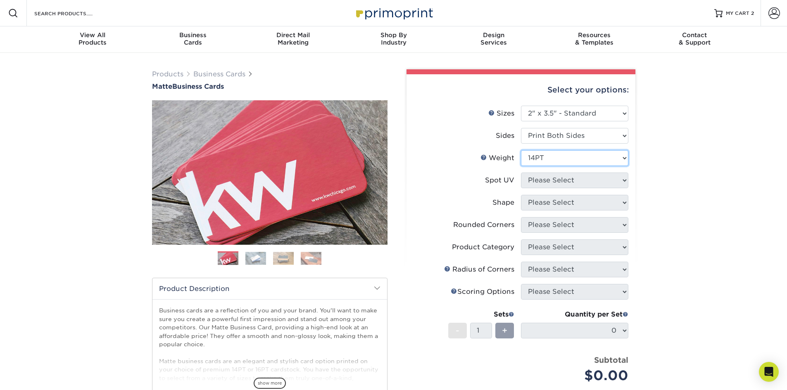
click at [521, 150] on select "Please Select 16PT 14PT" at bounding box center [574, 158] width 107 height 16
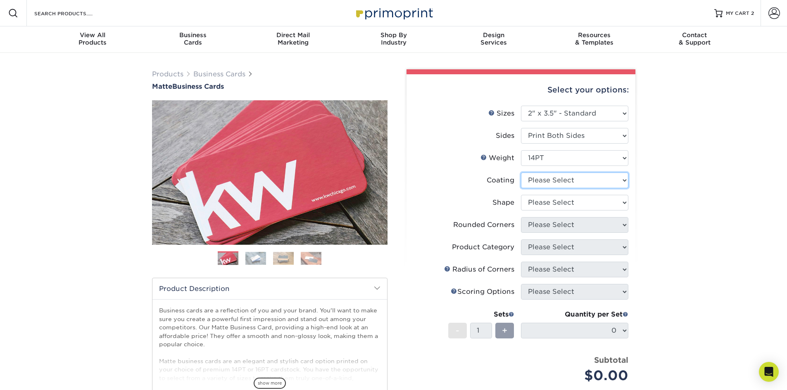
drag, startPoint x: 549, startPoint y: 181, endPoint x: 551, endPoint y: 187, distance: 6.1
click at [549, 181] on select at bounding box center [574, 181] width 107 height 16
select select "121bb7b5-3b4d-429f-bd8d-bbf80e953313"
click at [521, 173] on select at bounding box center [574, 181] width 107 height 16
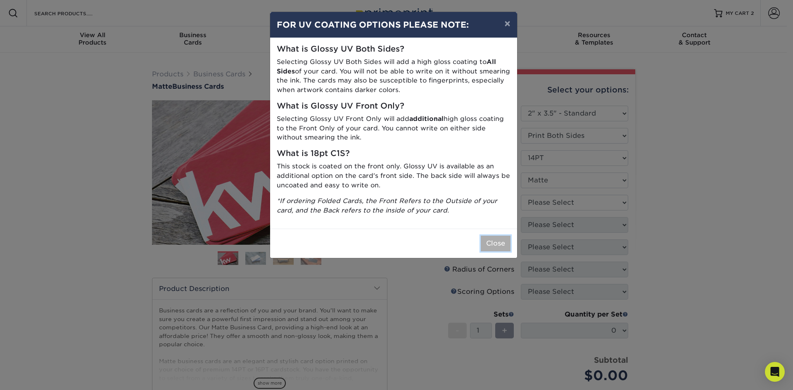
click at [507, 245] on button "Close" at bounding box center [496, 244] width 30 height 16
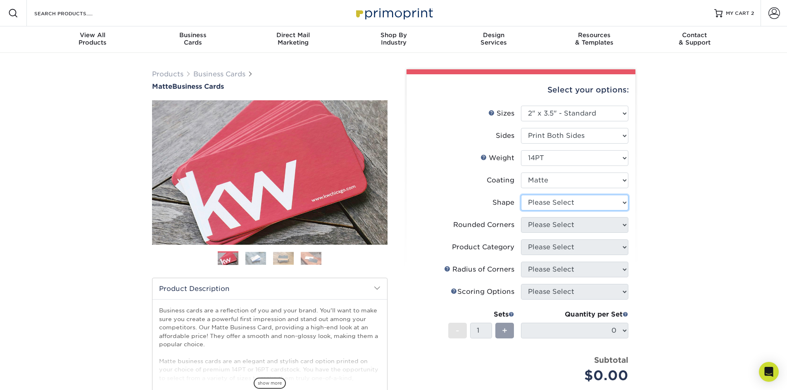
click at [572, 203] on select "Please Select Standard" at bounding box center [574, 203] width 107 height 16
select select "standard"
click at [521, 195] on select "Please Select Standard" at bounding box center [574, 203] width 107 height 16
click at [562, 227] on select "Please Select Yes - Round 2 Corners Yes - Round 4 Corners No" at bounding box center [574, 225] width 107 height 16
select select "0"
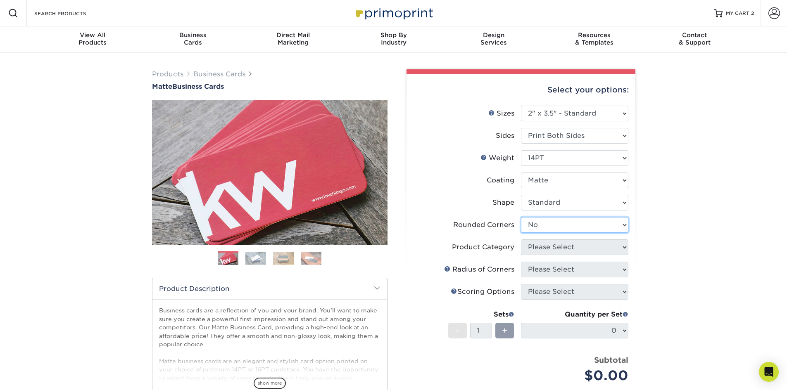
click at [521, 217] on select "Please Select Yes - Round 2 Corners Yes - Round 4 Corners No" at bounding box center [574, 225] width 107 height 16
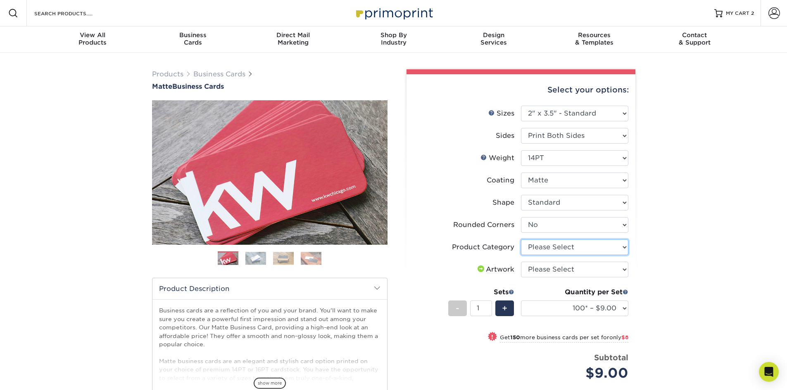
click at [543, 247] on select "Please Select Business Cards" at bounding box center [574, 247] width 107 height 16
select select "3b5148f1-0588-4f88-a218-97bcfdce65c1"
click at [521, 239] on select "Please Select Business Cards" at bounding box center [574, 247] width 107 height 16
drag, startPoint x: 546, startPoint y: 270, endPoint x: 548, endPoint y: 276, distance: 6.5
click at [546, 270] on select "Please Select I will upload files I need a design - $100" at bounding box center [574, 270] width 107 height 16
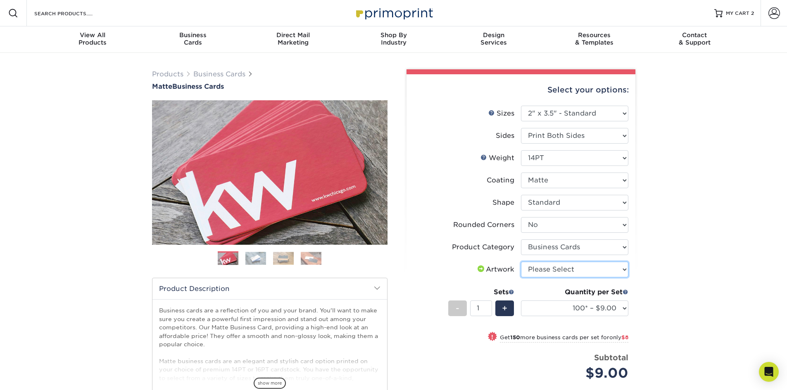
select select "upload"
click at [521, 262] on select "Please Select I will upload files I need a design - $100" at bounding box center [574, 270] width 107 height 16
click at [532, 309] on select "100* – $9.00 250* – $17.00 500 – $33.00 1000 – $42.00 2500 – $75.00 5000 – $143…" at bounding box center [574, 309] width 107 height 16
select select "250* – $17.00"
click at [521, 301] on select "100* – $9.00 250* – $17.00 500 – $33.00 1000 – $42.00 2500 – $75.00 5000 – $143…" at bounding box center [574, 309] width 107 height 16
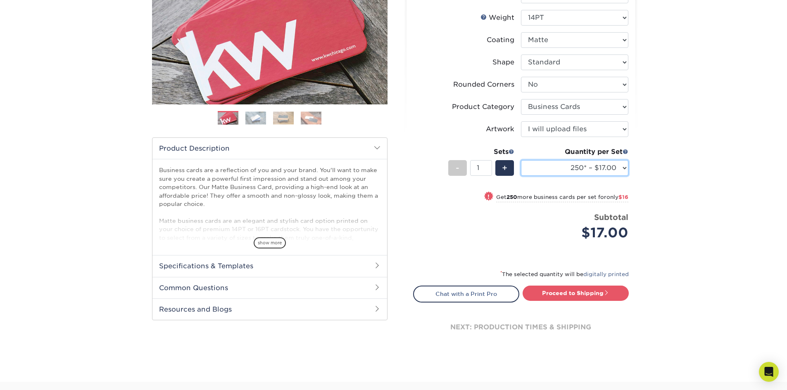
scroll to position [165, 0]
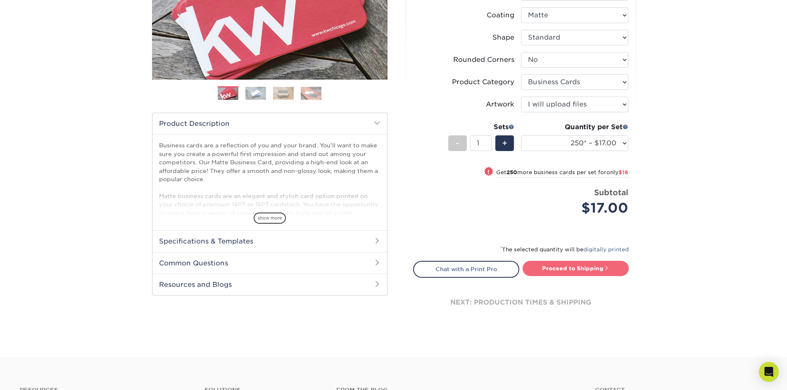
click at [572, 269] on link "Proceed to Shipping" at bounding box center [575, 268] width 106 height 15
type input "Set 1"
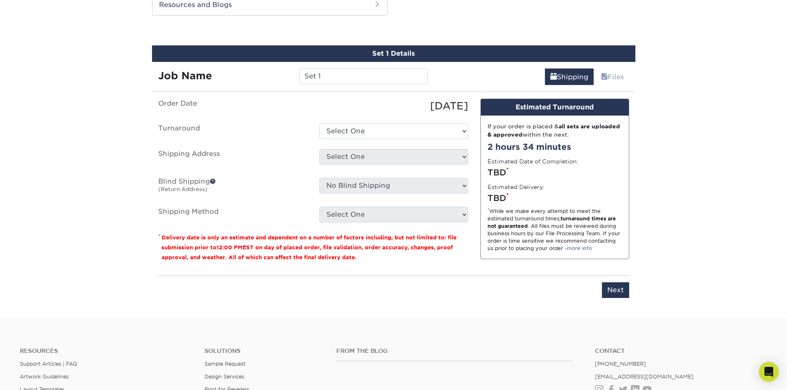
scroll to position [449, 0]
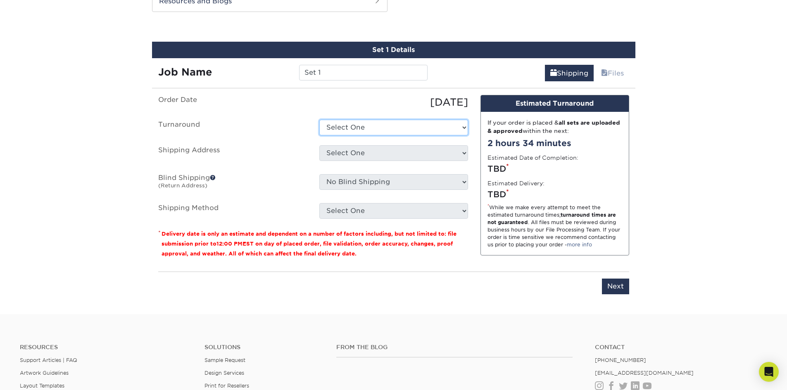
click at [347, 128] on select "Select One 2-4 Business Days 2 Day Next Business Day" at bounding box center [393, 128] width 149 height 16
select select "56f96fba-ecd4-4e1b-a4a4-6bff8fef1ff9"
click at [319, 120] on select "Select One 2-4 Business Days 2 Day Next Business Day" at bounding box center [393, 128] width 149 height 16
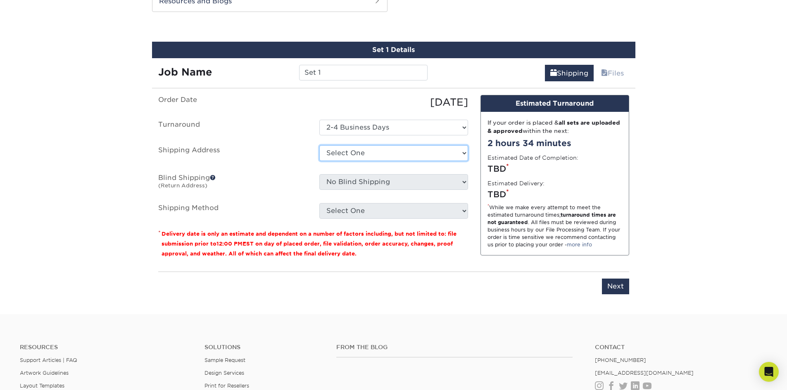
click at [351, 159] on select "Select One Alphagraphics + Add New Address - Login" at bounding box center [393, 153] width 149 height 16
select select "286488"
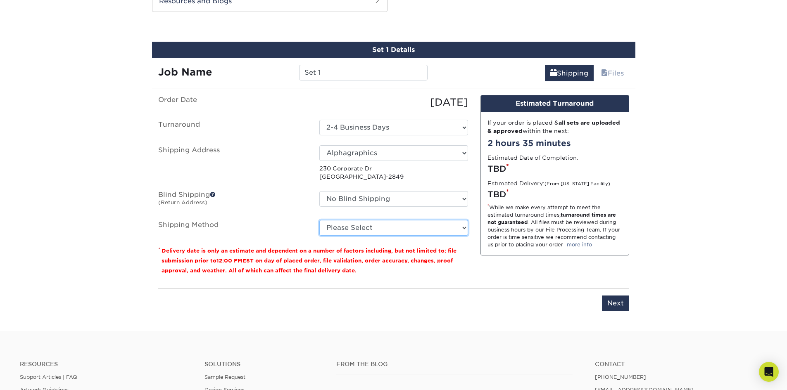
click at [377, 225] on select "Please Select Ground Shipping (+$7.84) 3 Day Shipping Service (+$15.34) 2 Day A…" at bounding box center [393, 228] width 149 height 16
select select "03"
click at [319, 220] on select "Please Select Ground Shipping (+$7.84) 3 Day Shipping Service (+$15.34) 2 Day A…" at bounding box center [393, 228] width 149 height 16
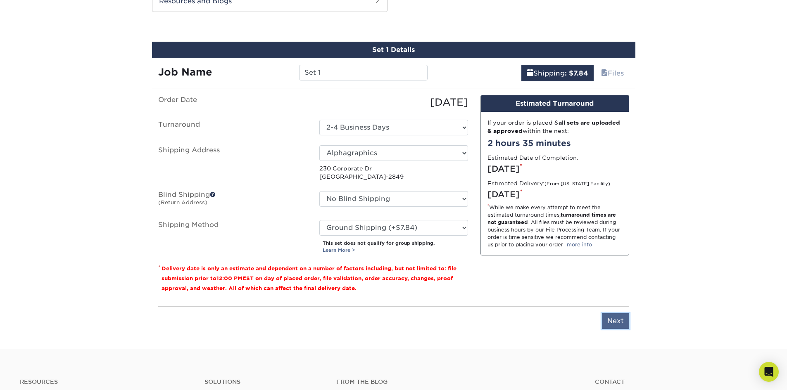
click at [614, 322] on input "Next" at bounding box center [615, 321] width 27 height 16
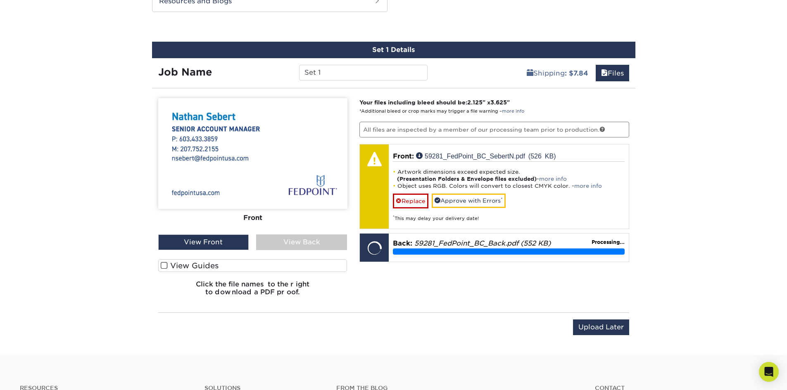
click at [166, 265] on span at bounding box center [164, 266] width 7 height 8
click at [0, 0] on input "View Guides" at bounding box center [0, 0] width 0 height 0
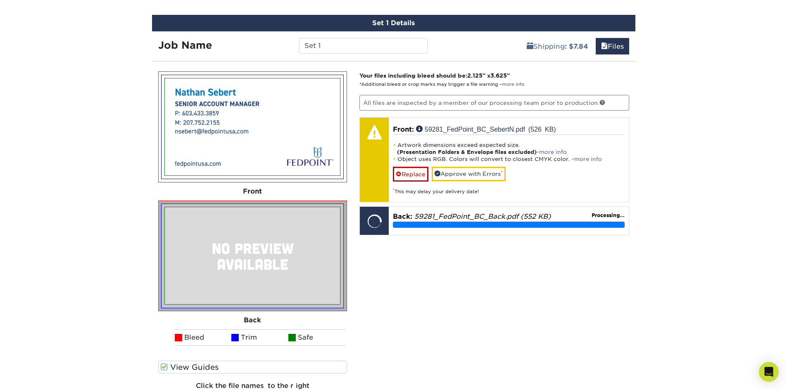
scroll to position [490, 0]
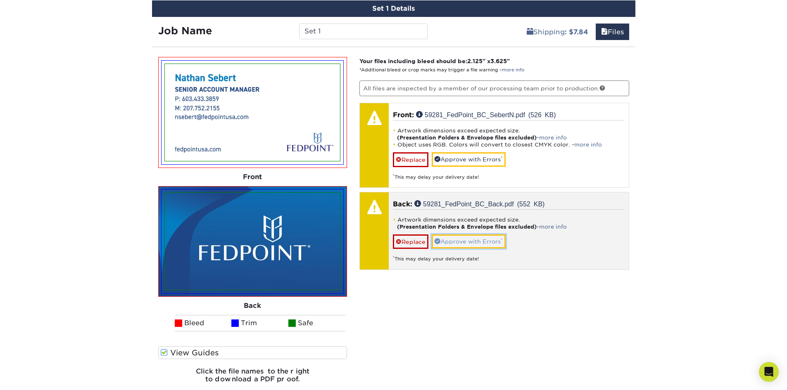
click at [455, 243] on link "Approve with Errors *" at bounding box center [468, 242] width 74 height 14
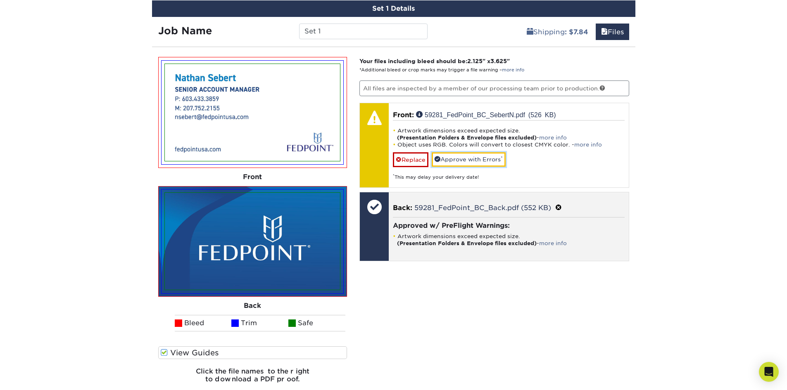
drag, startPoint x: 462, startPoint y: 161, endPoint x: 512, endPoint y: 206, distance: 68.1
click at [461, 161] on link "Approve with Errors *" at bounding box center [468, 159] width 74 height 14
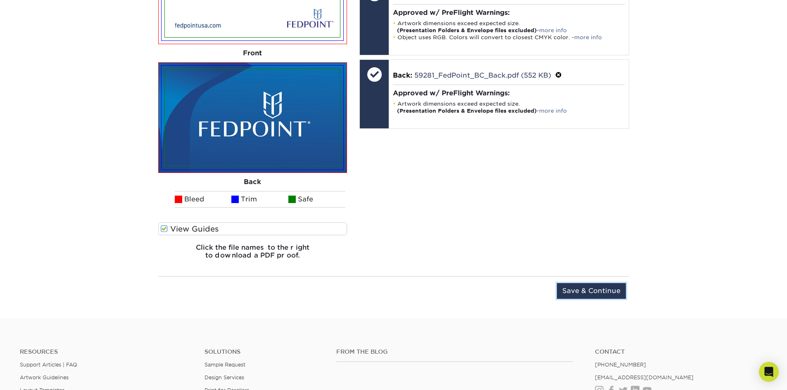
click at [584, 292] on input "Save & Continue" at bounding box center [591, 291] width 69 height 16
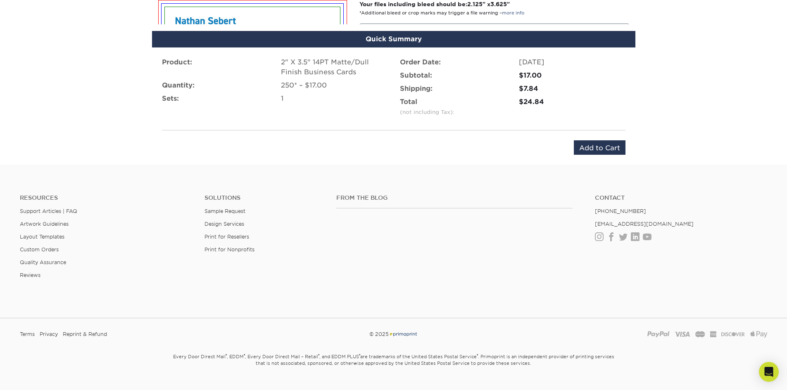
scroll to position [540, 0]
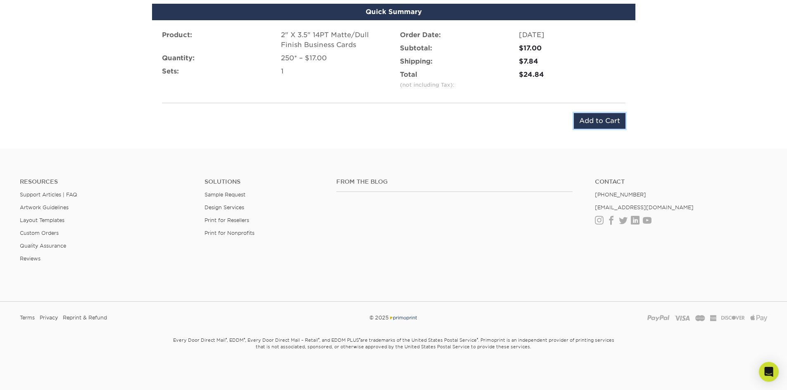
click at [596, 119] on input "Add to Cart" at bounding box center [599, 121] width 52 height 16
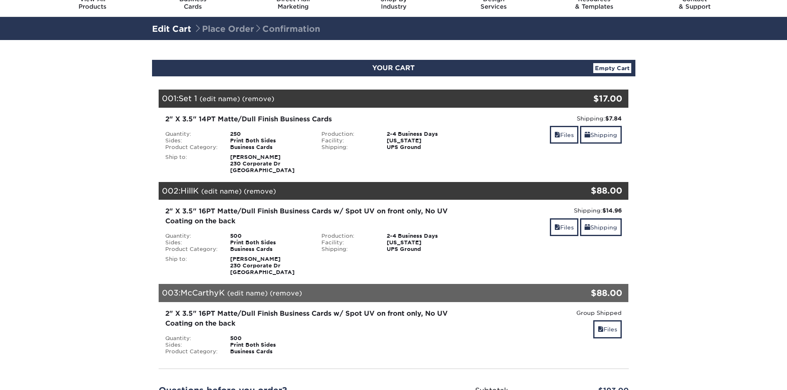
scroll to position [41, 0]
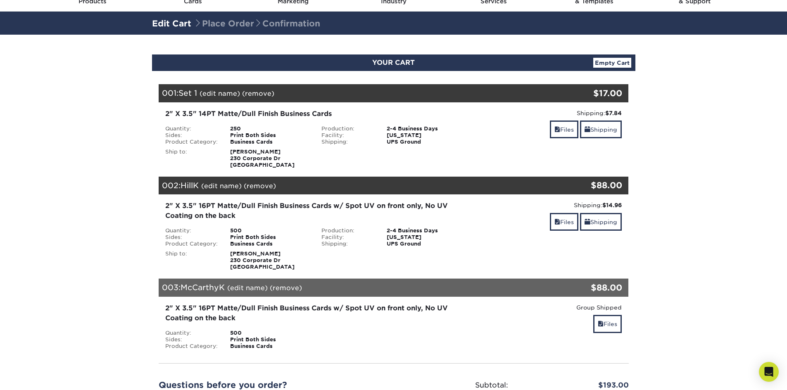
click at [229, 94] on link "(edit name)" at bounding box center [219, 94] width 40 height 8
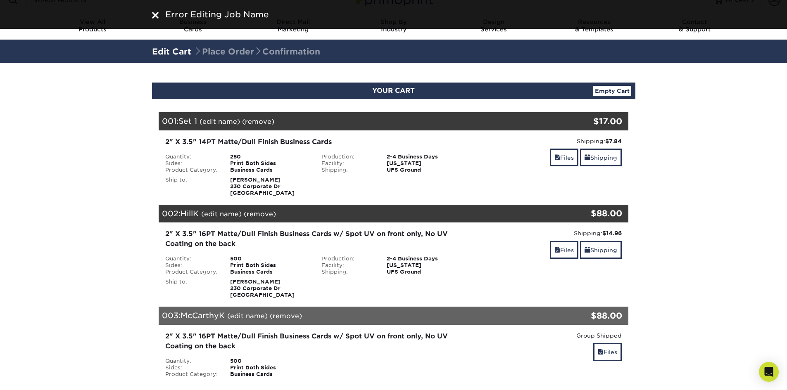
scroll to position [0, 0]
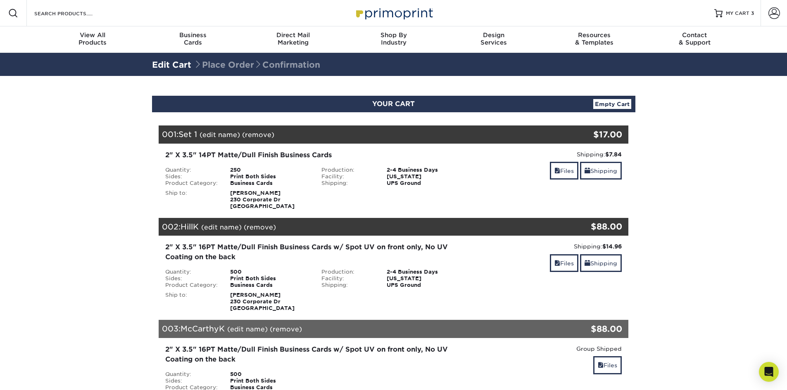
click at [258, 136] on link "(remove)" at bounding box center [258, 135] width 32 height 8
click at [415, 137] on link "Yes" at bounding box center [411, 135] width 12 height 8
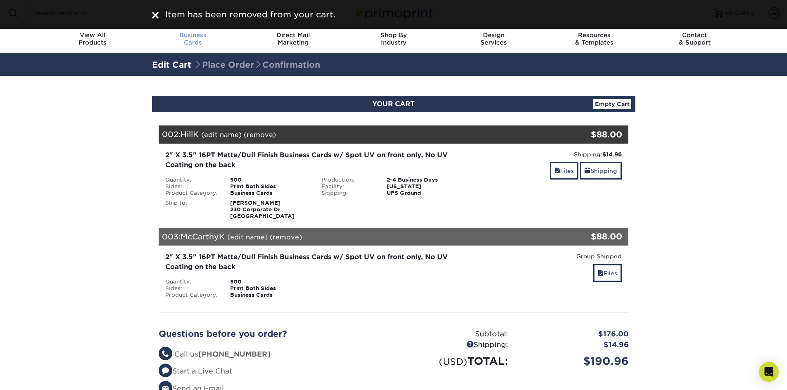
click at [208, 36] on span "Business" at bounding box center [192, 34] width 100 height 7
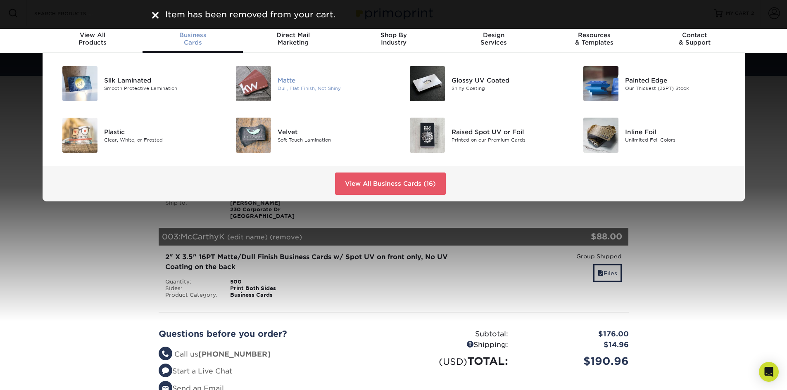
click at [299, 88] on div "Dull, Flat Finish, Not Shiny" at bounding box center [331, 88] width 109 height 7
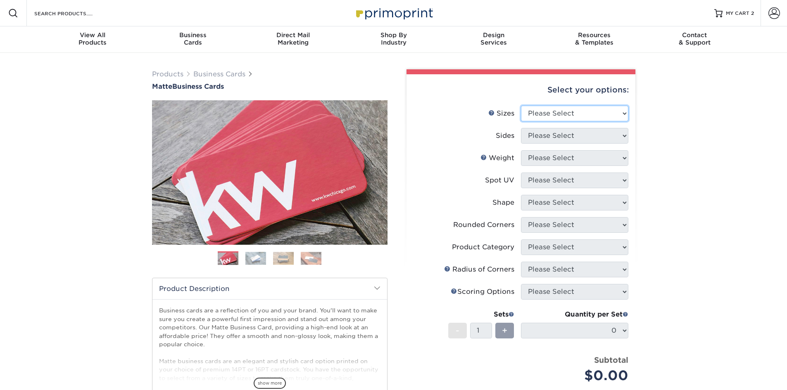
click at [568, 112] on select "Please Select 1.5" x 3.5" - Mini 1.75" x 3.5" - Mini 2" x 2" - Square 2" x 3" -…" at bounding box center [574, 114] width 107 height 16
select select "2.00x3.50"
click at [521, 106] on select "Please Select 1.5" x 3.5" - Mini 1.75" x 3.5" - Mini 2" x 2" - Square 2" x 3" -…" at bounding box center [574, 114] width 107 height 16
click at [538, 140] on select "Please Select Print Both Sides Print Front Only" at bounding box center [574, 136] width 107 height 16
select select "13abbda7-1d64-4f25-8bb2-c179b224825d"
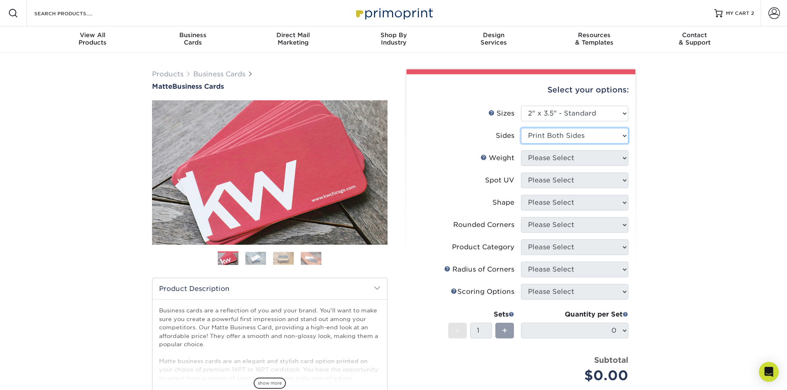
click at [521, 128] on select "Please Select Print Both Sides Print Front Only" at bounding box center [574, 136] width 107 height 16
click at [558, 161] on select "Please Select 16PT 14PT" at bounding box center [574, 158] width 107 height 16
select select "14PT"
click at [521, 150] on select "Please Select 16PT 14PT" at bounding box center [574, 158] width 107 height 16
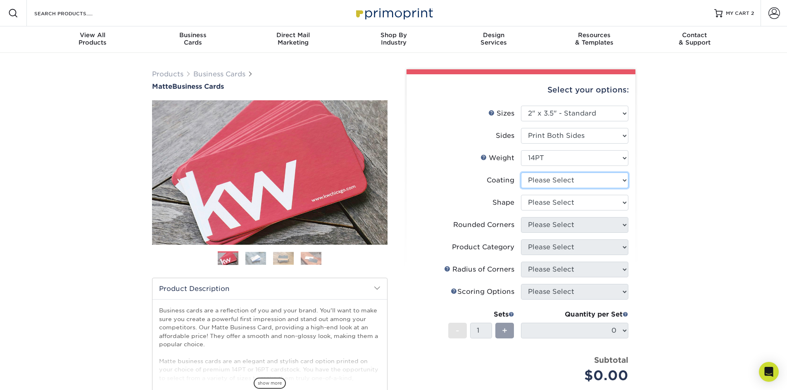
click at [551, 183] on select at bounding box center [574, 181] width 107 height 16
select select "121bb7b5-3b4d-429f-bd8d-bbf80e953313"
click at [521, 173] on select at bounding box center [574, 181] width 107 height 16
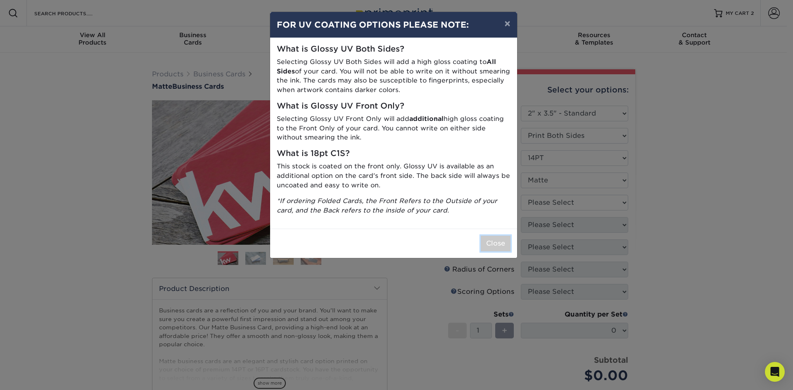
click at [503, 240] on button "Close" at bounding box center [496, 244] width 30 height 16
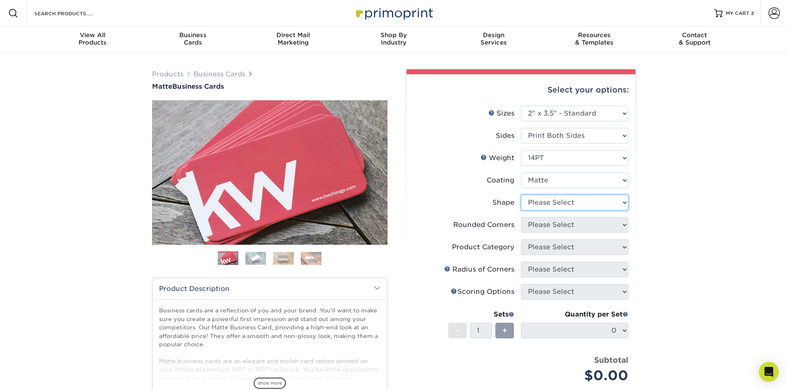
click at [537, 201] on select "Please Select Standard" at bounding box center [574, 203] width 107 height 16
select select "standard"
click at [521, 195] on select "Please Select Standard" at bounding box center [574, 203] width 107 height 16
click at [542, 227] on select "Please Select Yes - Round 2 Corners Yes - Round 4 Corners No" at bounding box center [574, 225] width 107 height 16
select select "0"
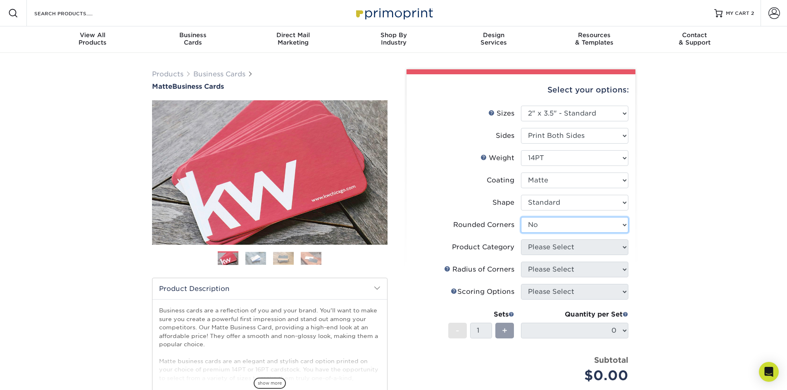
click at [521, 217] on select "Please Select Yes - Round 2 Corners Yes - Round 4 Corners No" at bounding box center [574, 225] width 107 height 16
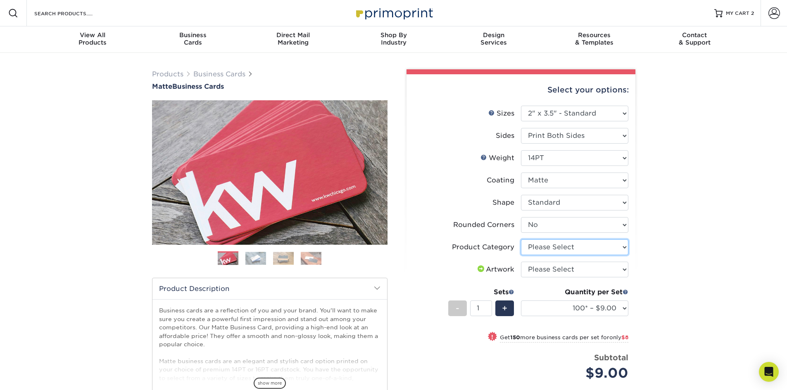
click at [547, 246] on select "Please Select Business Cards" at bounding box center [574, 247] width 107 height 16
select select "3b5148f1-0588-4f88-a218-97bcfdce65c1"
click at [521, 239] on select "Please Select Business Cards" at bounding box center [574, 247] width 107 height 16
drag, startPoint x: 558, startPoint y: 272, endPoint x: 559, endPoint y: 277, distance: 5.5
click at [558, 272] on select "Please Select I will upload files I need a design - $100" at bounding box center [574, 270] width 107 height 16
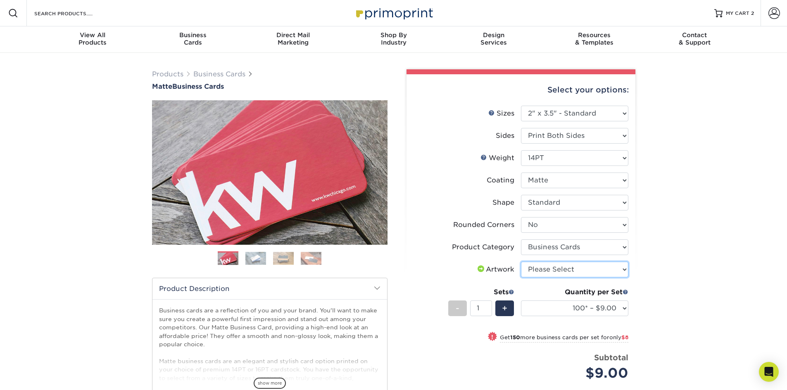
click at [521, 262] on select "Please Select I will upload files I need a design - $100" at bounding box center [574, 270] width 107 height 16
click at [557, 269] on select "Please Select I will upload files I need a design - $100" at bounding box center [574, 270] width 107 height 16
select select "upload"
click at [521, 262] on select "Please Select I will upload files I need a design - $100" at bounding box center [574, 270] width 107 height 16
click at [543, 311] on select "100* – $9.00 250* – $17.00 500 – $33.00 1000 – $42.00 2500 – $75.00 5000 – $143…" at bounding box center [574, 309] width 107 height 16
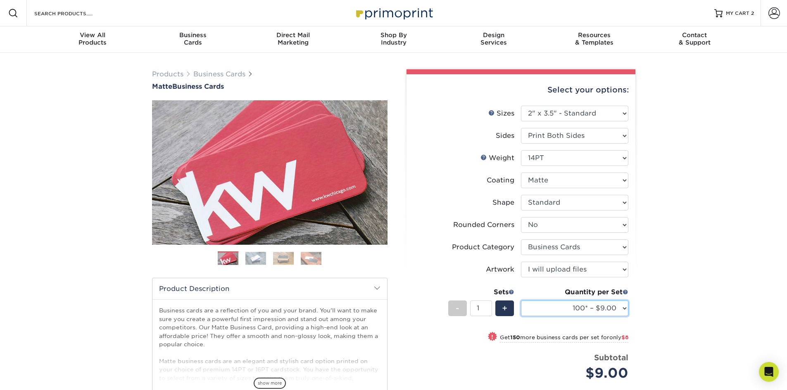
select select "250* – $17.00"
click at [521, 301] on select "100* – $9.00 250* – $17.00 500 – $33.00 1000 – $42.00 2500 – $75.00 5000 – $143…" at bounding box center [574, 309] width 107 height 16
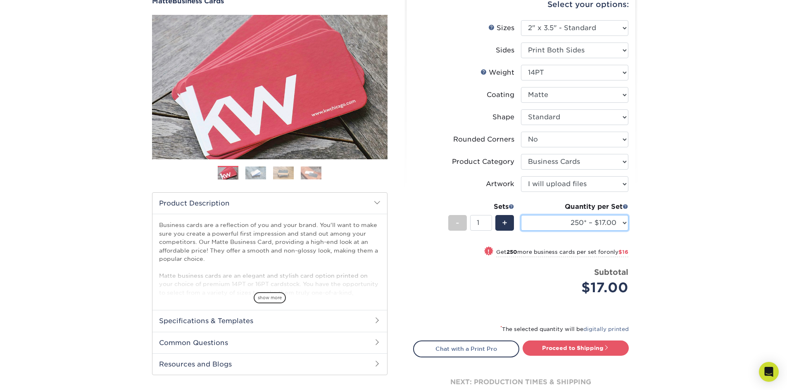
scroll to position [248, 0]
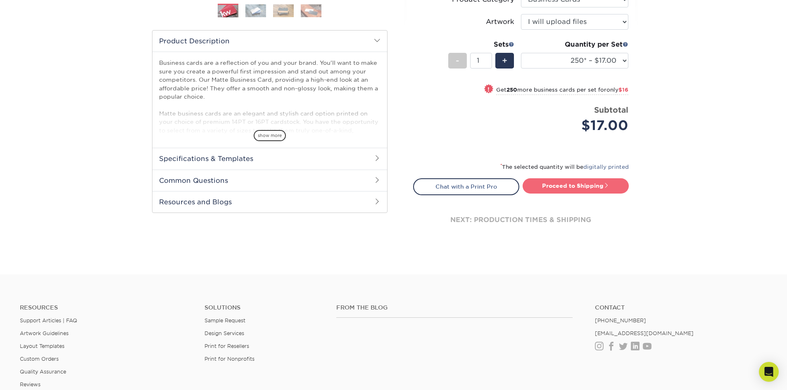
click at [574, 189] on link "Proceed to Shipping" at bounding box center [575, 185] width 106 height 15
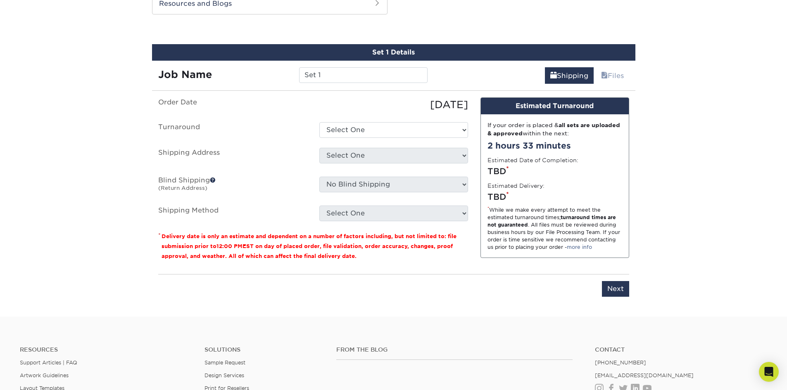
scroll to position [449, 0]
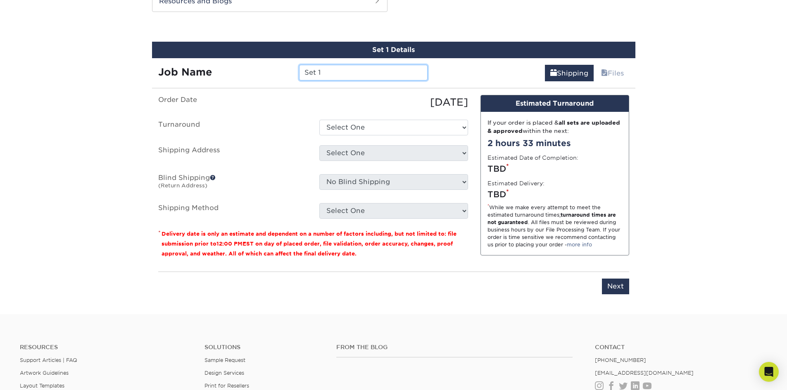
click at [323, 73] on input "Set 1" at bounding box center [363, 73] width 128 height 16
drag, startPoint x: 323, startPoint y: 71, endPoint x: 295, endPoint y: 66, distance: 29.0
click at [295, 67] on div "Set 1" at bounding box center [363, 73] width 141 height 16
type input "SebertN"
click at [354, 128] on select "Select One 2-4 Business Days 2 Day Next Business Day" at bounding box center [393, 128] width 149 height 16
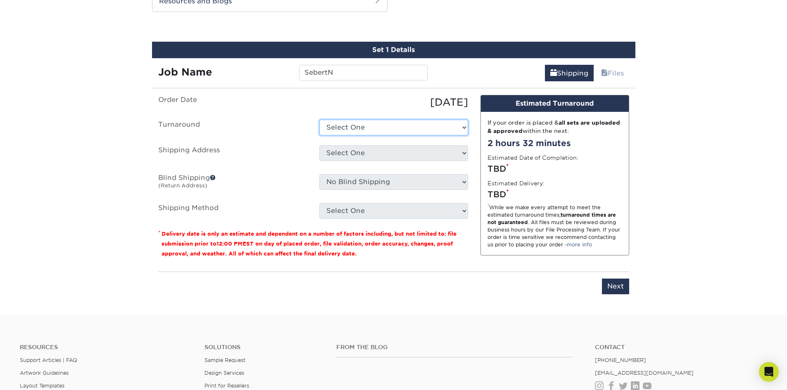
select select "56f96fba-ecd4-4e1b-a4a4-6bff8fef1ff9"
click at [319, 120] on select "Select One 2-4 Business Days 2 Day Next Business Day" at bounding box center [393, 128] width 149 height 16
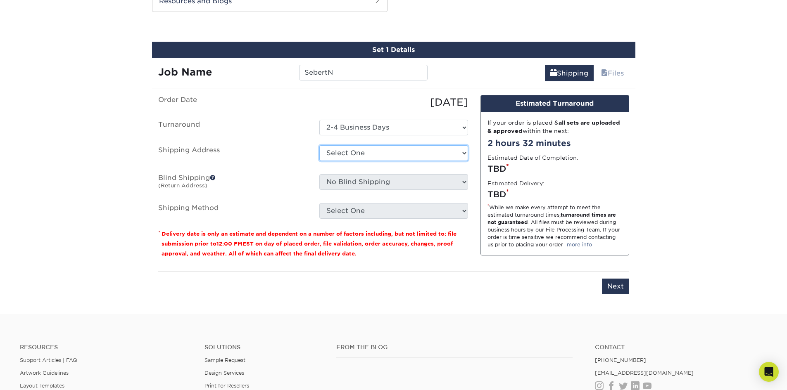
click at [353, 153] on select "Select One Alphagraphics + Add New Address - Login" at bounding box center [393, 153] width 149 height 16
select select "286488"
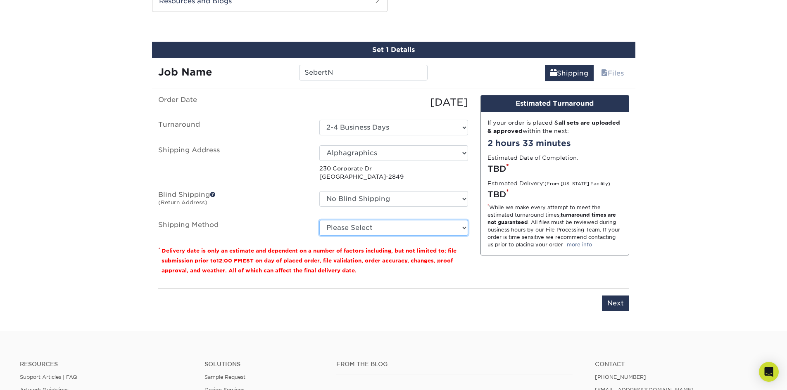
click at [375, 228] on select "Please Select Ground Shipping (+$7.84) 3 Day Shipping Service (+$15.34) 2 Day A…" at bounding box center [393, 228] width 149 height 16
select select "03"
click at [319, 220] on select "Please Select Ground Shipping (+$7.84) 3 Day Shipping Service (+$15.34) 2 Day A…" at bounding box center [393, 228] width 149 height 16
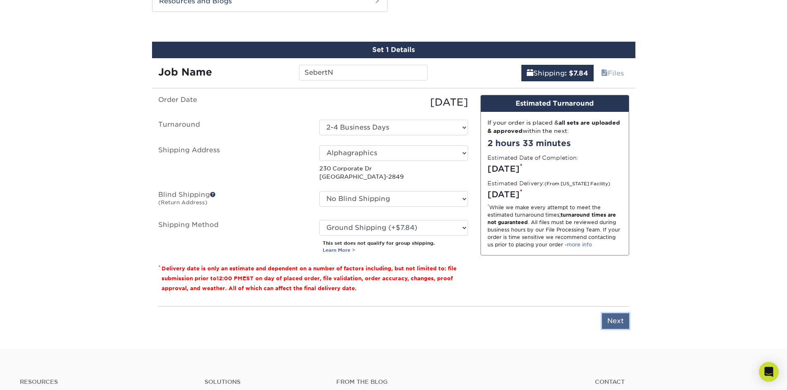
click at [611, 323] on input "Next" at bounding box center [615, 321] width 27 height 16
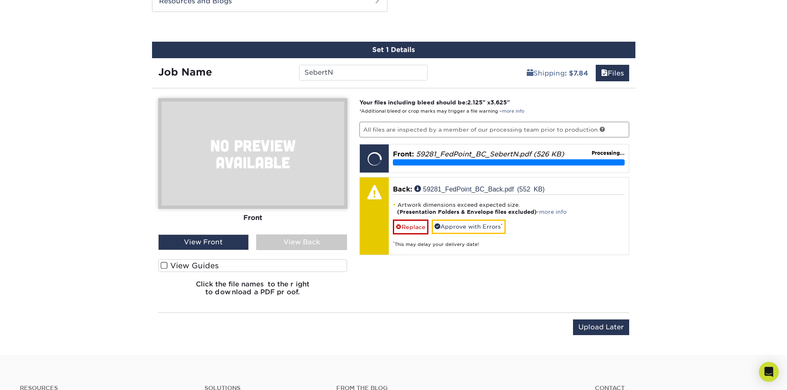
click at [163, 263] on span at bounding box center [164, 266] width 7 height 8
click at [0, 0] on input "View Guides" at bounding box center [0, 0] width 0 height 0
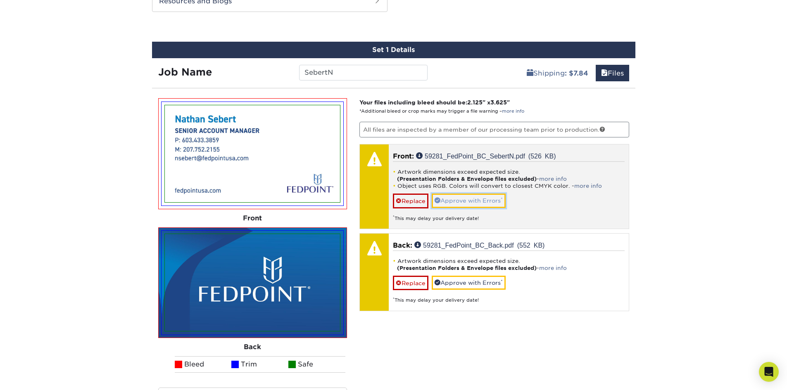
click at [495, 201] on link "Approve with Errors *" at bounding box center [468, 201] width 74 height 14
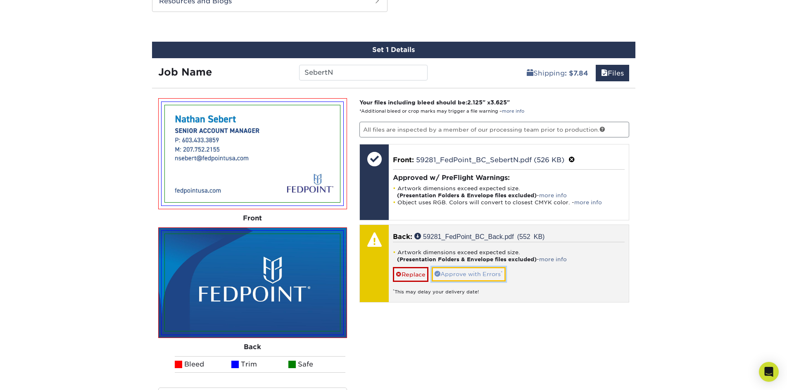
click at [489, 274] on link "Approve with Errors *" at bounding box center [468, 274] width 74 height 14
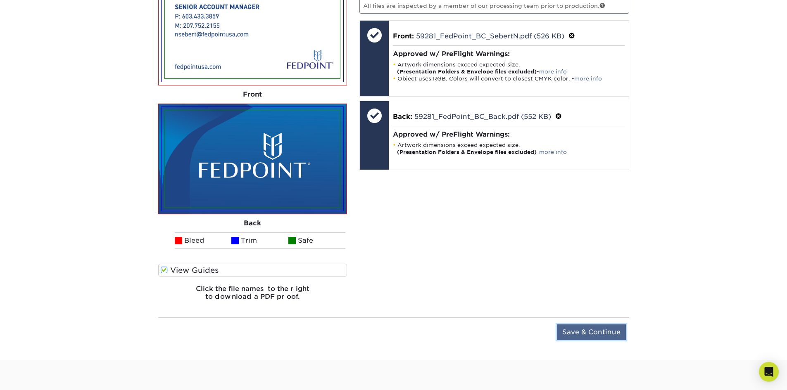
click at [574, 328] on input "Save & Continue" at bounding box center [591, 333] width 69 height 16
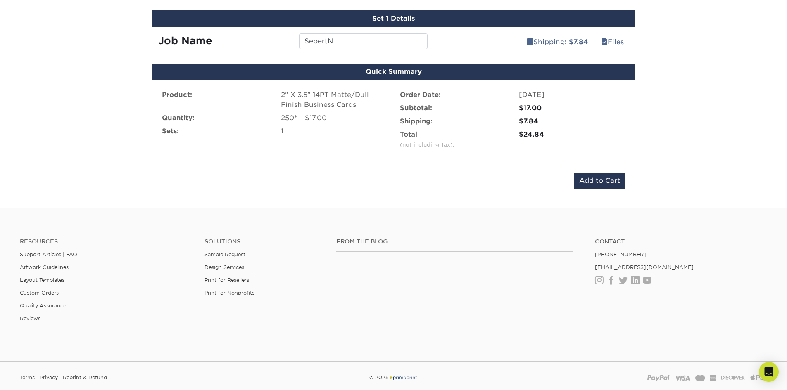
scroll to position [416, 0]
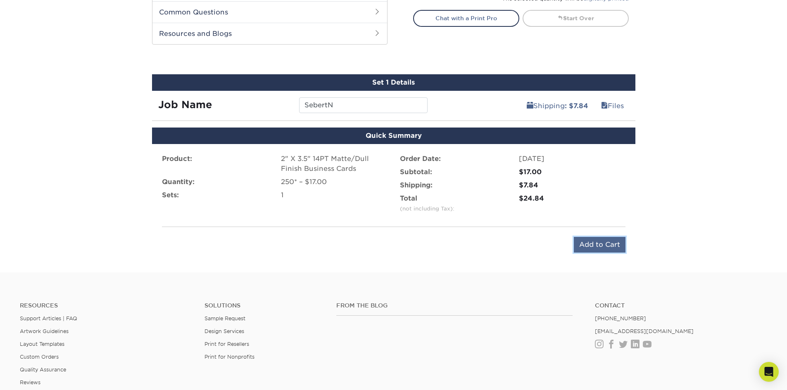
click at [594, 244] on input "Add to Cart" at bounding box center [599, 245] width 52 height 16
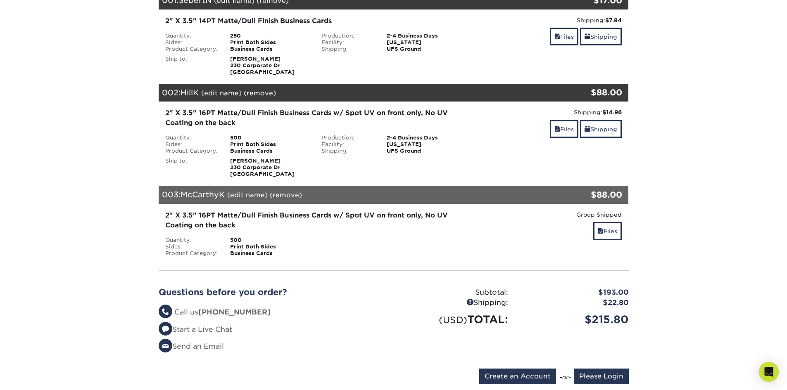
scroll to position [124, 0]
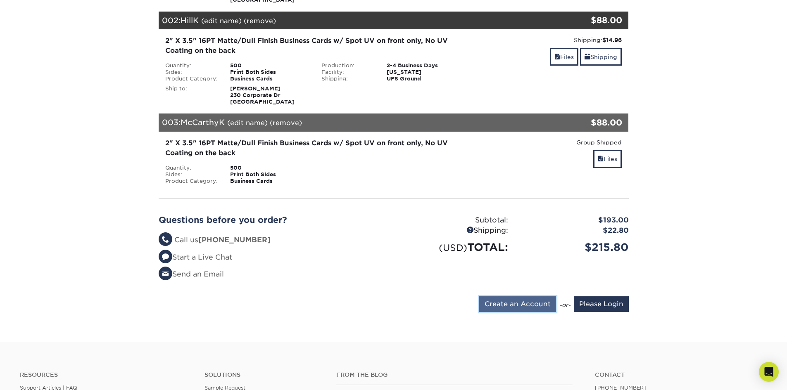
click at [535, 303] on input "Create an Account" at bounding box center [517, 304] width 77 height 16
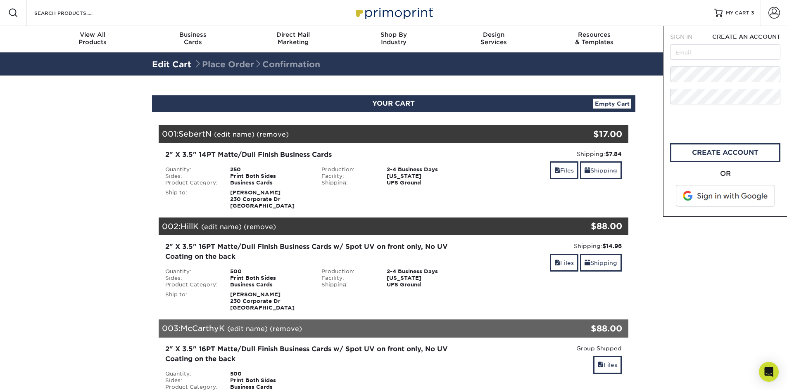
scroll to position [0, 0]
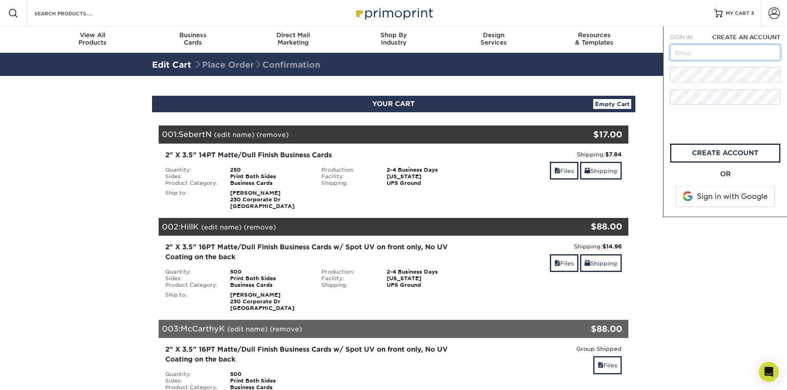
click at [680, 57] on input "text" at bounding box center [725, 53] width 110 height 16
type input "[PERSON_NAME][EMAIL_ADDRESS][DOMAIN_NAME]"
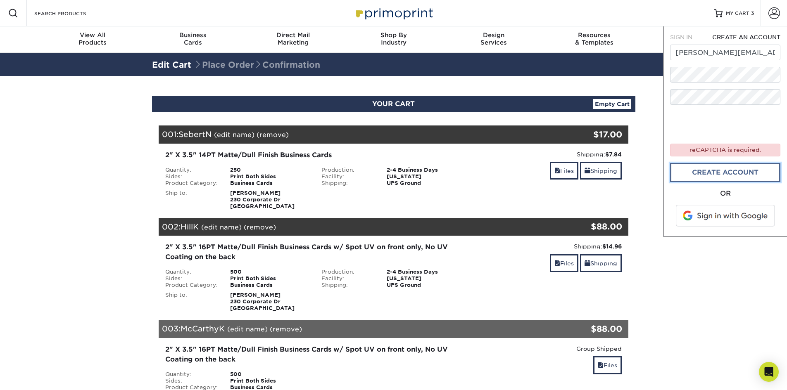
click at [718, 172] on link "create account" at bounding box center [725, 172] width 110 height 19
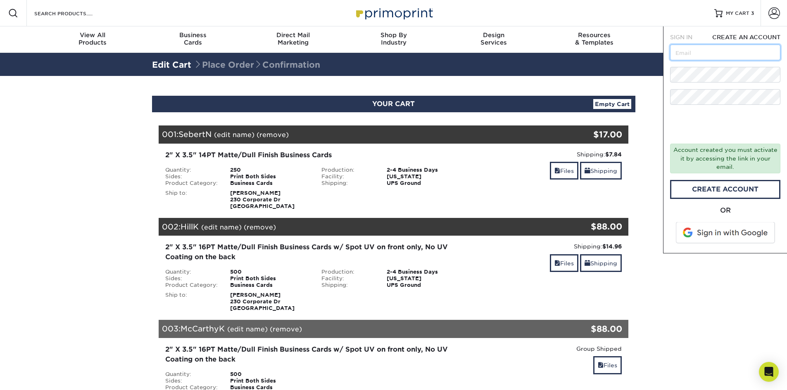
click at [689, 54] on input "text" at bounding box center [725, 53] width 110 height 16
type input "[PERSON_NAME][EMAIL_ADDRESS][DOMAIN_NAME]"
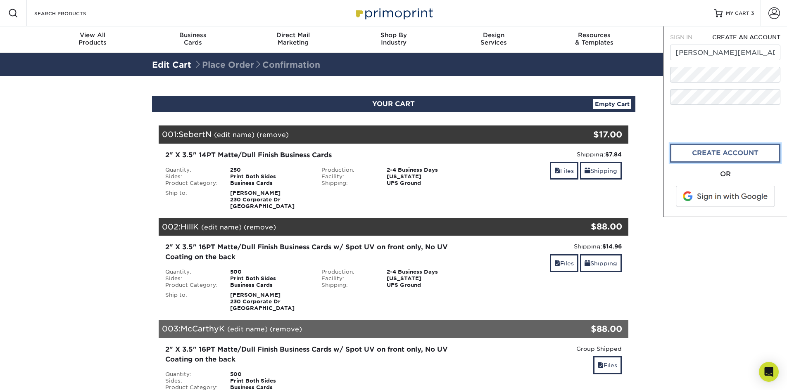
click at [725, 159] on link "CREATE ACCOUNT" at bounding box center [725, 153] width 110 height 19
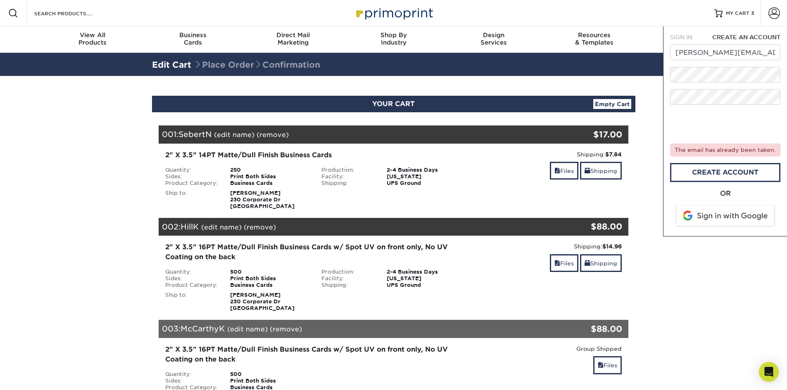
click at [677, 35] on span "SIGN IN" at bounding box center [681, 37] width 22 height 7
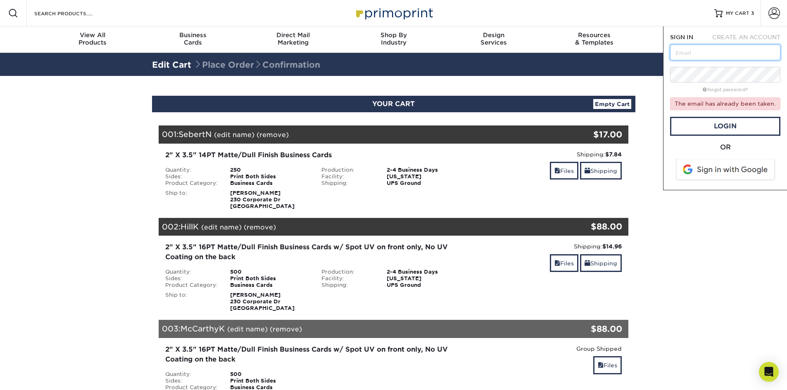
click at [694, 50] on input "text" at bounding box center [725, 53] width 110 height 16
type input "[PERSON_NAME][EMAIL_ADDRESS][DOMAIN_NAME]"
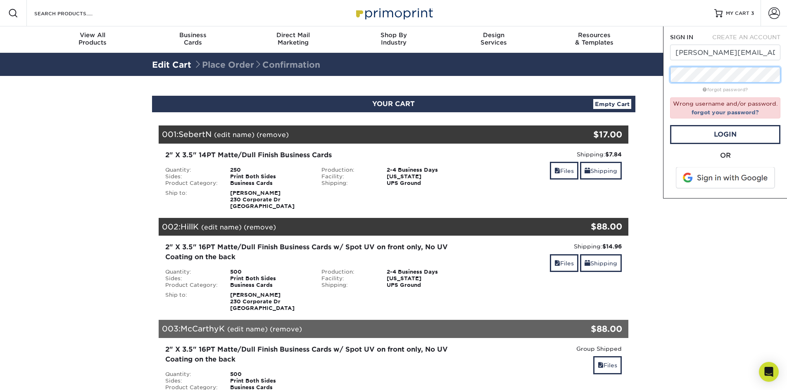
click at [653, 75] on div "Resources Menu Search Products Account SIGN IN CREATE AN ACCOUNT [PERSON_NAME][…" at bounding box center [393, 395] width 787 height 790
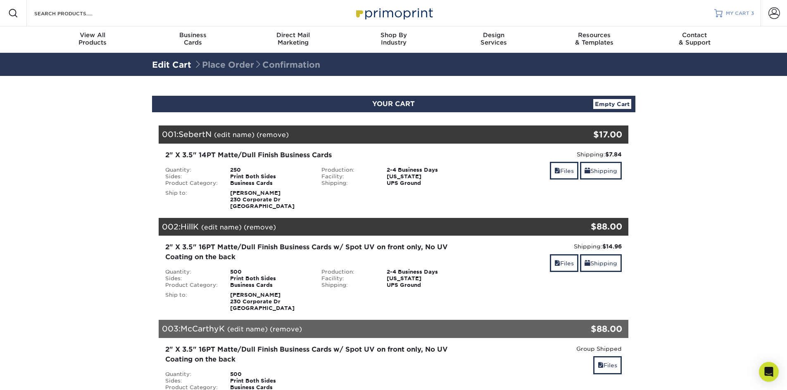
click at [733, 12] on span "MY CART" at bounding box center [737, 13] width 24 height 7
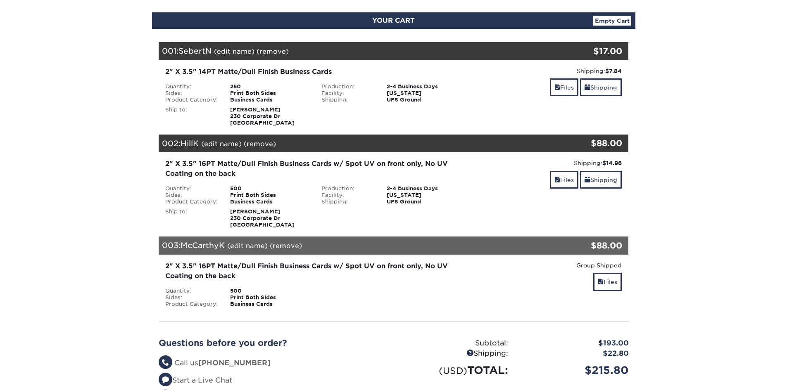
scroll to position [248, 0]
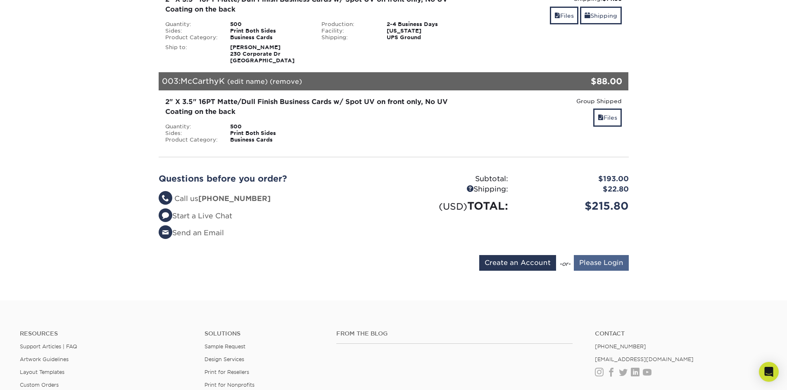
type input "[PERSON_NAME][EMAIL_ADDRESS][DOMAIN_NAME]"
click at [606, 263] on input "Please Login" at bounding box center [600, 263] width 55 height 16
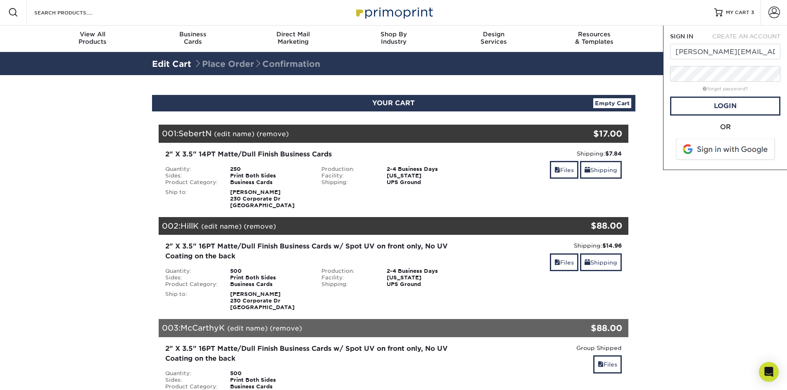
scroll to position [0, 0]
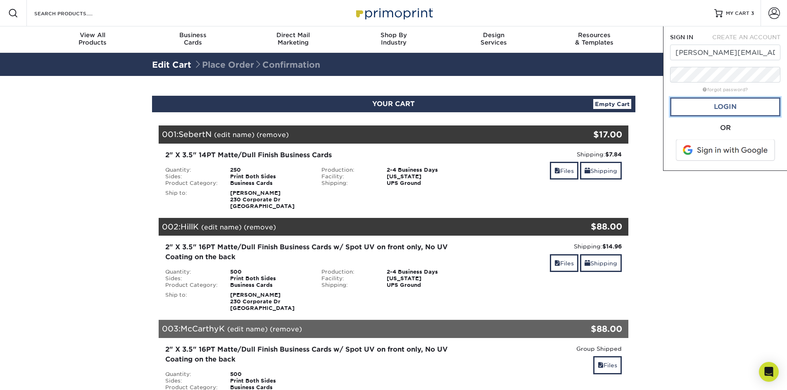
click at [718, 109] on link "Login" at bounding box center [725, 106] width 110 height 19
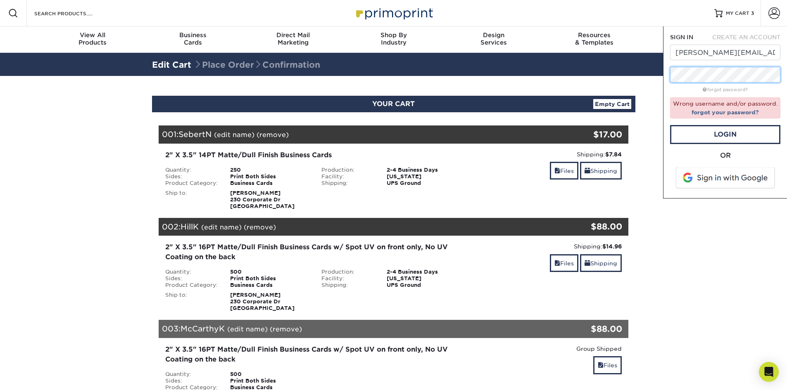
click at [661, 75] on div "Resources Menu Search Products Account SIGN IN CREATE AN ACCOUNT natasha.c@alph…" at bounding box center [393, 395] width 787 height 790
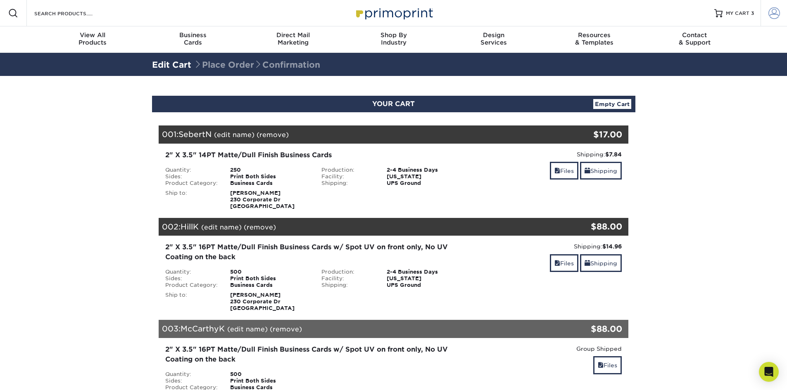
click at [772, 15] on span at bounding box center [774, 13] width 12 height 12
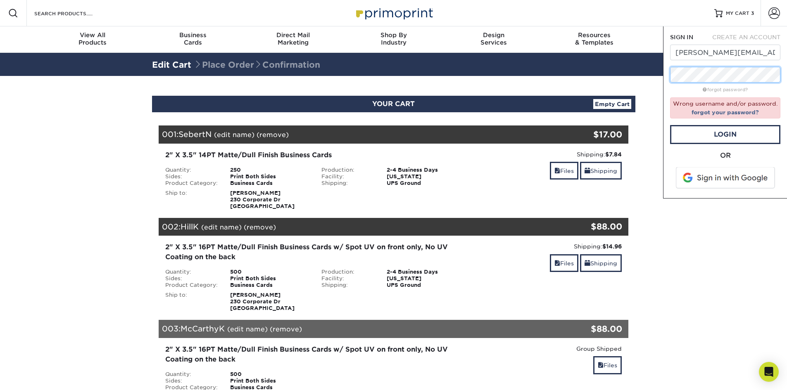
click at [639, 74] on div "Resources Menu Search Products Account SIGN IN CREATE AN ACCOUNT natasha.c@alph…" at bounding box center [393, 395] width 787 height 790
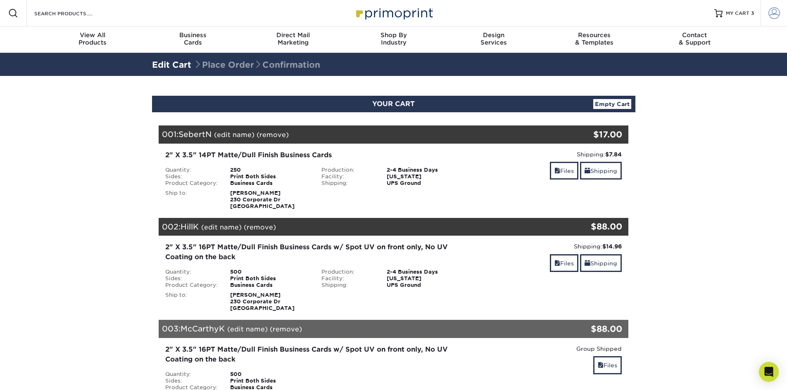
type input "[PERSON_NAME][EMAIL_ADDRESS][DOMAIN_NAME]"
click at [778, 17] on span at bounding box center [774, 13] width 12 height 12
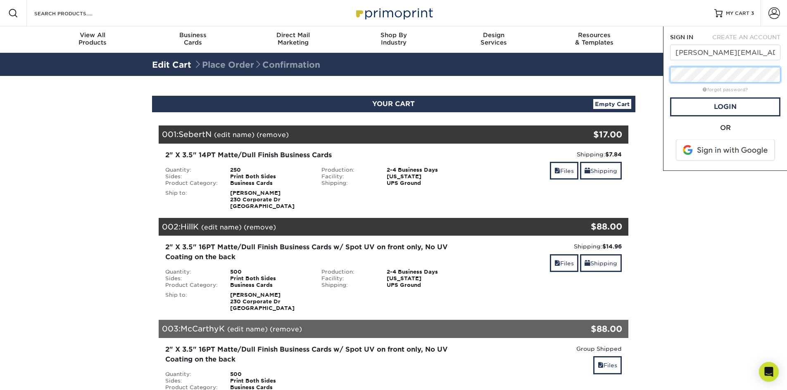
click at [668, 77] on div "SIGN IN CREATE AN ACCOUNT [PERSON_NAME][EMAIL_ADDRESS][DOMAIN_NAME] forgot pass…" at bounding box center [725, 98] width 124 height 145
click at [678, 109] on link "Login" at bounding box center [725, 106] width 110 height 19
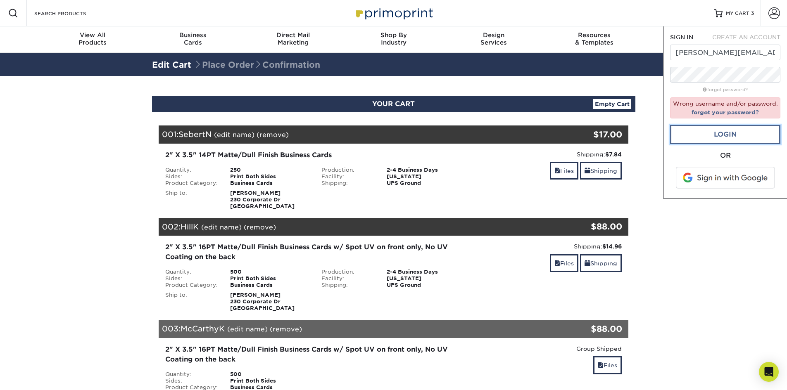
click at [713, 133] on link "Login" at bounding box center [725, 134] width 110 height 19
click at [726, 136] on link "Login" at bounding box center [725, 134] width 110 height 19
click at [732, 108] on div "Wrong username and/or password. forgot your password?" at bounding box center [725, 107] width 110 height 21
click at [732, 111] on link "forgot your password?" at bounding box center [724, 112] width 67 height 7
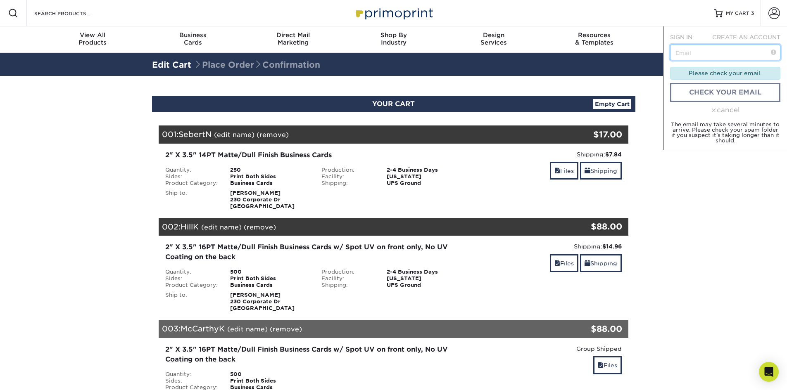
click at [713, 45] on input "text" at bounding box center [725, 53] width 110 height 16
type input "[PERSON_NAME][EMAIL_ADDRESS][DOMAIN_NAME]"
click at [718, 101] on link "check your email" at bounding box center [725, 92] width 110 height 19
click at [724, 95] on link "check your email" at bounding box center [725, 92] width 110 height 19
click at [723, 111] on div "cancel" at bounding box center [725, 110] width 110 height 10
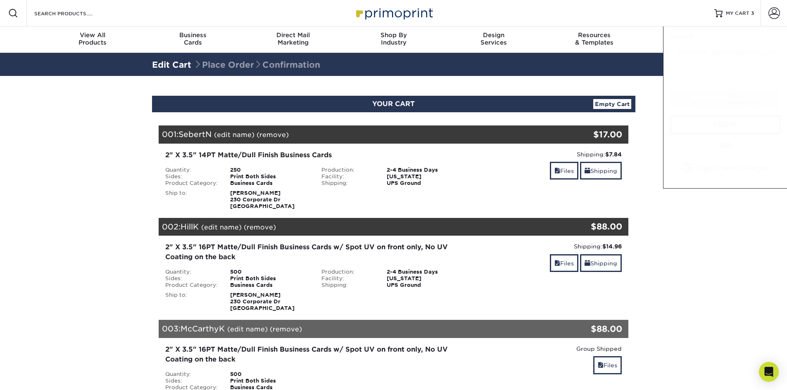
click at [723, 106] on link "forgot your password?" at bounding box center [724, 102] width 67 height 7
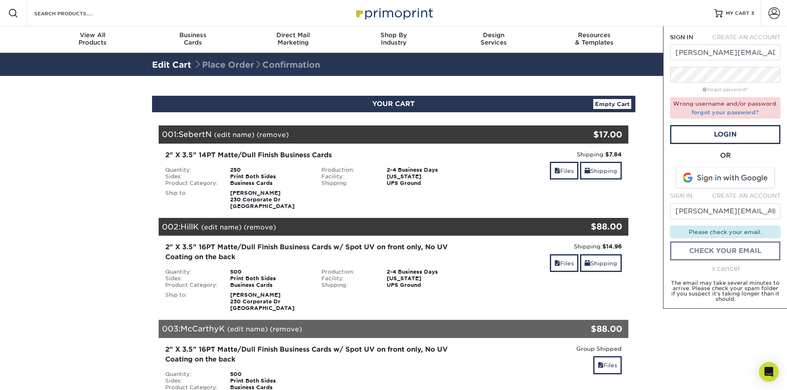
click at [730, 111] on link "forgot your password?" at bounding box center [724, 112] width 67 height 7
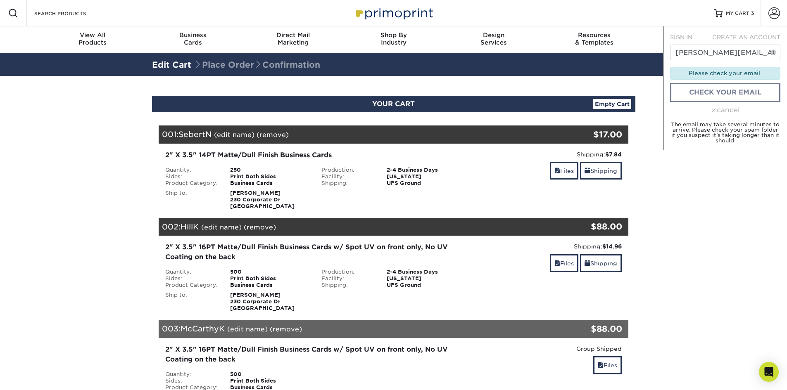
click at [714, 72] on div "Please check your email." at bounding box center [725, 73] width 110 height 12
click at [721, 87] on link "check your email" at bounding box center [725, 92] width 110 height 19
click at [686, 182] on section "YOUR CART Empty Cart Your Cart is Empty Account Login Create Account Contact Us…" at bounding box center [393, 312] width 787 height 472
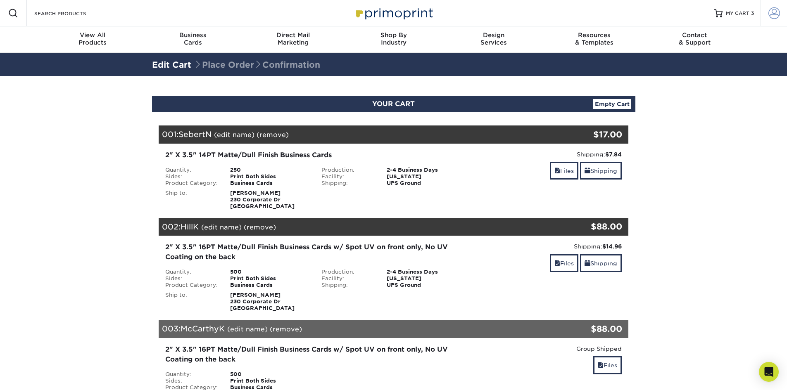
click at [775, 15] on span at bounding box center [774, 13] width 12 height 12
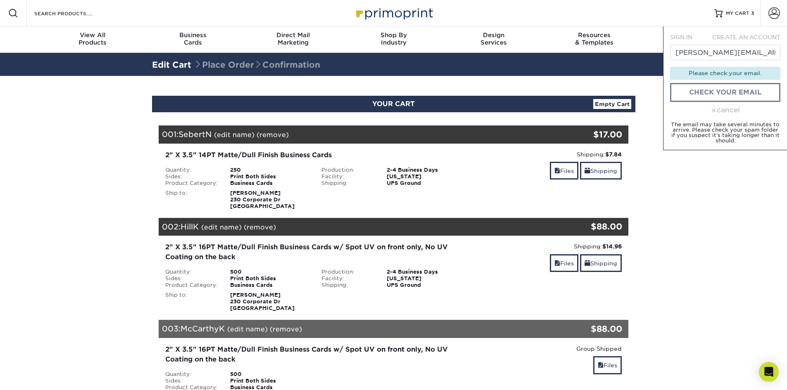
drag, startPoint x: 730, startPoint y: 37, endPoint x: 705, endPoint y: 36, distance: 24.4
click at [729, 36] on span "CREATE AN ACCOUNT" at bounding box center [746, 37] width 68 height 7
type input "[PERSON_NAME][EMAIL_ADDRESS][DOMAIN_NAME]"
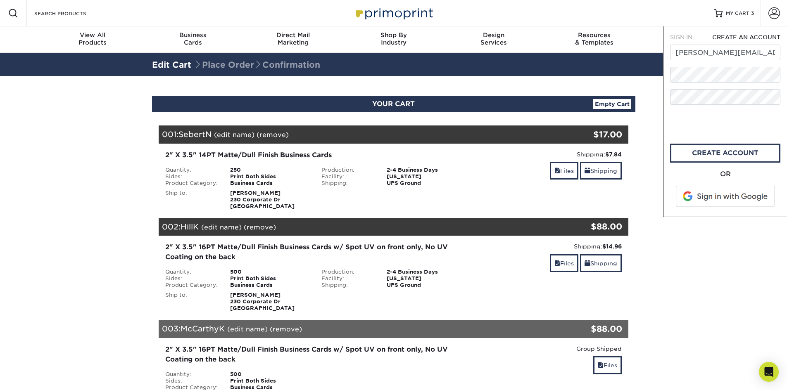
click at [692, 34] on span "SIGN IN" at bounding box center [681, 37] width 22 height 7
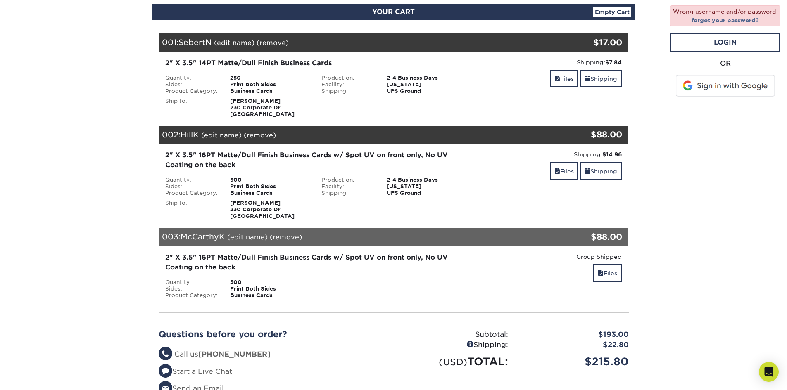
scroll to position [248, 0]
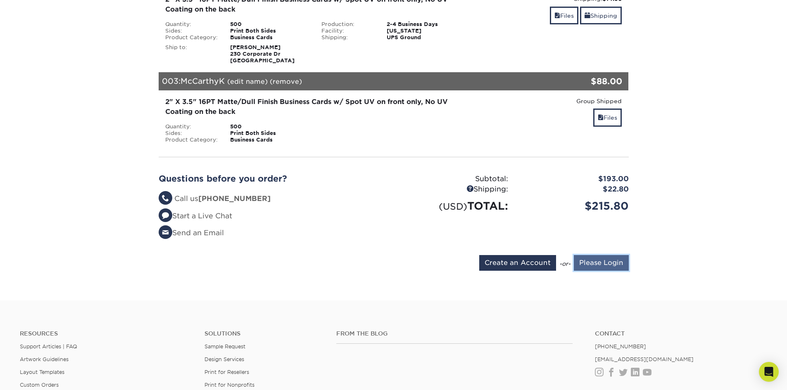
click at [596, 265] on input "Please Login" at bounding box center [600, 263] width 55 height 16
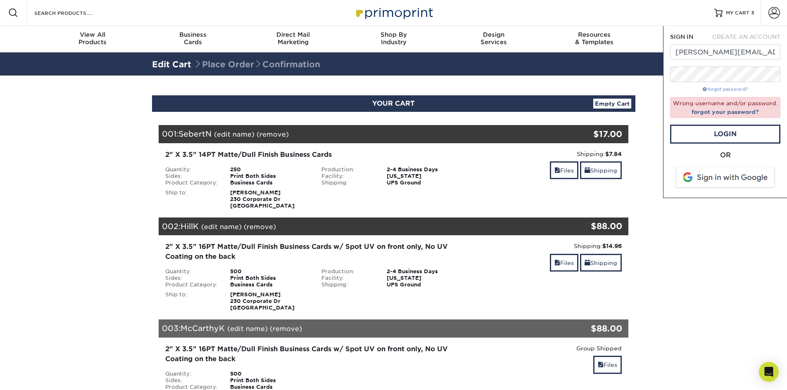
scroll to position [0, 0]
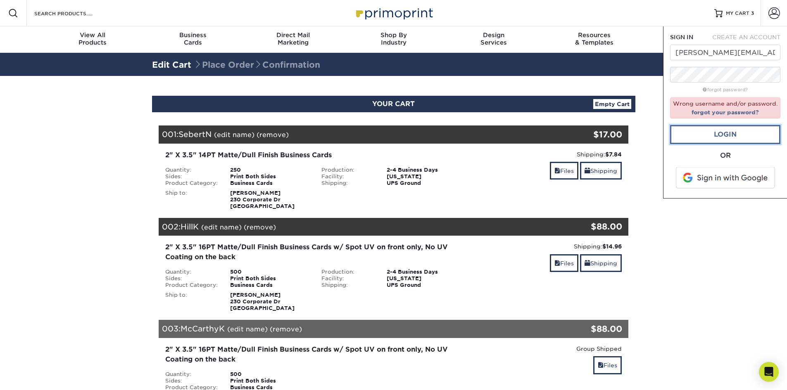
click at [723, 133] on link "Login" at bounding box center [725, 134] width 110 height 19
click at [766, 379] on div "Open Intercom Messenger" at bounding box center [769, 372] width 22 height 22
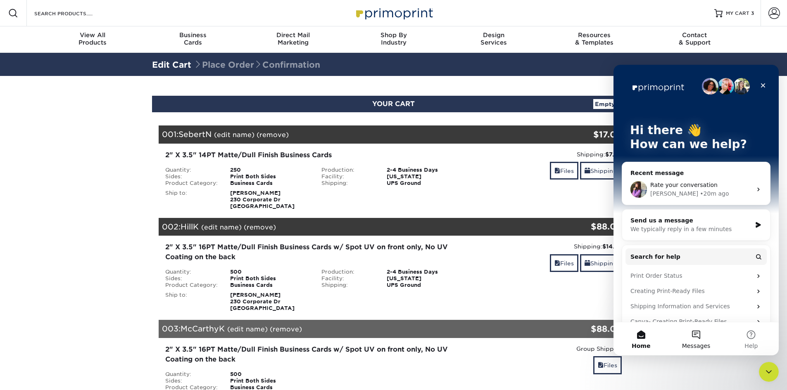
click at [698, 336] on button "Messages" at bounding box center [695, 338] width 55 height 33
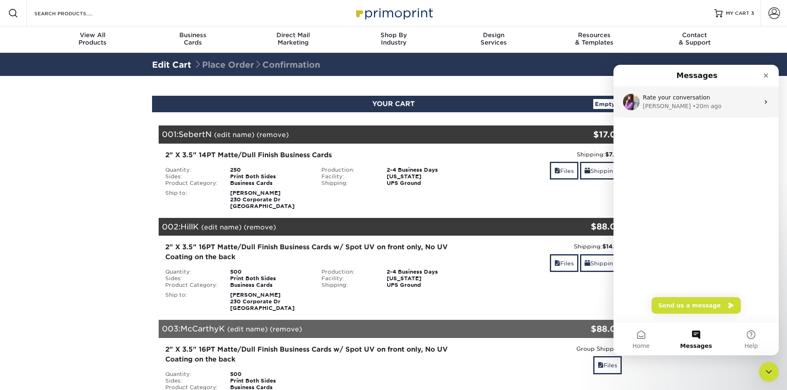
click at [673, 111] on div "Rate your conversation Erica • 20m ago" at bounding box center [695, 102] width 165 height 31
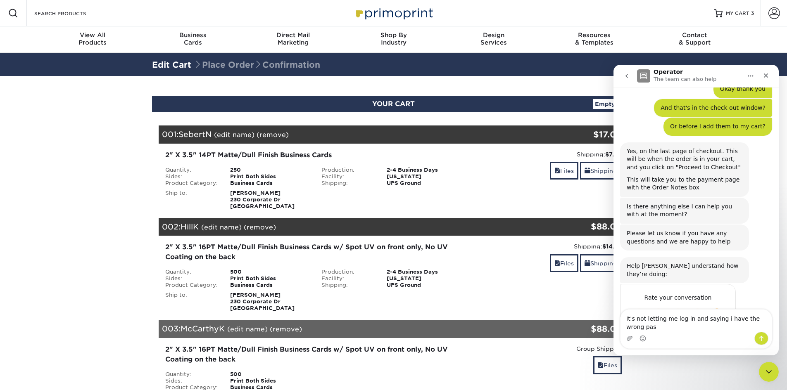
scroll to position [265, 0]
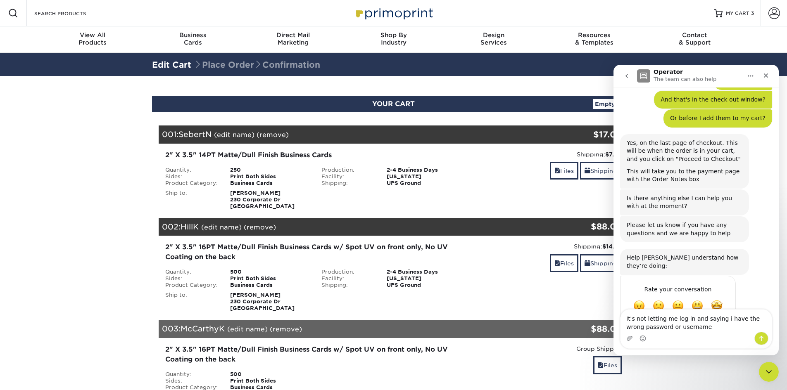
type textarea "It's not letting me log in and saying i have the wrong password or username"
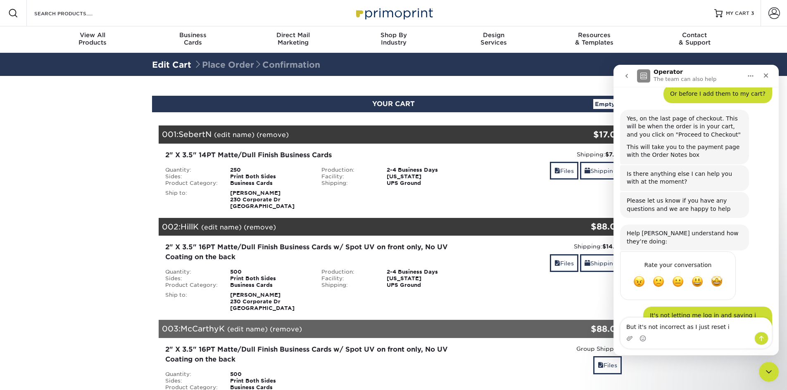
type textarea "But it's not incorrect as I just reset it"
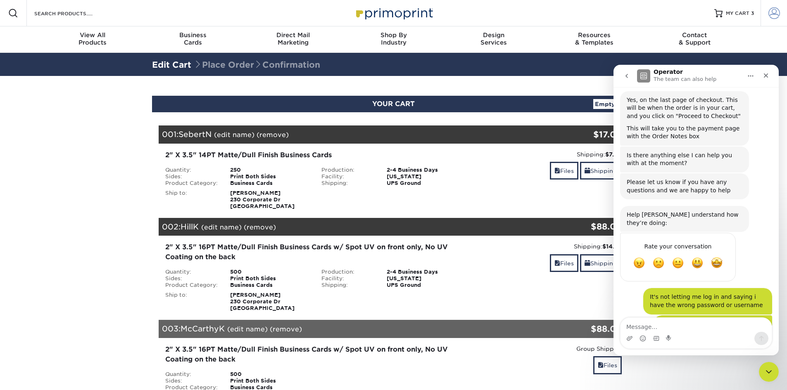
click at [774, 12] on span at bounding box center [774, 13] width 12 height 12
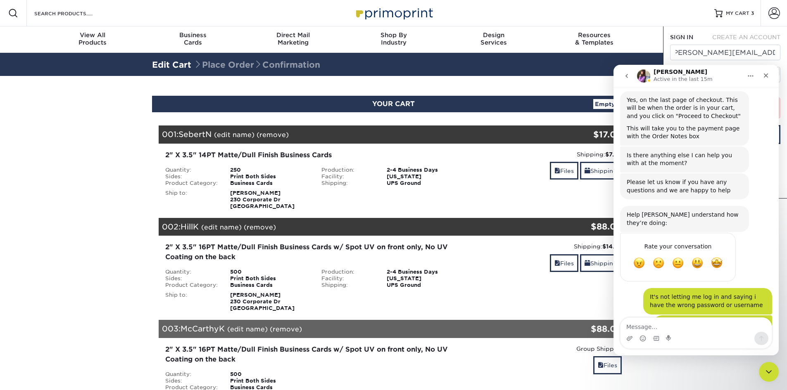
click at [647, 5] on div "Resources Menu Search Products Account SIGN IN CREATE AN ACCOUNT [PERSON_NAME][…" at bounding box center [393, 13] width 787 height 26
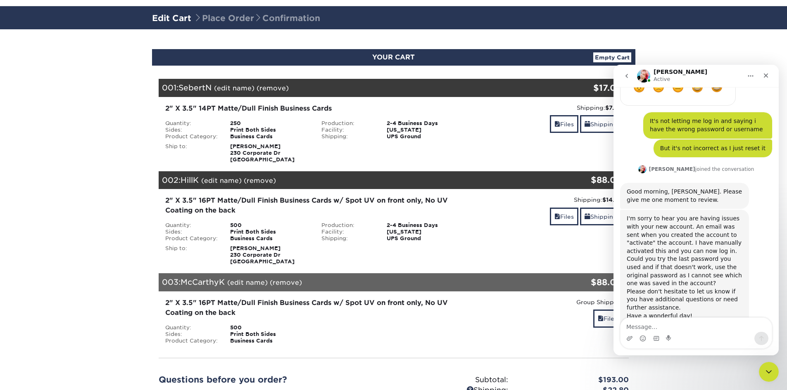
scroll to position [0, 0]
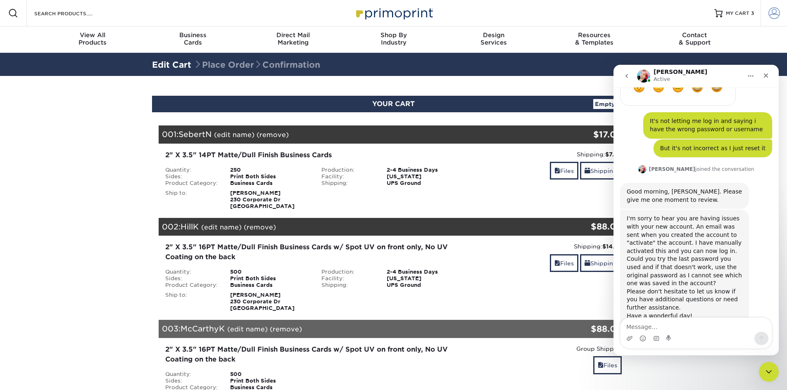
click at [779, 15] on span at bounding box center [774, 13] width 12 height 12
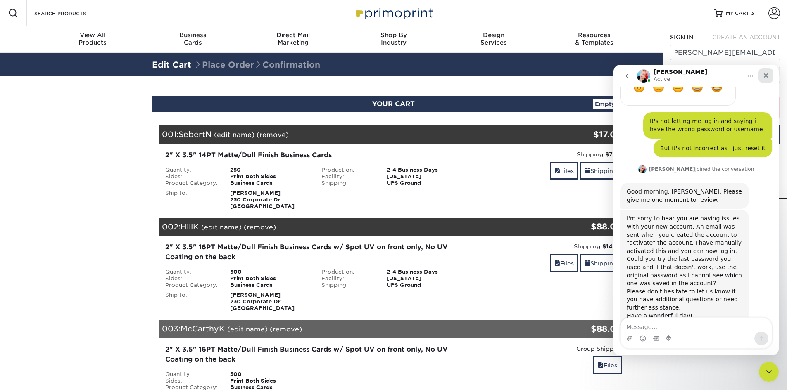
click at [768, 75] on icon "Close" at bounding box center [765, 75] width 7 height 7
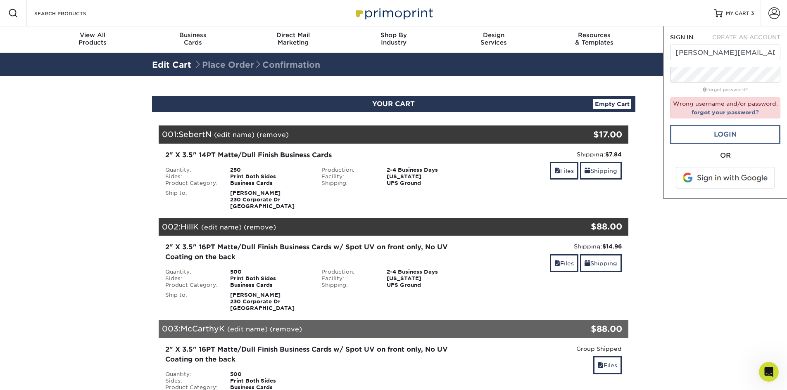
scroll to position [484, 0]
click at [726, 135] on link "Login" at bounding box center [725, 134] width 110 height 19
click at [718, 136] on link "Login" at bounding box center [725, 134] width 110 height 19
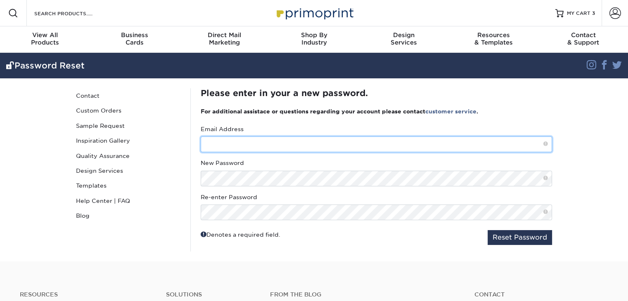
click at [239, 147] on input "text" at bounding box center [376, 145] width 351 height 16
type input "[PERSON_NAME][EMAIL_ADDRESS][DOMAIN_NAME]"
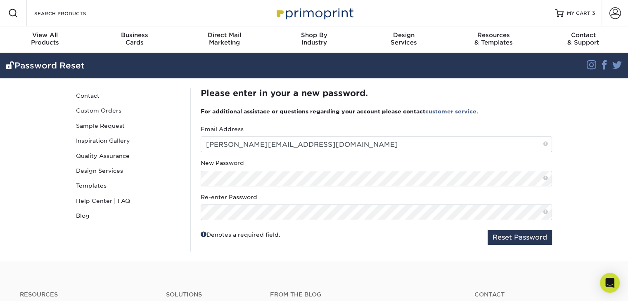
drag, startPoint x: 400, startPoint y: 237, endPoint x: 439, endPoint y: 237, distance: 39.6
click at [400, 237] on div "Denotes a required field. Reset Password" at bounding box center [376, 237] width 351 height 15
click at [501, 237] on button "Reset Password" at bounding box center [520, 237] width 64 height 15
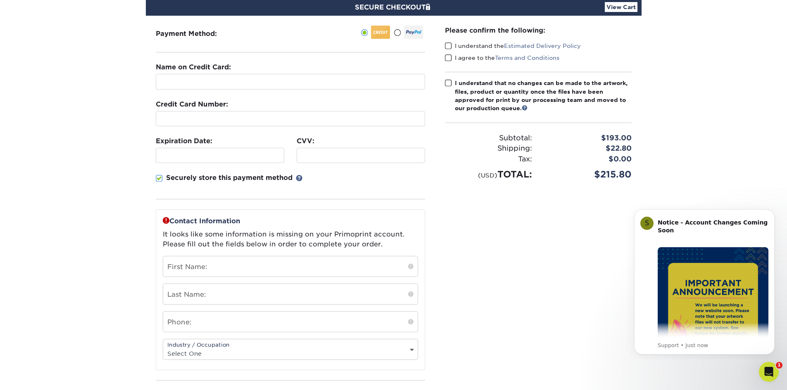
click at [449, 46] on span at bounding box center [448, 46] width 7 height 8
click at [0, 0] on input "I understand the Estimated Delivery Policy" at bounding box center [0, 0] width 0 height 0
click at [451, 56] on span at bounding box center [448, 58] width 7 height 8
click at [0, 0] on input "I agree to the Terms and Conditions" at bounding box center [0, 0] width 0 height 0
click at [526, 108] on link at bounding box center [524, 108] width 6 height 6
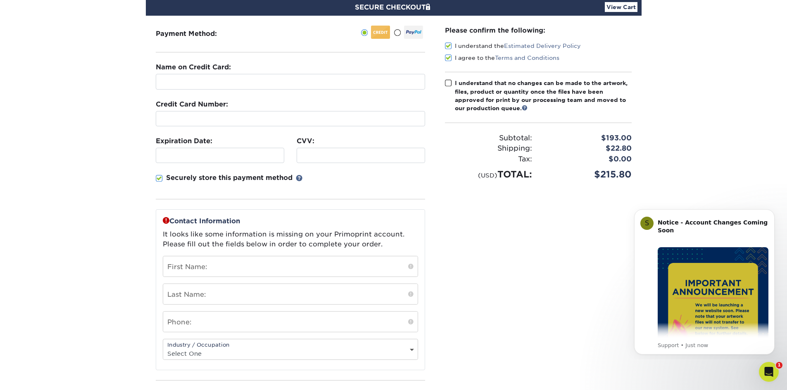
click at [446, 83] on span at bounding box center [448, 83] width 7 height 8
click at [0, 0] on input "I understand that no changes can be made to the artwork, files, product or quan…" at bounding box center [0, 0] width 0 height 0
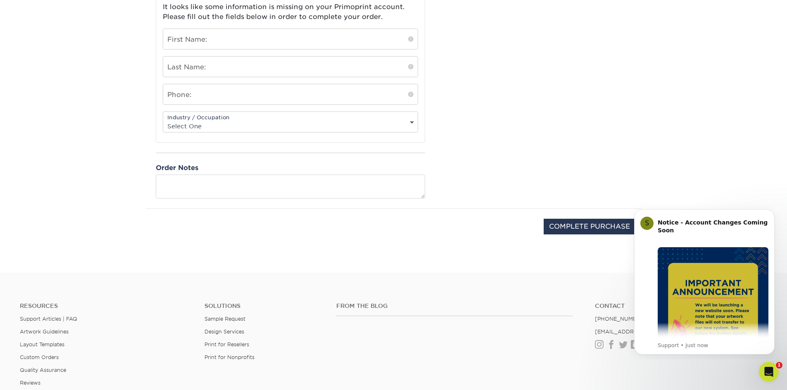
scroll to position [330, 0]
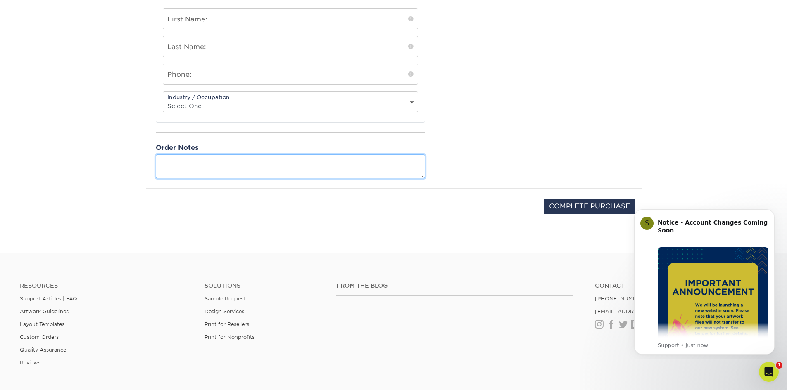
click at [315, 156] on textarea at bounding box center [290, 166] width 269 height 24
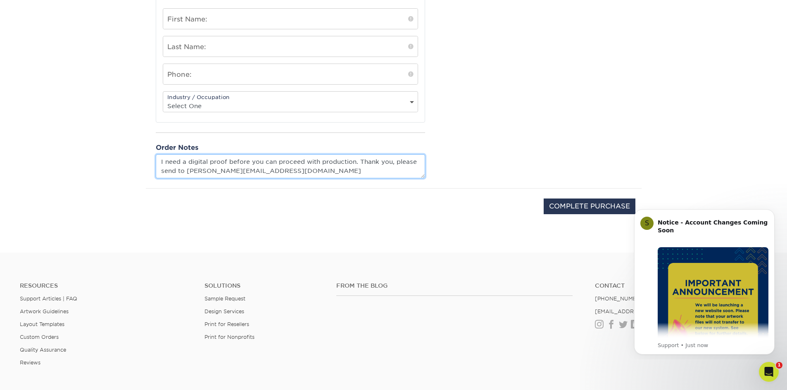
click at [289, 171] on textarea "I need a digital proof before you can proceed with production. Thank you, pleas…" at bounding box center [290, 166] width 269 height 24
type textarea "I need a digital proof before you can proceed with production. Thank you, pleas…"
drag, startPoint x: 764, startPoint y: 369, endPoint x: 1511, endPoint y: 723, distance: 826.4
click at [764, 368] on icon "Open Intercom Messenger" at bounding box center [768, 371] width 14 height 14
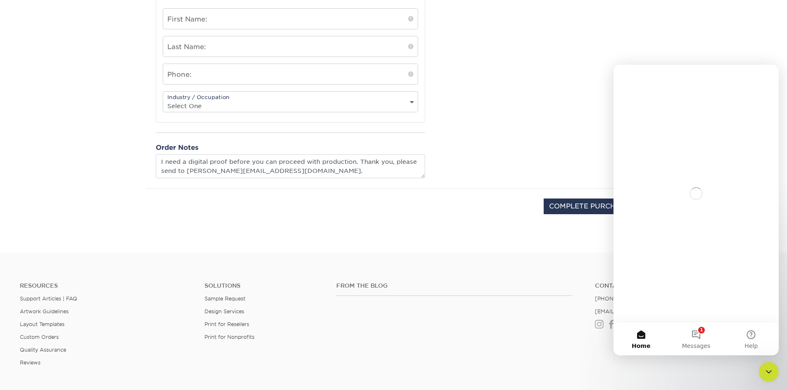
scroll to position [0, 0]
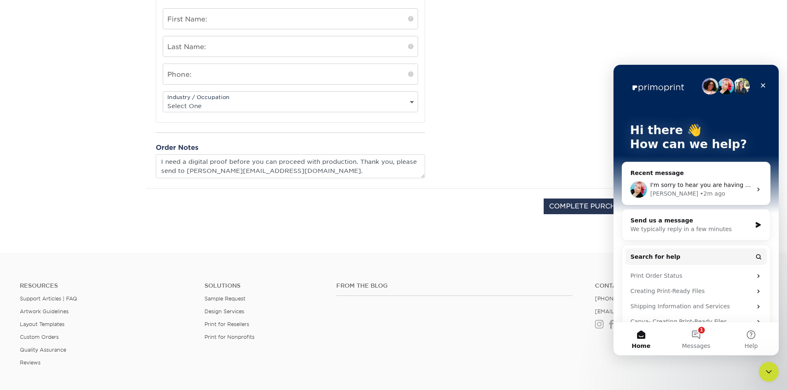
click at [687, 199] on div "I'm sorry to hear you are having issues with your new account. An email was sen…" at bounding box center [696, 189] width 148 height 31
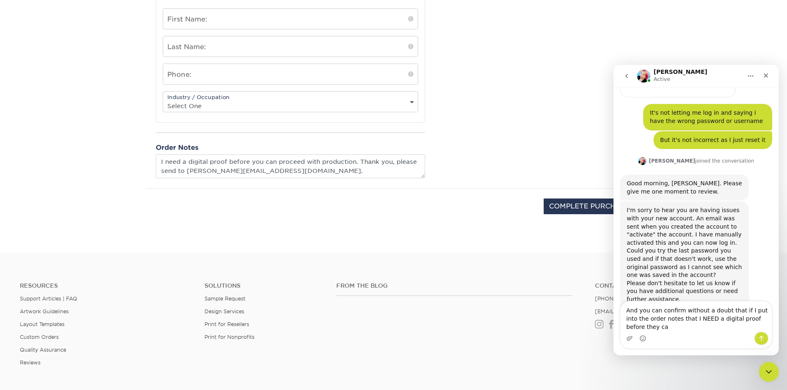
scroll to position [501, 0]
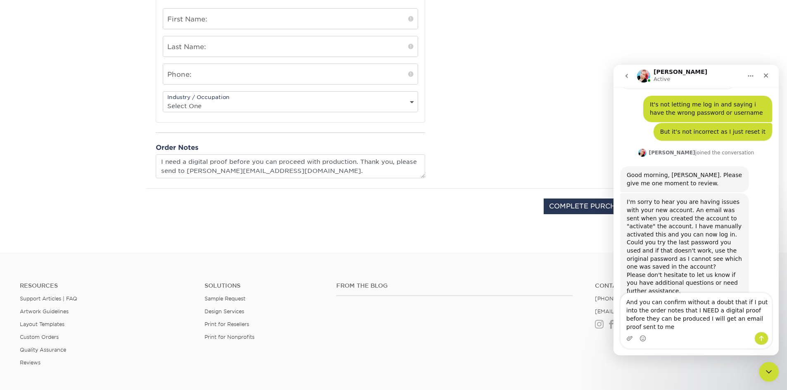
type textarea "And you can confirm without a doubt that if I put into the order notes that I N…"
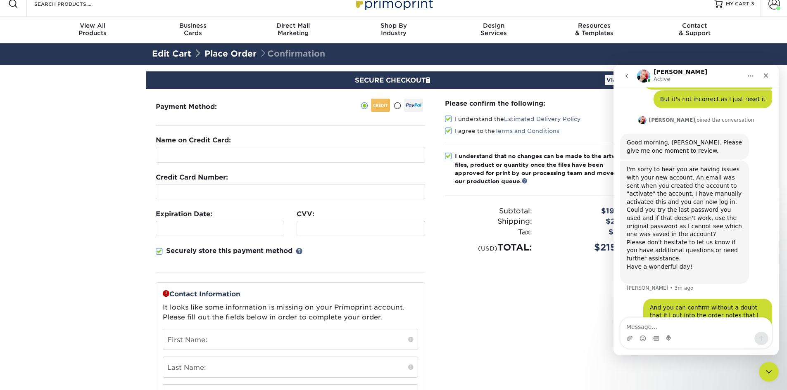
scroll to position [0, 0]
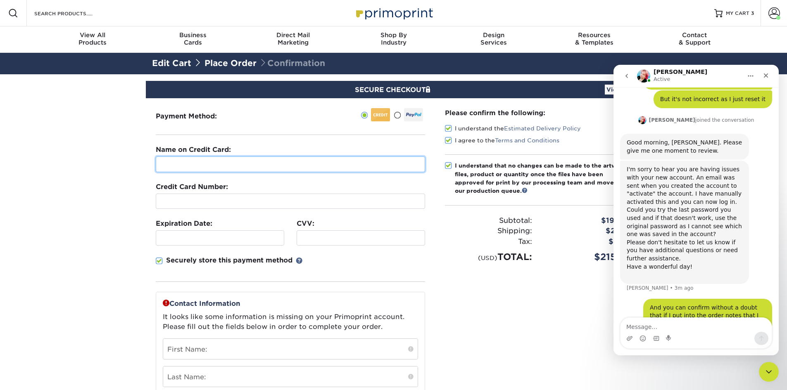
click at [206, 164] on input "text" at bounding box center [290, 164] width 269 height 16
type input "C"
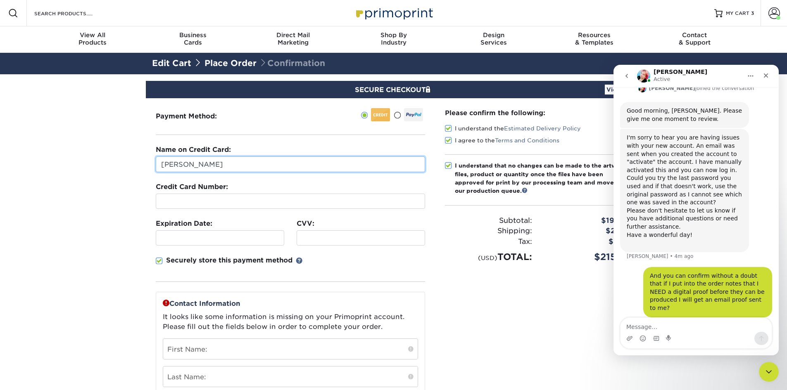
drag, startPoint x: 244, startPoint y: 168, endPoint x: 192, endPoint y: 172, distance: 51.3
click at [165, 164] on input "[PERSON_NAME]" at bounding box center [290, 164] width 269 height 16
click at [291, 159] on input "[PERSON_NAME]" at bounding box center [290, 164] width 269 height 16
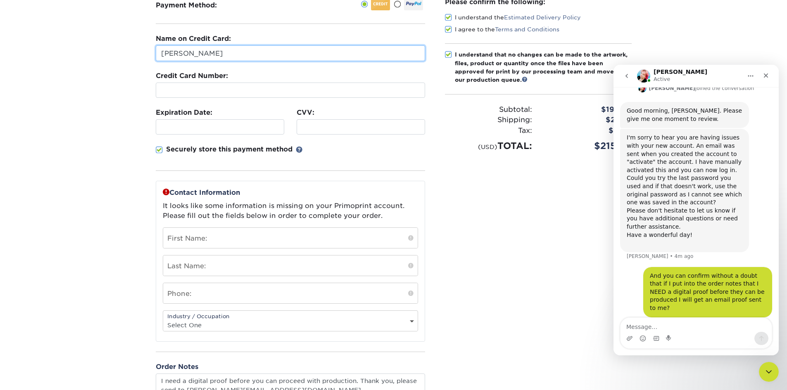
scroll to position [0, 0]
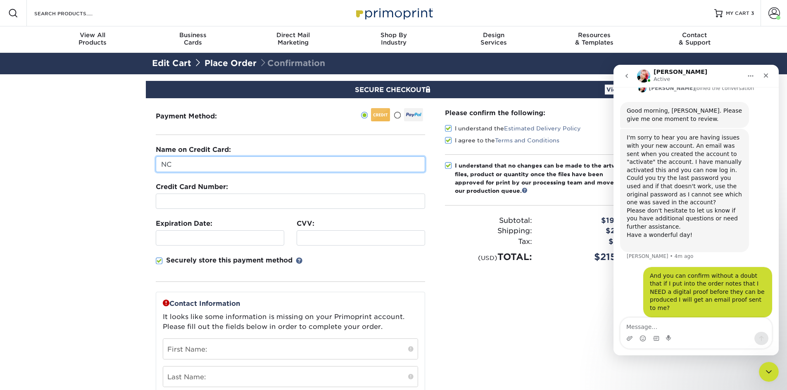
type input "N"
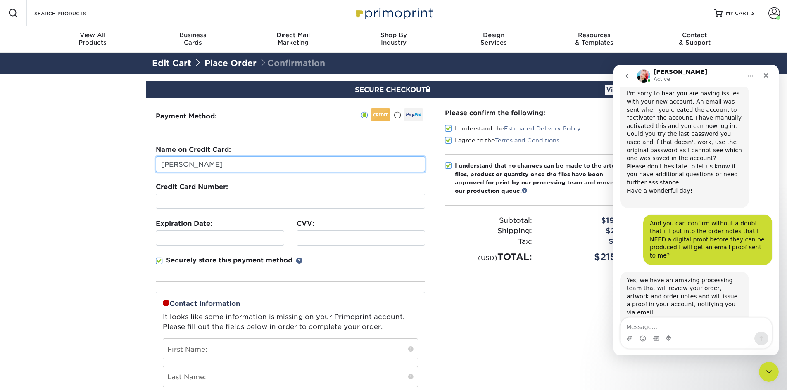
scroll to position [609, 0]
type input "[PERSON_NAME]"
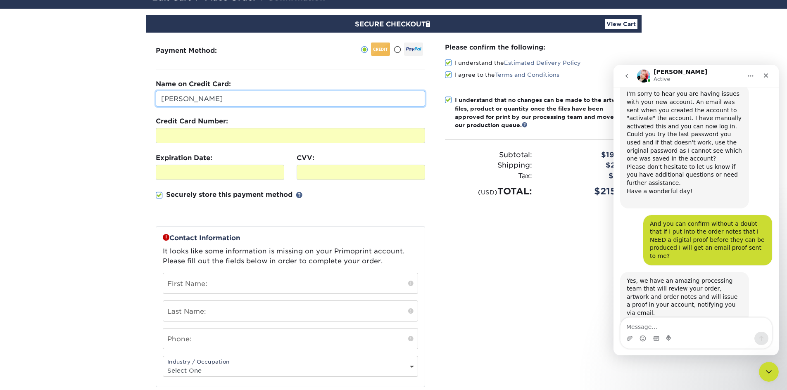
scroll to position [83, 0]
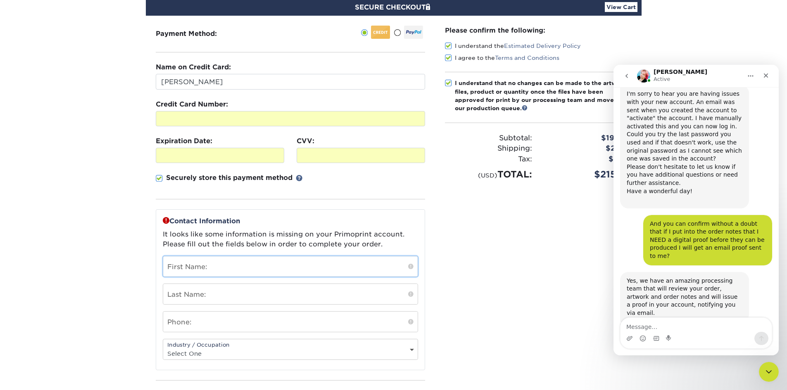
click at [237, 264] on input "text" at bounding box center [290, 266] width 254 height 20
type input "[PERSON_NAME]"
click at [219, 329] on input "6039886292" at bounding box center [290, 322] width 254 height 20
type input "6034363030"
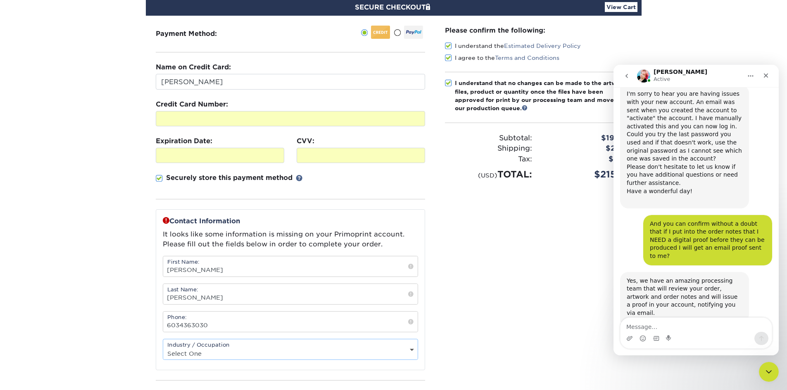
click at [223, 359] on select "Select One Administrative Executive Human Resources Construction Education Ente…" at bounding box center [290, 354] width 254 height 12
click at [102, 219] on section "SECURE CHECKOUT View Cart Payment Method: Name on Credit Card:" at bounding box center [393, 246] width 787 height 509
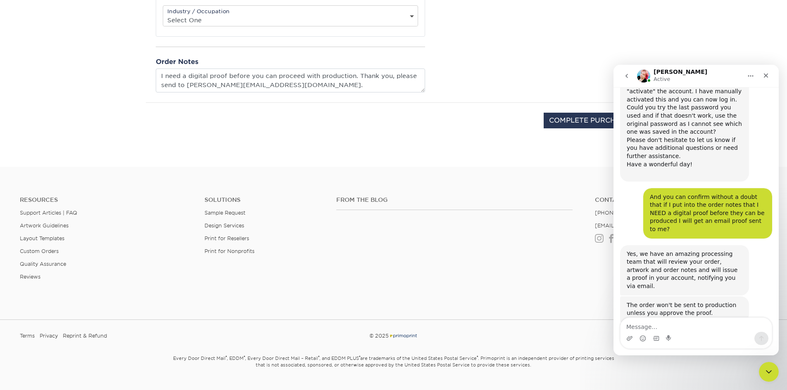
scroll to position [434, 0]
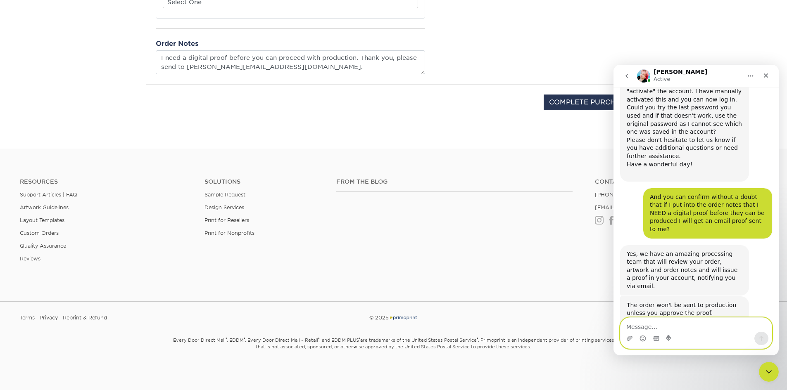
click at [646, 322] on textarea "Message…" at bounding box center [695, 325] width 151 height 14
type textarea "No thank you"
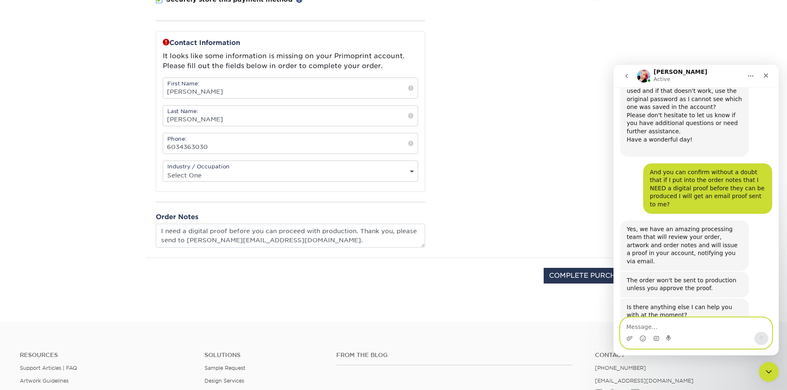
scroll to position [269, 0]
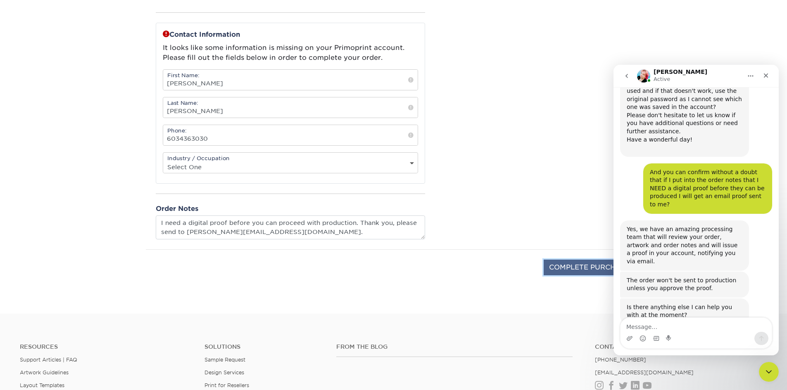
click at [595, 266] on input "COMPLETE PURCHASE" at bounding box center [589, 268] width 92 height 16
type input "COMPLETE PURCHASE"
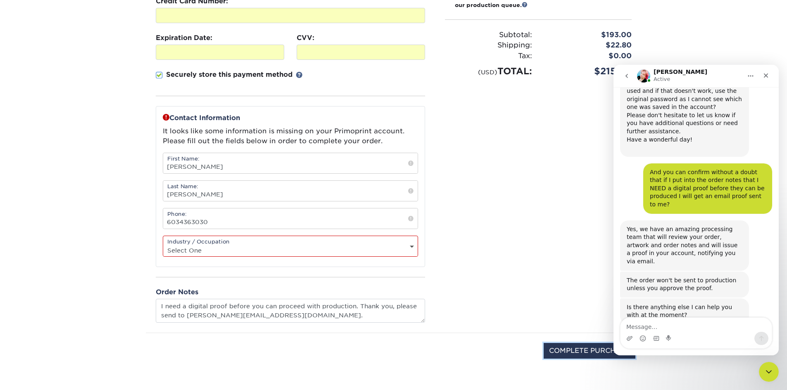
scroll to position [206, 0]
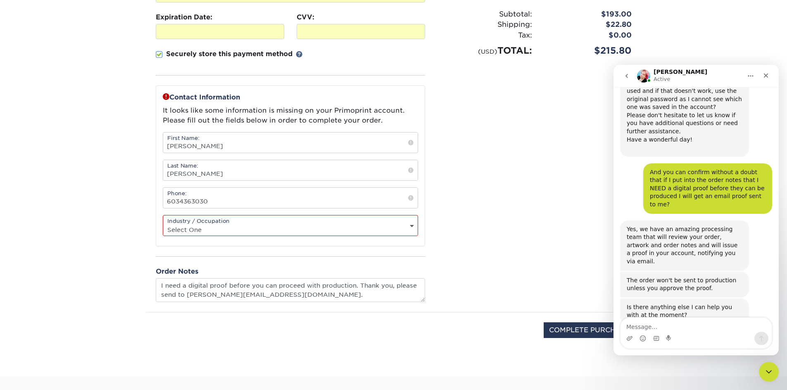
click at [265, 227] on select "Select One Administrative Executive Human Resources Construction Education Ente…" at bounding box center [290, 230] width 254 height 12
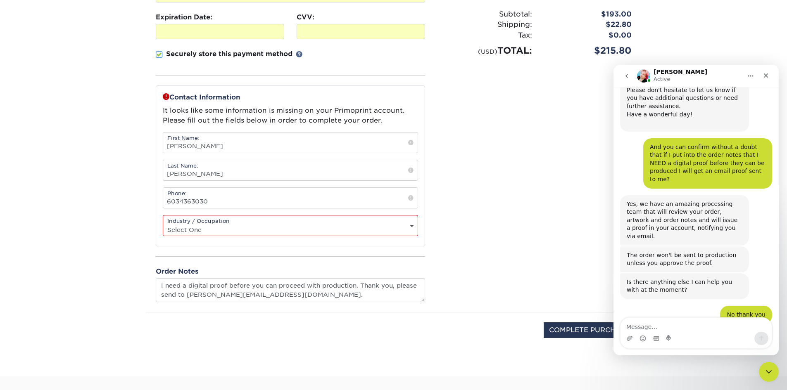
scroll to position [685, 0]
select select "11"
click at [163, 224] on select "Select One Administrative Executive Human Resources Construction Education Ente…" at bounding box center [290, 230] width 254 height 12
click at [578, 331] on input "COMPLETE PURCHASE" at bounding box center [589, 330] width 92 height 16
type input "PROCESSING, PLEASE WAIT..."
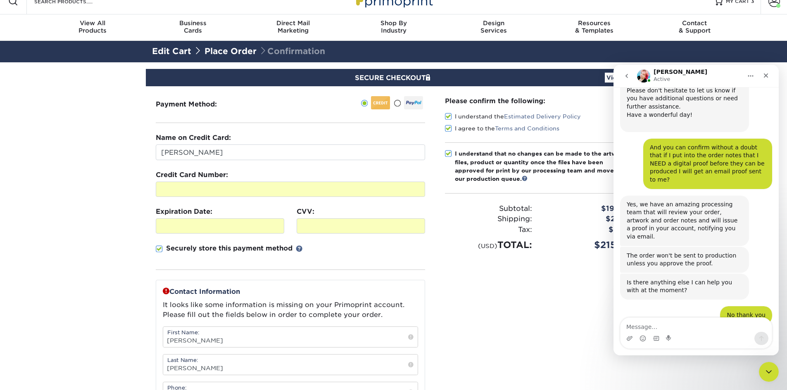
scroll to position [0, 0]
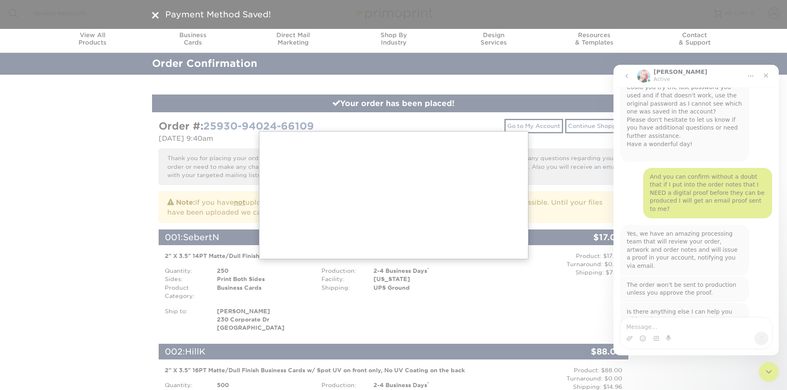
scroll to position [685, 0]
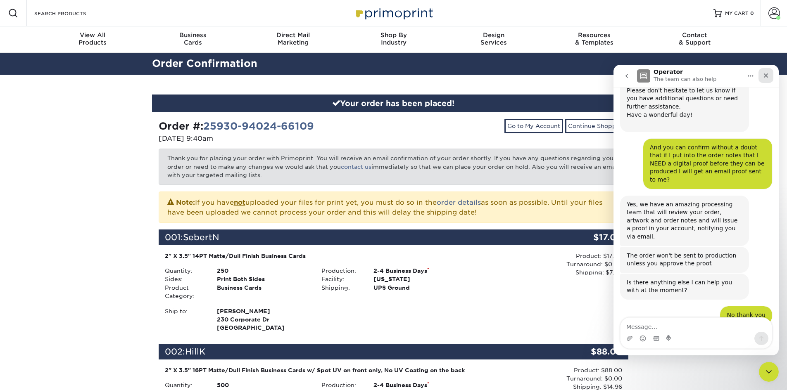
click at [763, 76] on icon "Close" at bounding box center [765, 75] width 7 height 7
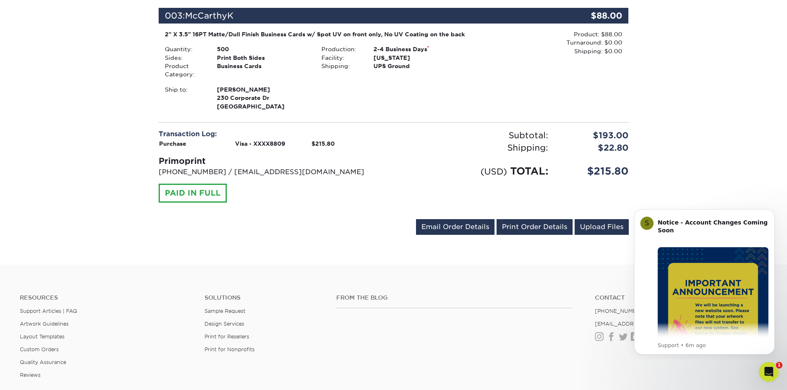
scroll to position [454, 0]
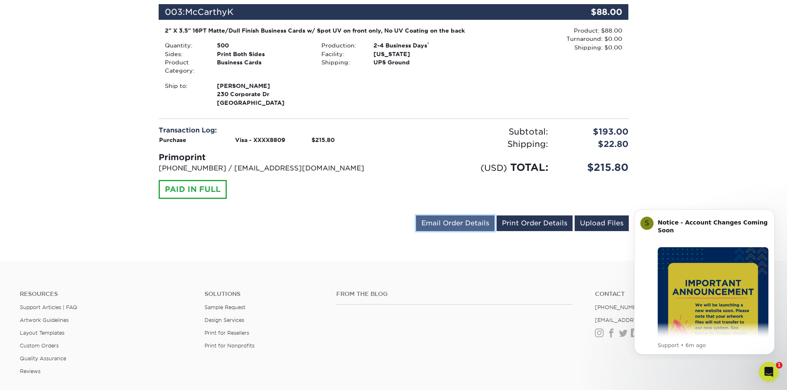
click at [485, 231] on link "Email Order Details" at bounding box center [455, 224] width 78 height 16
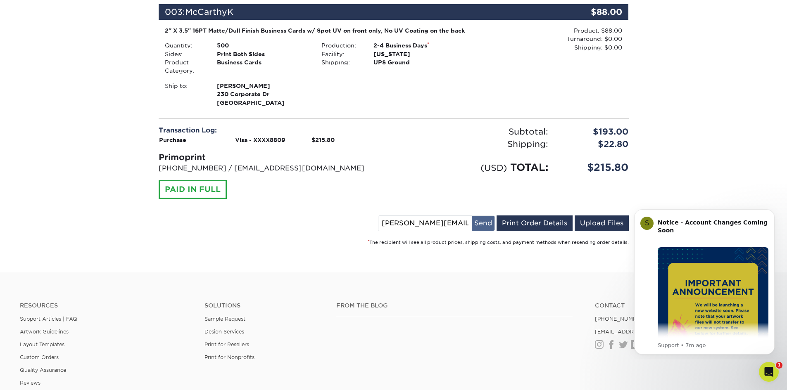
click at [479, 231] on button "Send" at bounding box center [482, 223] width 23 height 15
